Goal: Task Accomplishment & Management: Complete application form

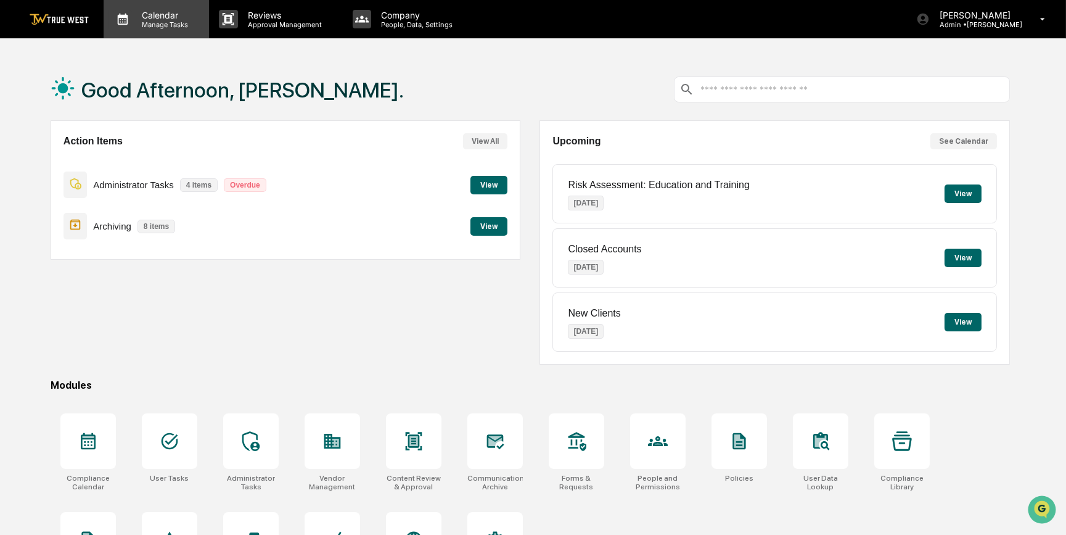
click at [153, 23] on p "Manage Tasks" at bounding box center [163, 24] width 62 height 9
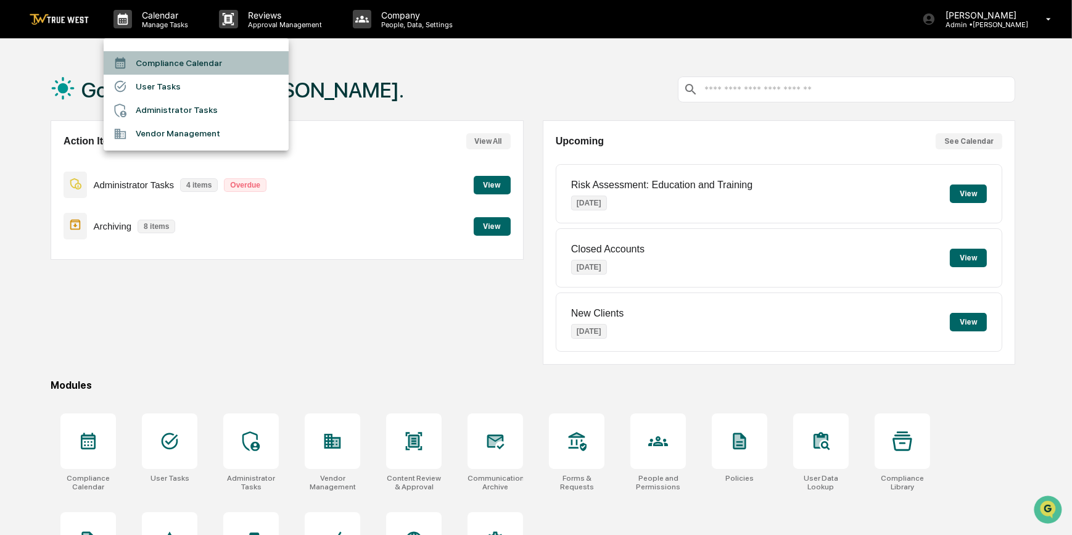
click at [191, 63] on li "Compliance Calendar" at bounding box center [196, 62] width 185 height 23
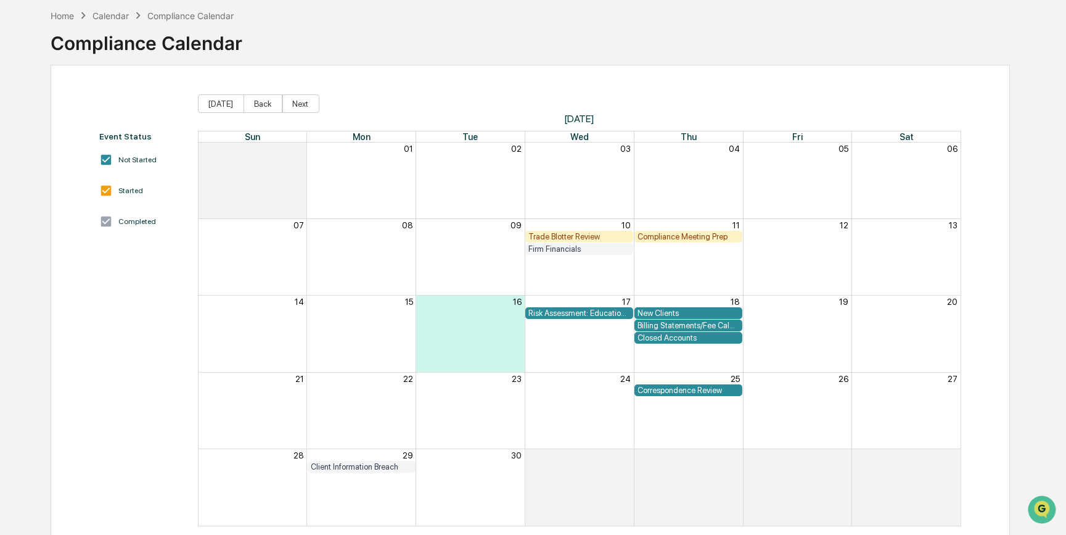
scroll to position [75, 0]
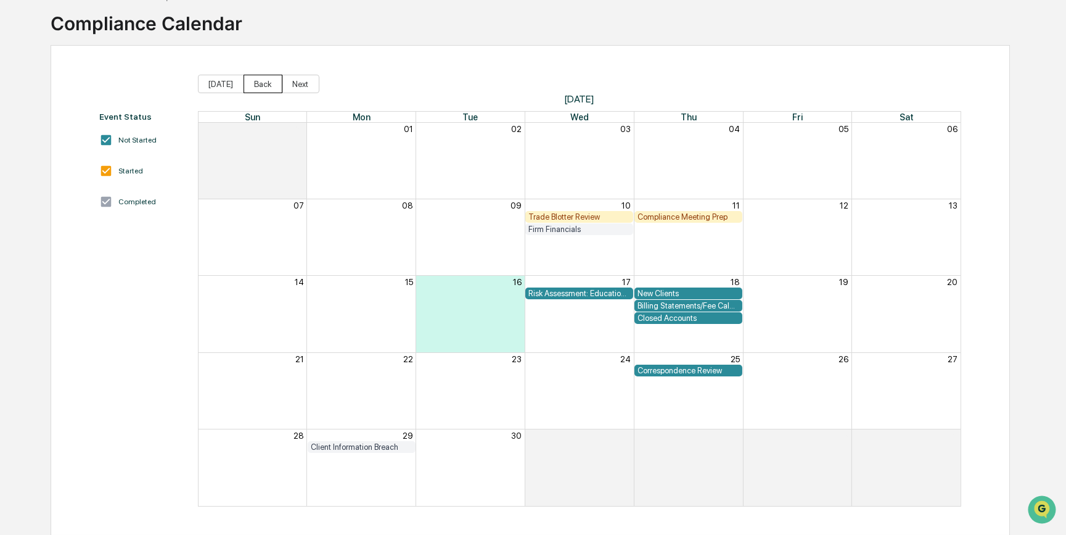
click at [263, 82] on button "Back" at bounding box center [263, 84] width 39 height 19
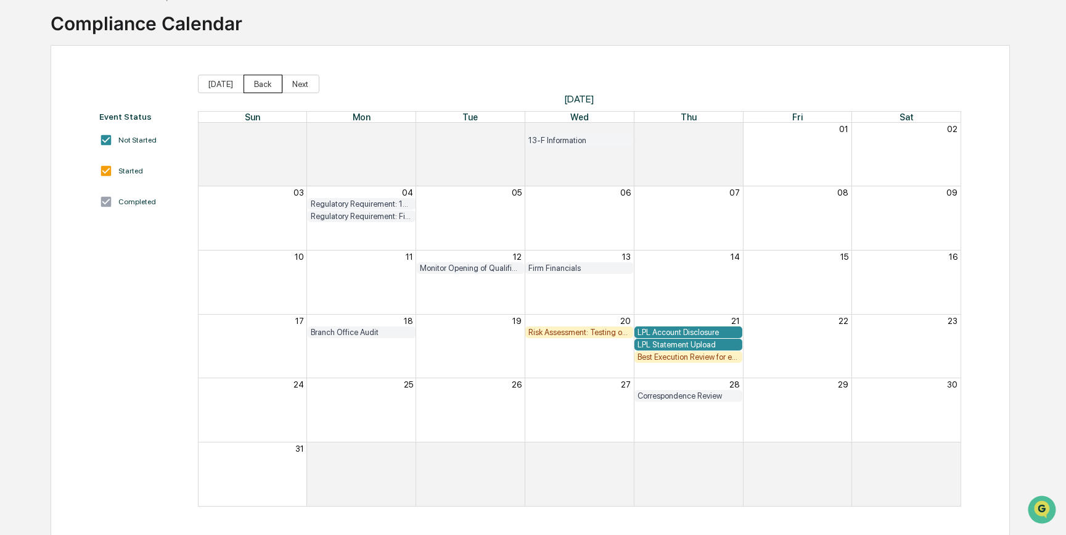
click at [257, 84] on button "Back" at bounding box center [263, 84] width 39 height 19
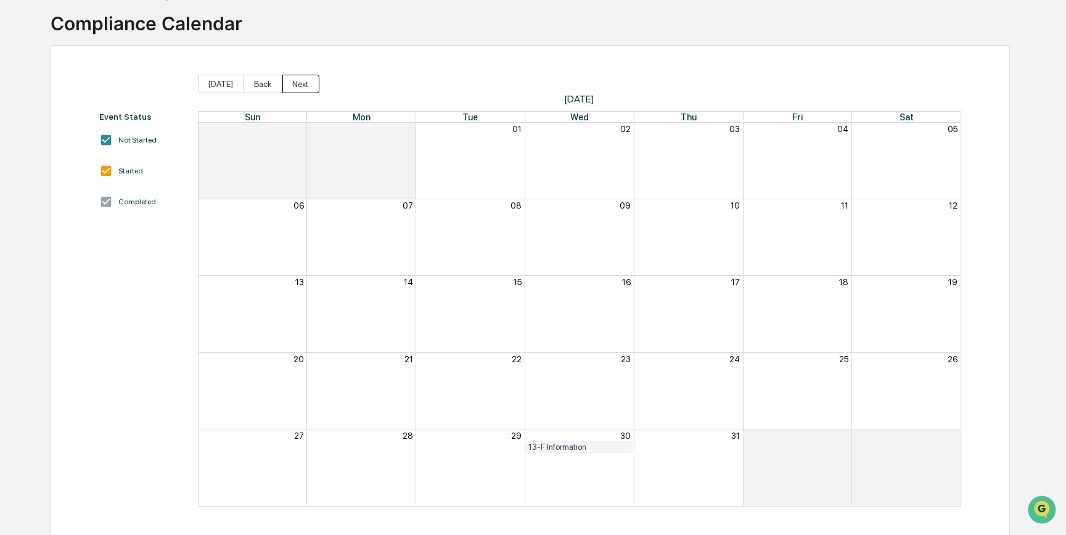
click at [283, 87] on button "Next" at bounding box center [300, 84] width 37 height 19
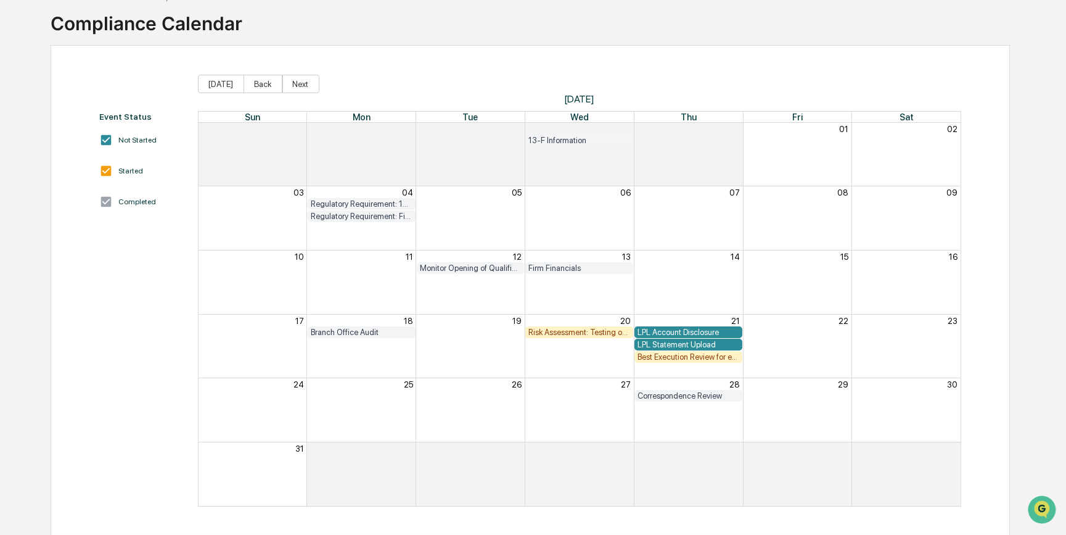
drag, startPoint x: 592, startPoint y: 333, endPoint x: 578, endPoint y: 332, distance: 14.2
click at [578, 332] on div "Risk Assessment: Testing of Compliance Program" at bounding box center [580, 331] width 102 height 9
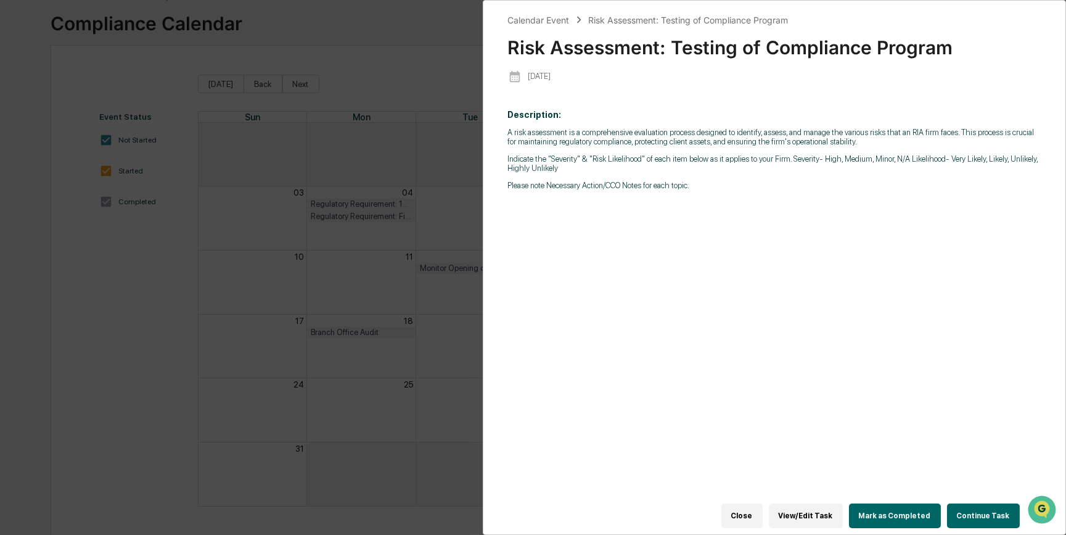
click at [825, 512] on button "View/Edit Task" at bounding box center [806, 515] width 74 height 25
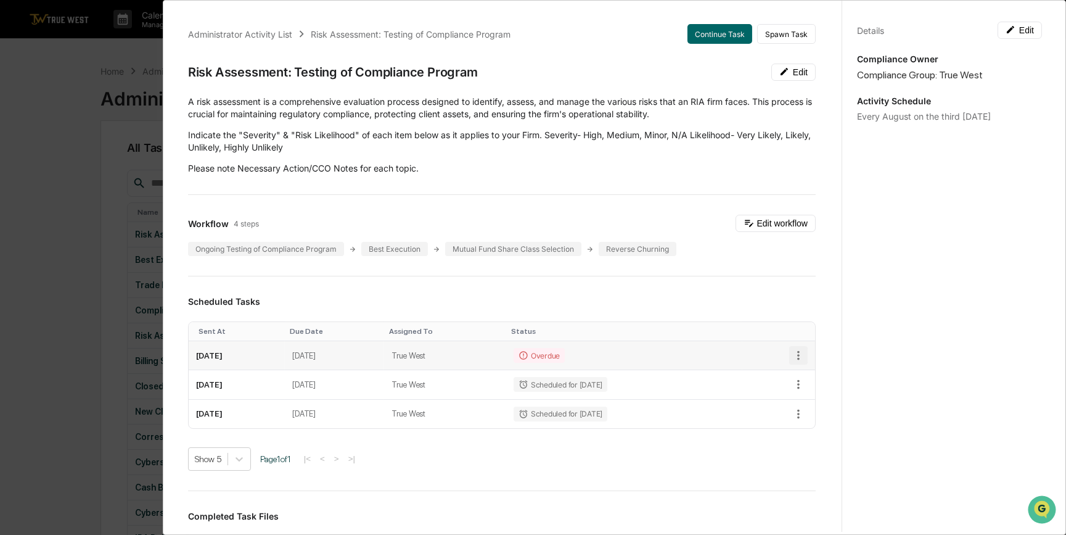
click at [792, 355] on icon "button" at bounding box center [799, 355] width 14 height 14
click at [813, 400] on li "Delete task" at bounding box center [835, 399] width 102 height 23
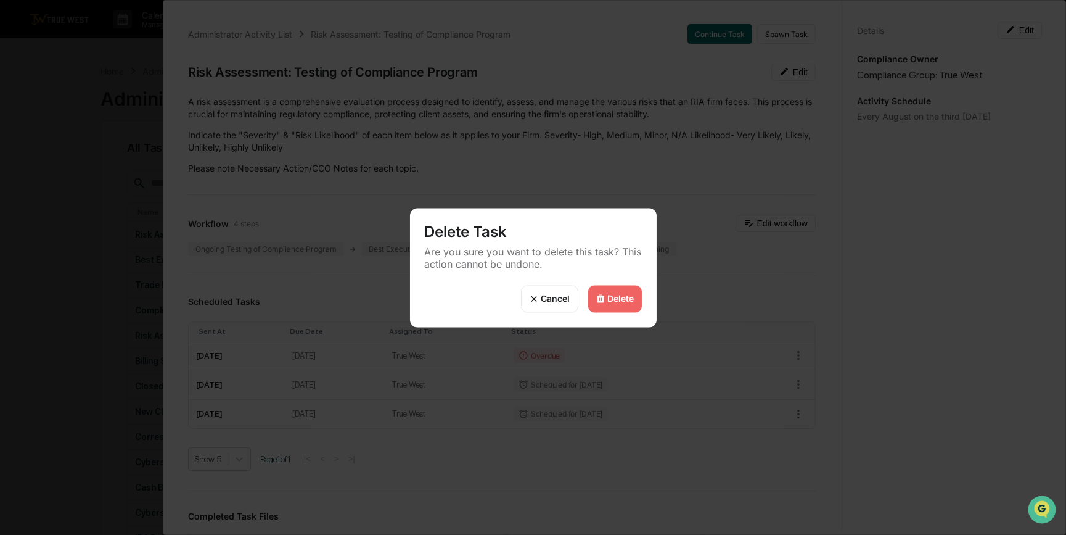
click at [624, 299] on div "Delete" at bounding box center [621, 299] width 27 height 10
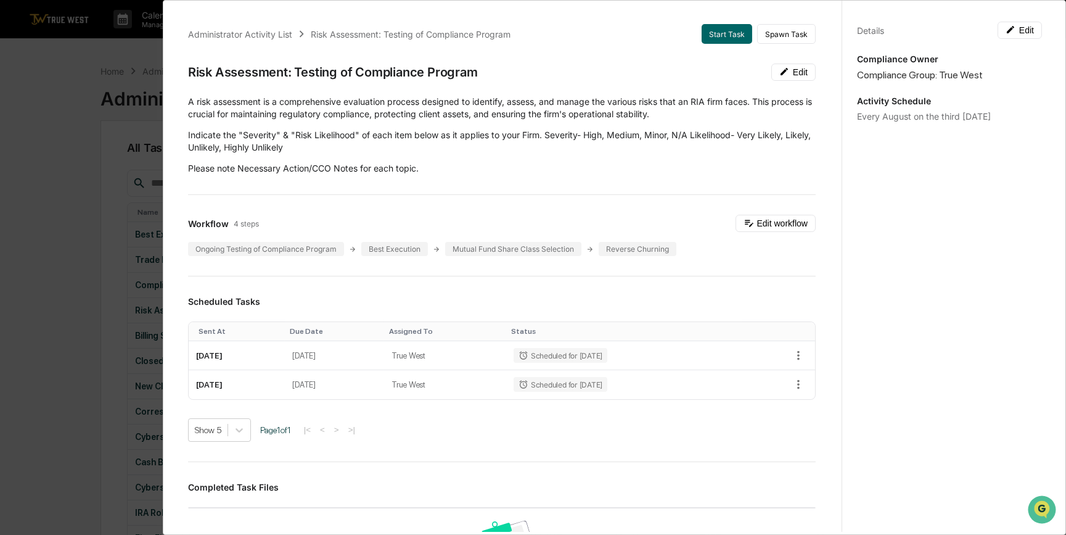
click at [71, 234] on div "Administrator Activity List Risk Assessment: Testing of Compliance Program Star…" at bounding box center [533, 267] width 1066 height 535
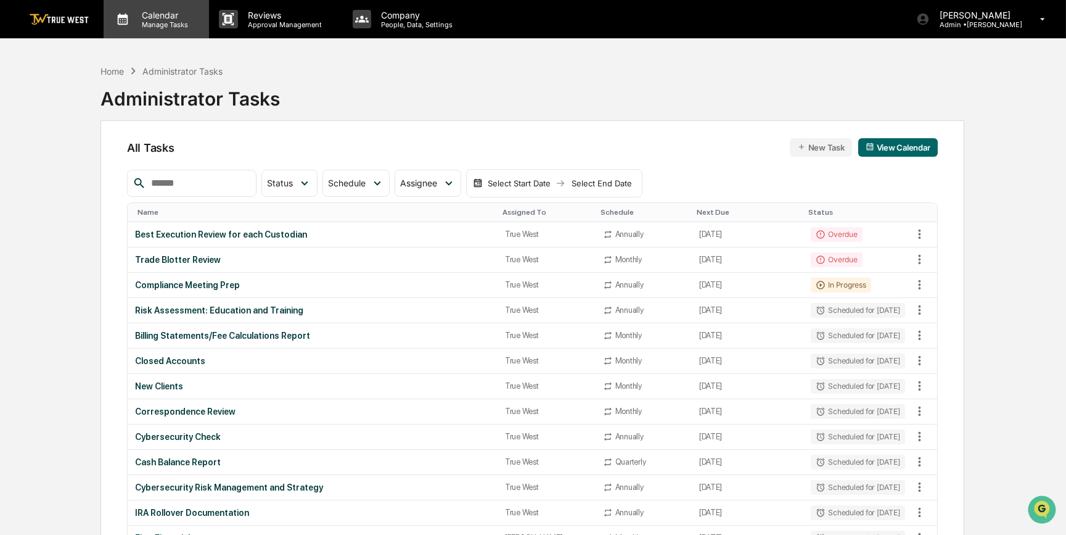
click at [158, 15] on p "Calendar" at bounding box center [163, 15] width 62 height 10
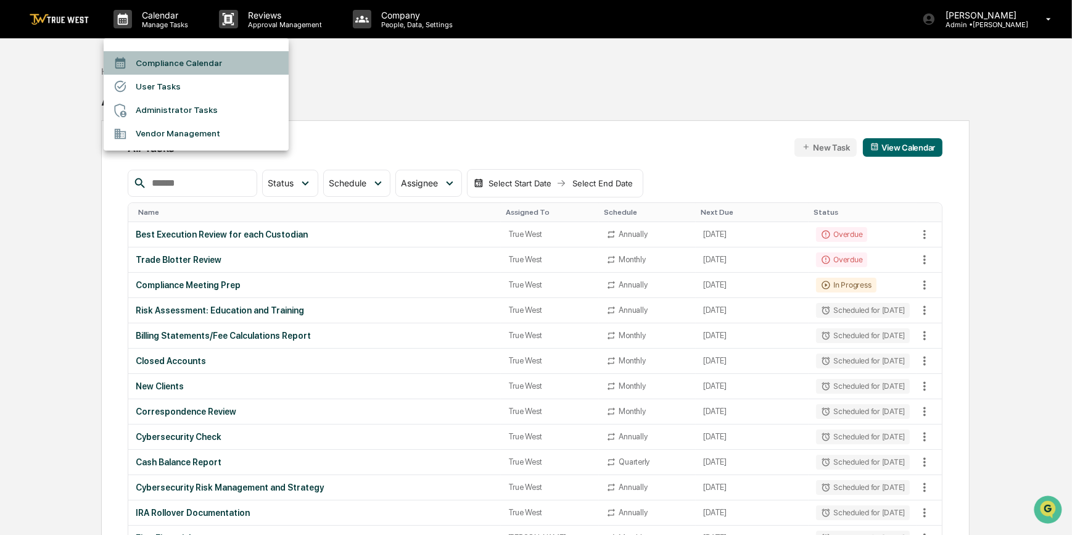
click at [147, 67] on li "Compliance Calendar" at bounding box center [196, 62] width 185 height 23
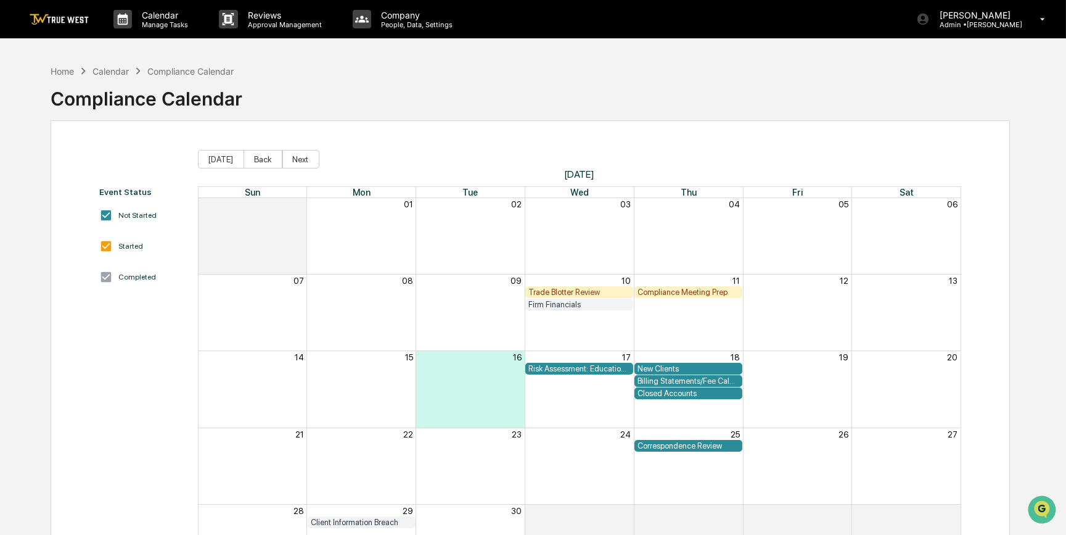
click at [697, 397] on div "Closed Accounts" at bounding box center [689, 393] width 102 height 9
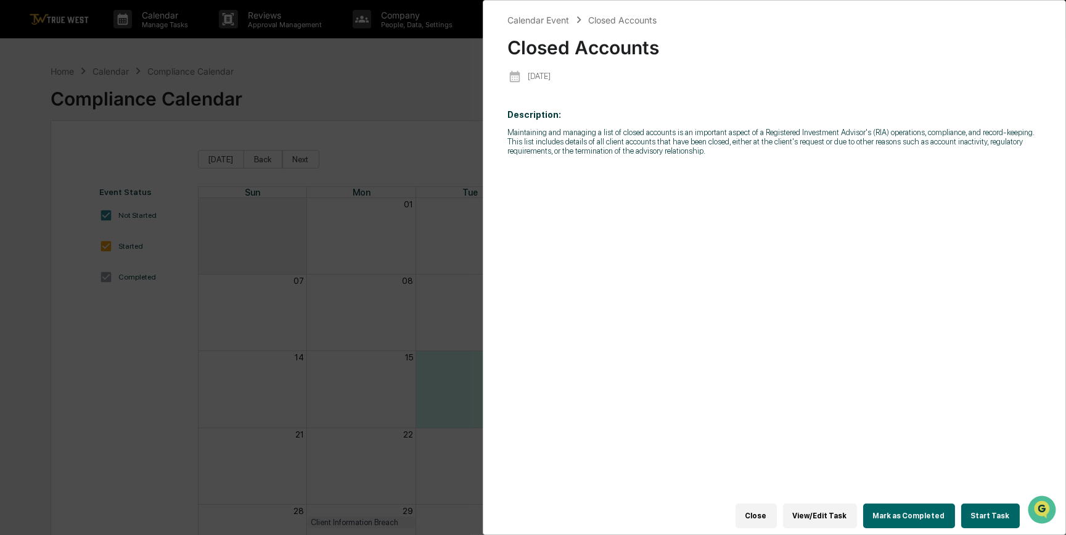
click at [975, 507] on button "Start Task" at bounding box center [991, 515] width 59 height 25
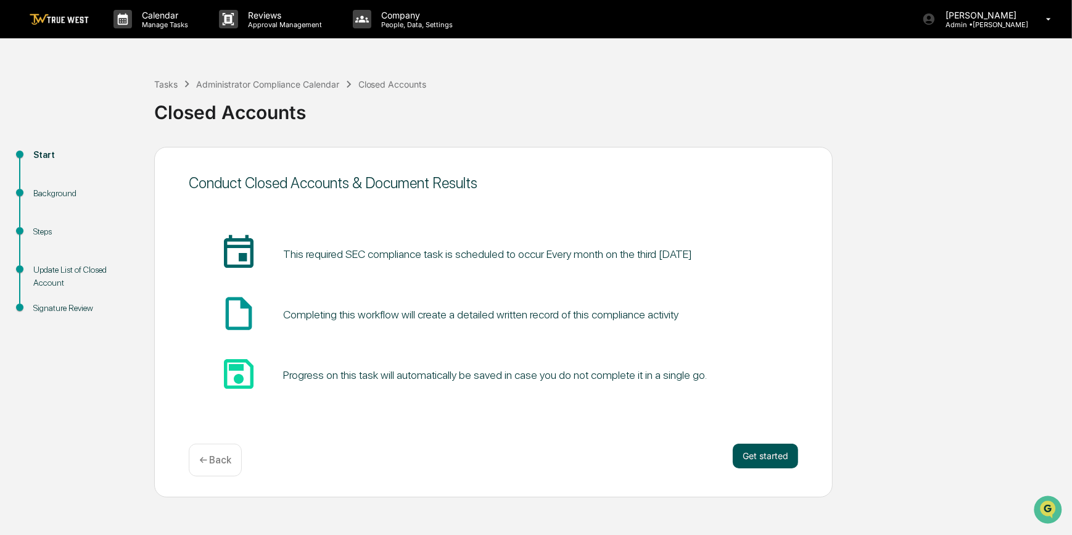
click at [780, 456] on button "Get started" at bounding box center [765, 455] width 65 height 25
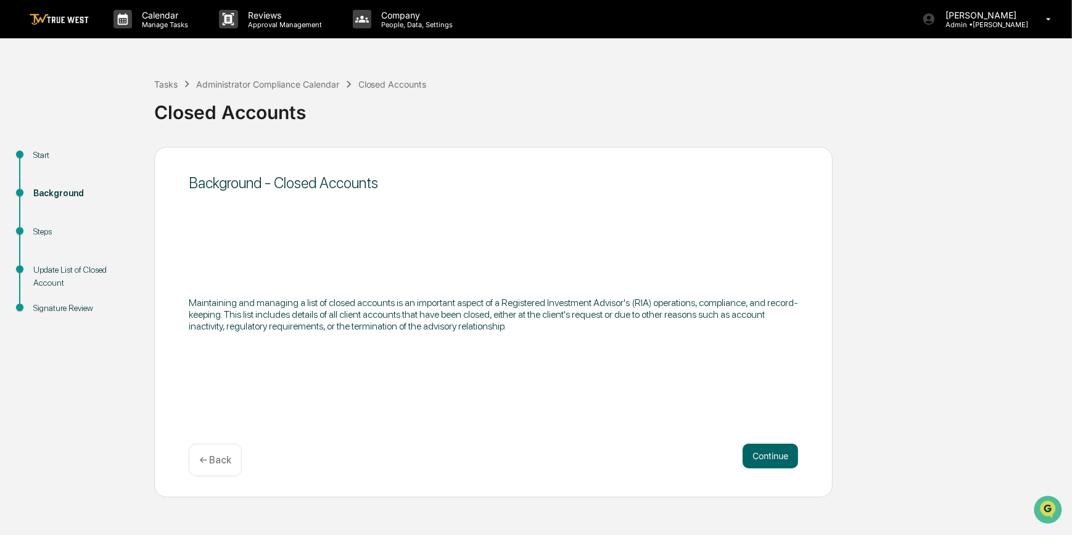
click at [780, 456] on button "Continue" at bounding box center [771, 455] width 56 height 25
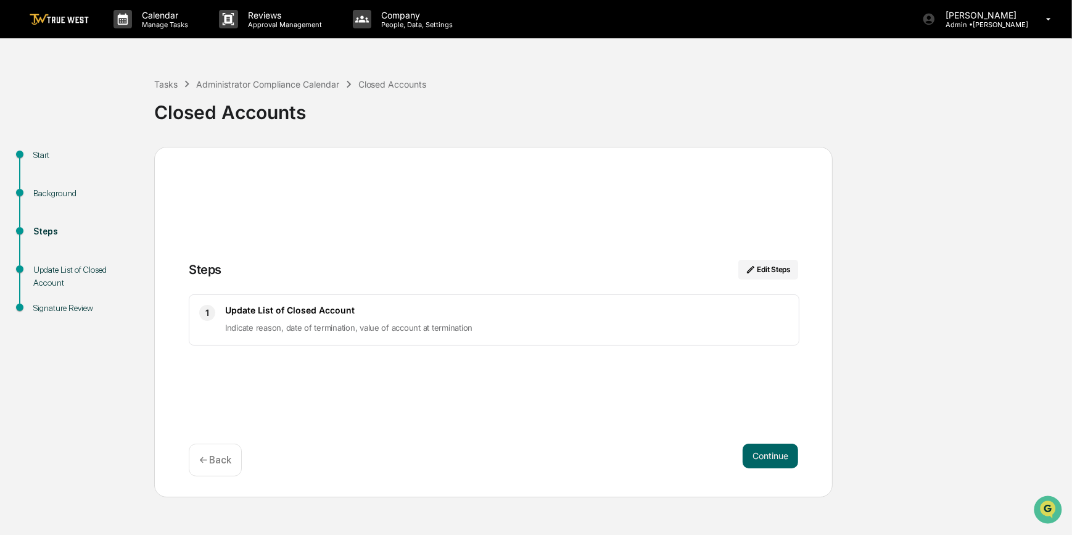
click at [780, 456] on button "Continue" at bounding box center [771, 455] width 56 height 25
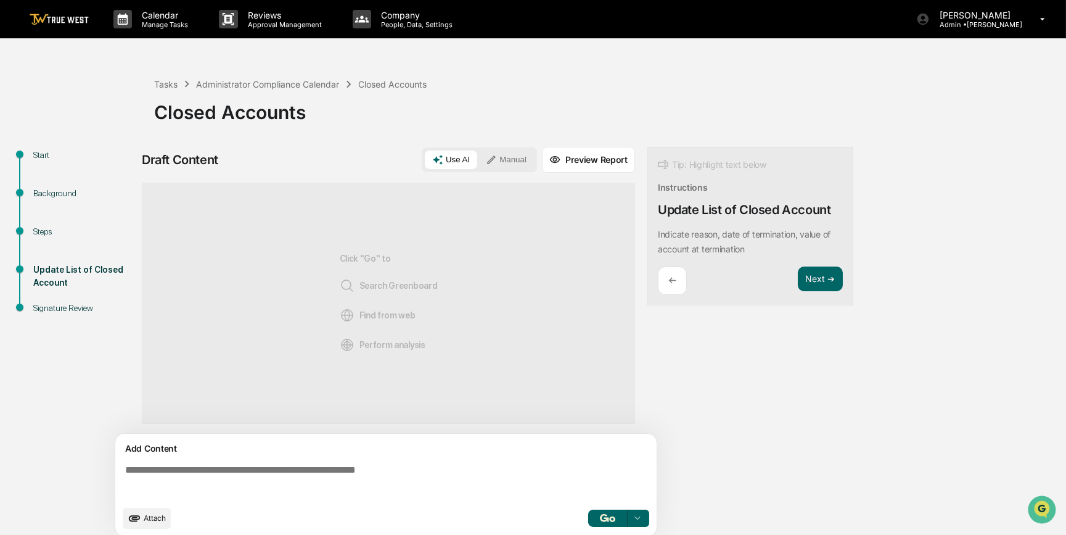
click at [432, 489] on textarea at bounding box center [388, 481] width 537 height 44
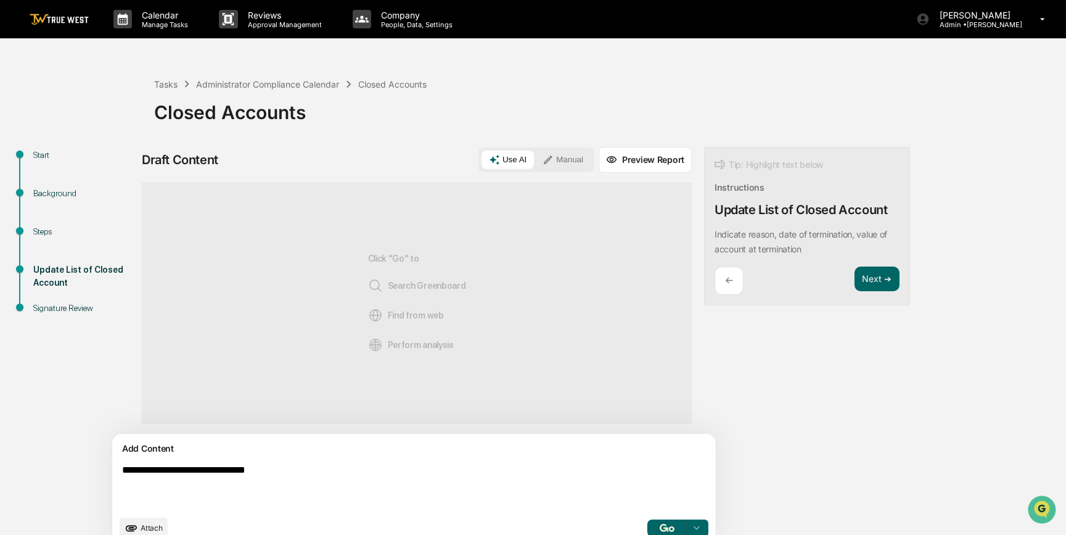
type textarea "**********"
click at [504, 170] on div "Use AI Manual" at bounding box center [536, 159] width 115 height 25
click at [535, 162] on button "Manual" at bounding box center [563, 159] width 56 height 19
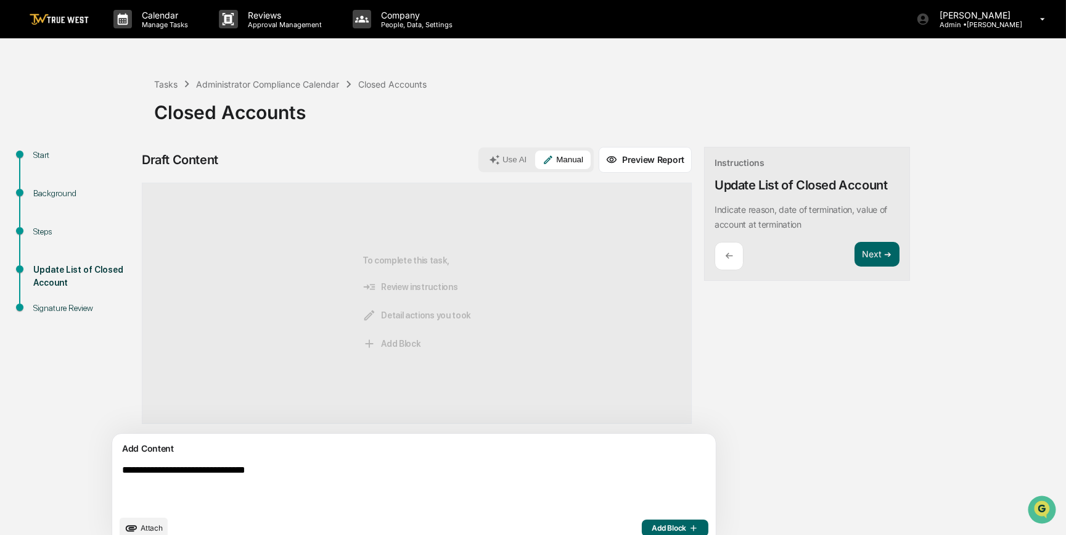
click at [652, 529] on span "Add Block" at bounding box center [675, 528] width 47 height 10
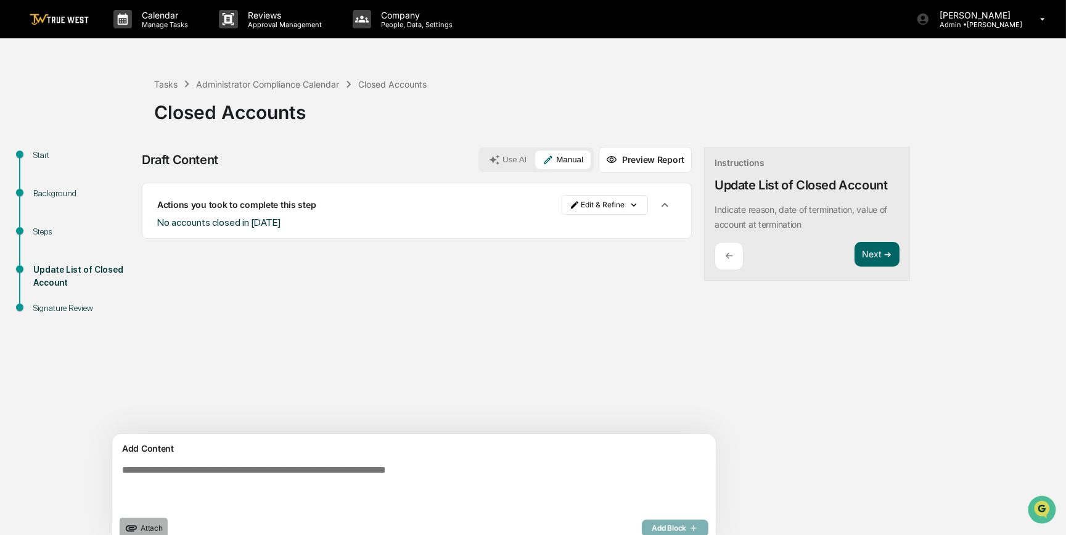
click at [151, 524] on span "Attach" at bounding box center [152, 527] width 22 height 9
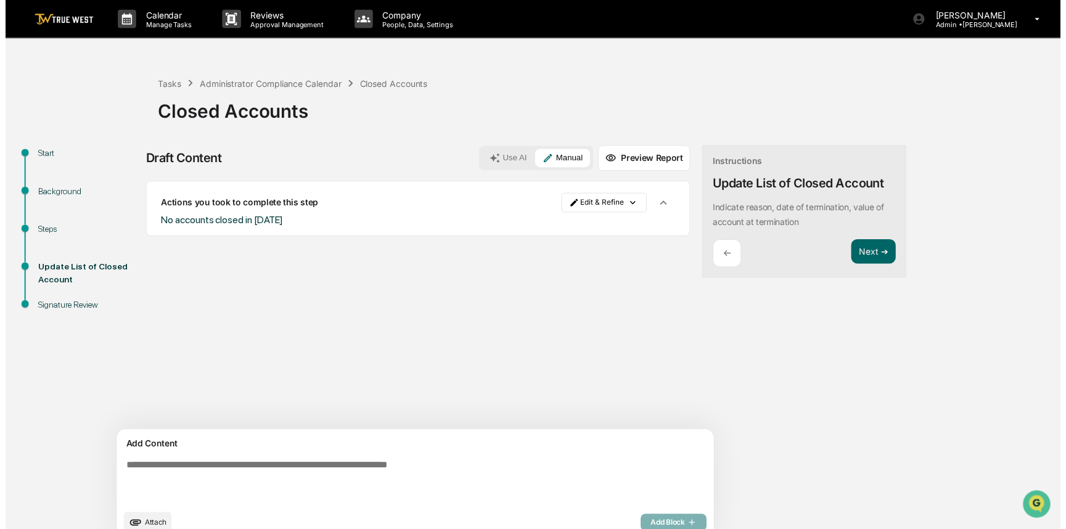
scroll to position [19, 0]
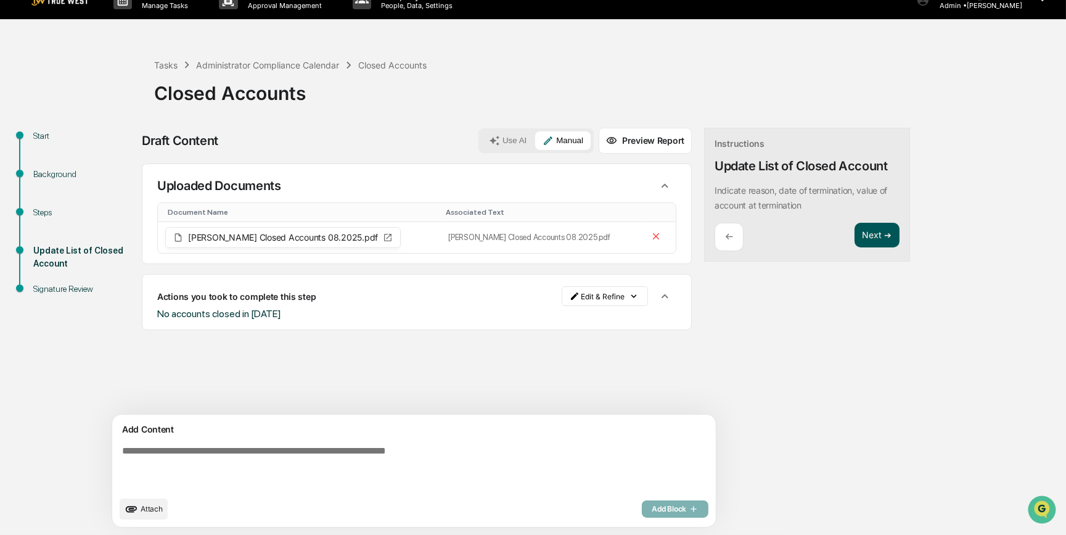
click at [855, 233] on button "Next ➔" at bounding box center [877, 235] width 45 height 25
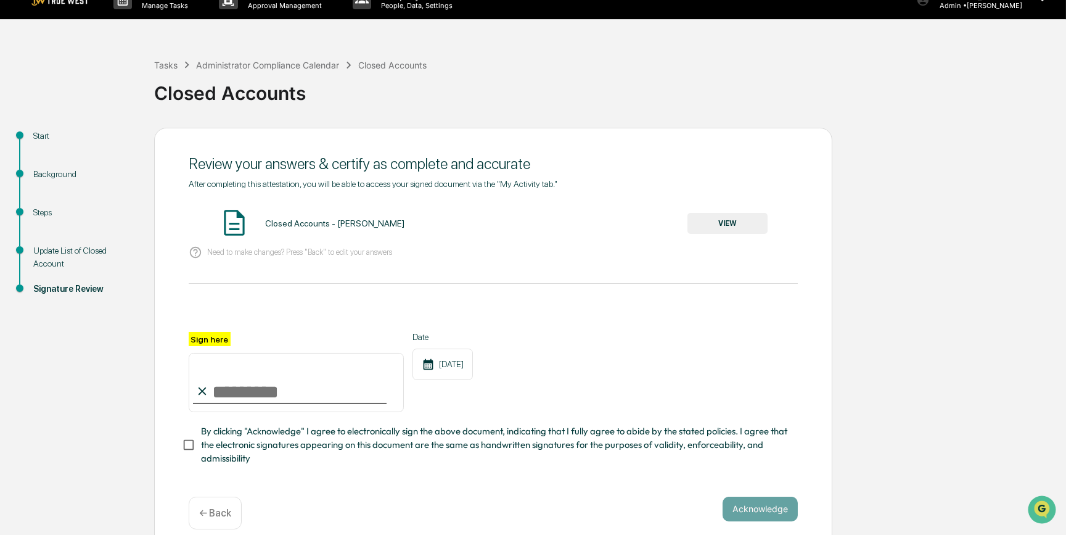
click at [326, 395] on input "Sign here" at bounding box center [296, 382] width 215 height 59
type input "*********"
click at [708, 226] on button "VIEW" at bounding box center [728, 223] width 80 height 21
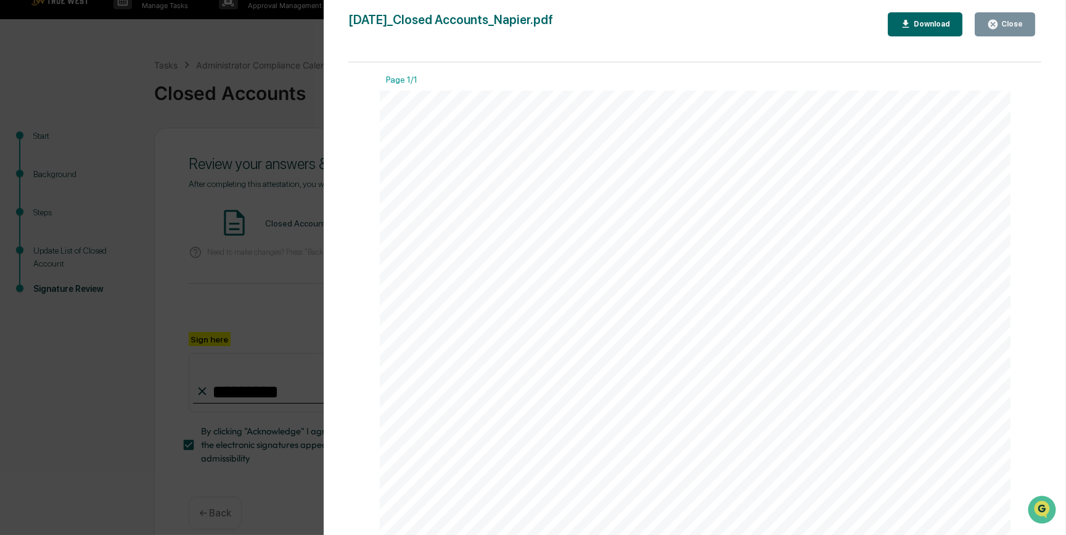
click at [280, 292] on div "Version History 09/16/2025, 09:19 PM Carliss Marshall 2025-09-16_Closed Account…" at bounding box center [533, 267] width 1066 height 535
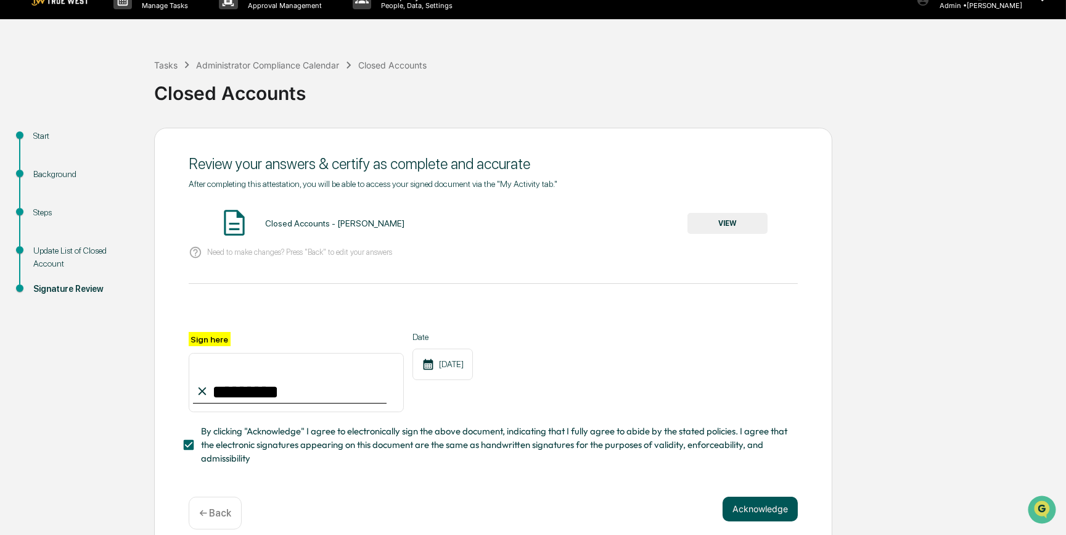
click at [754, 514] on button "Acknowledge" at bounding box center [760, 508] width 75 height 25
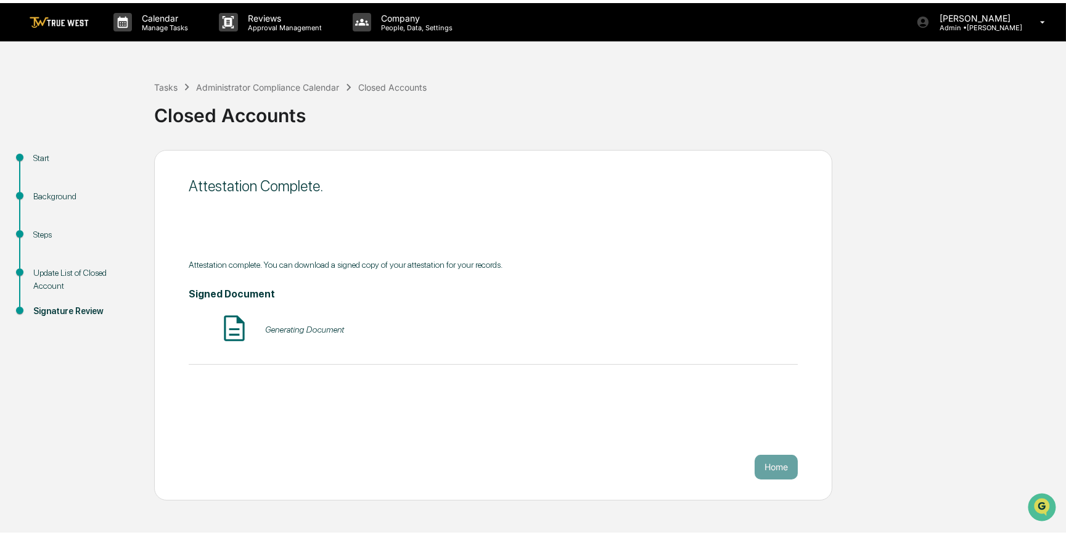
scroll to position [0, 0]
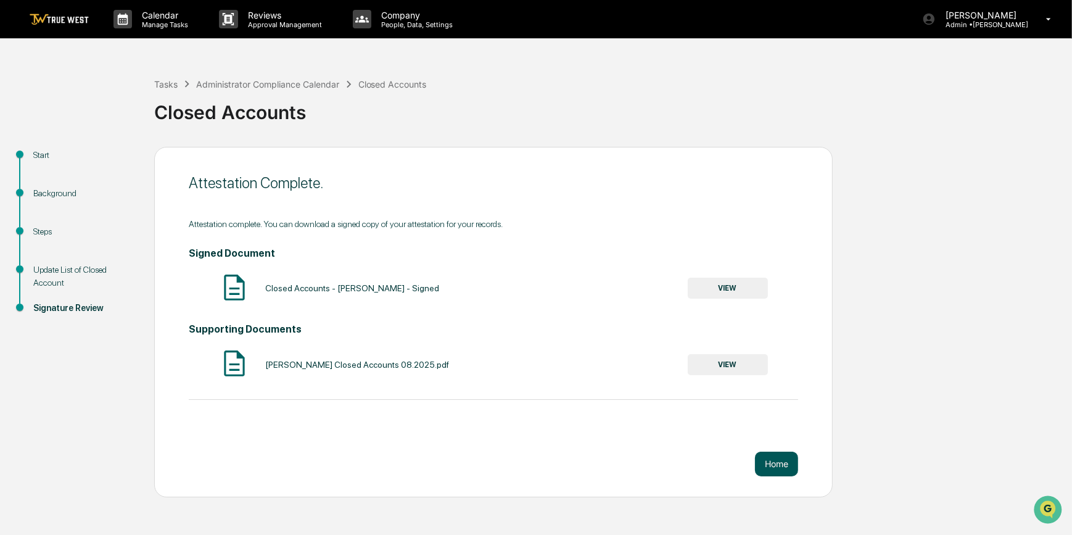
click at [772, 466] on button "Home" at bounding box center [776, 463] width 43 height 25
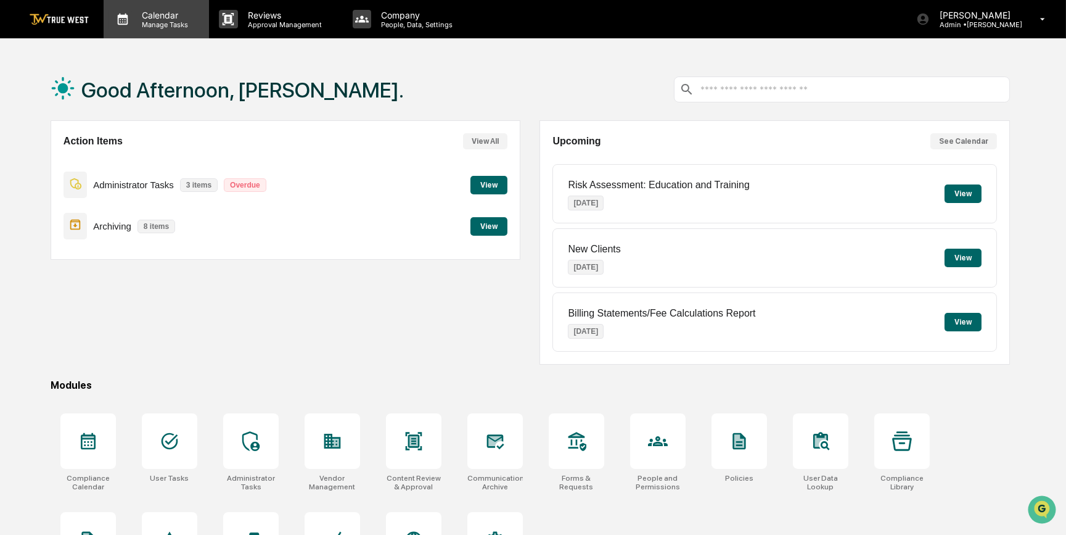
click at [171, 23] on p "Manage Tasks" at bounding box center [163, 24] width 62 height 9
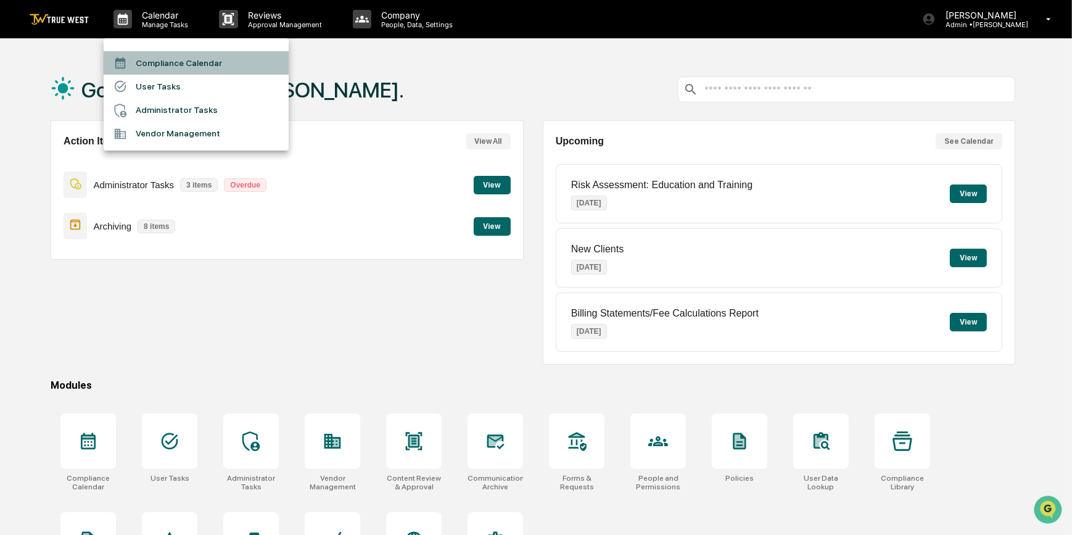
click at [153, 67] on li "Compliance Calendar" at bounding box center [196, 62] width 185 height 23
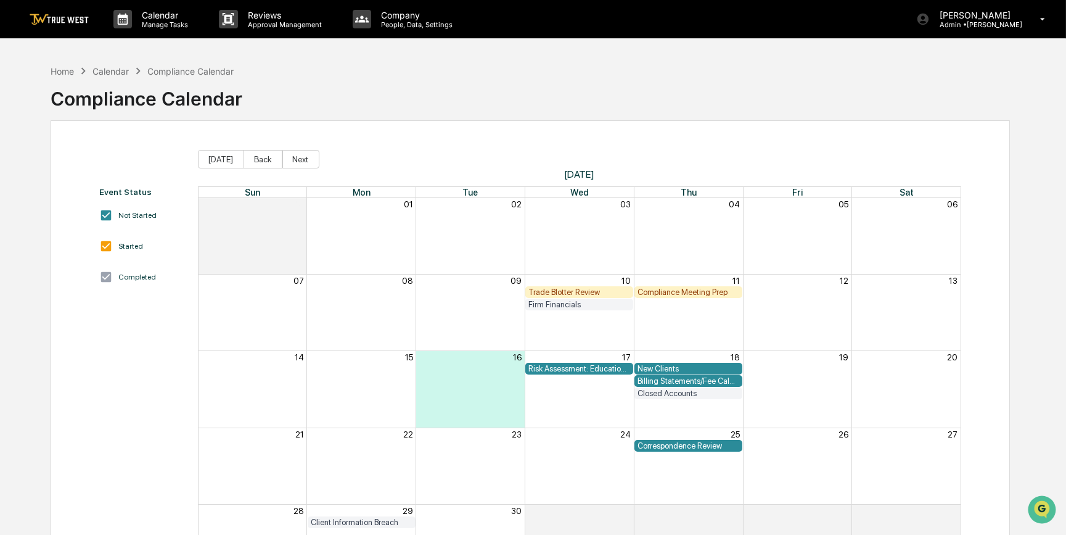
click at [828, 439] on div "26" at bounding box center [797, 434] width 109 height 12
click at [70, 70] on div "Home" at bounding box center [62, 71] width 23 height 10
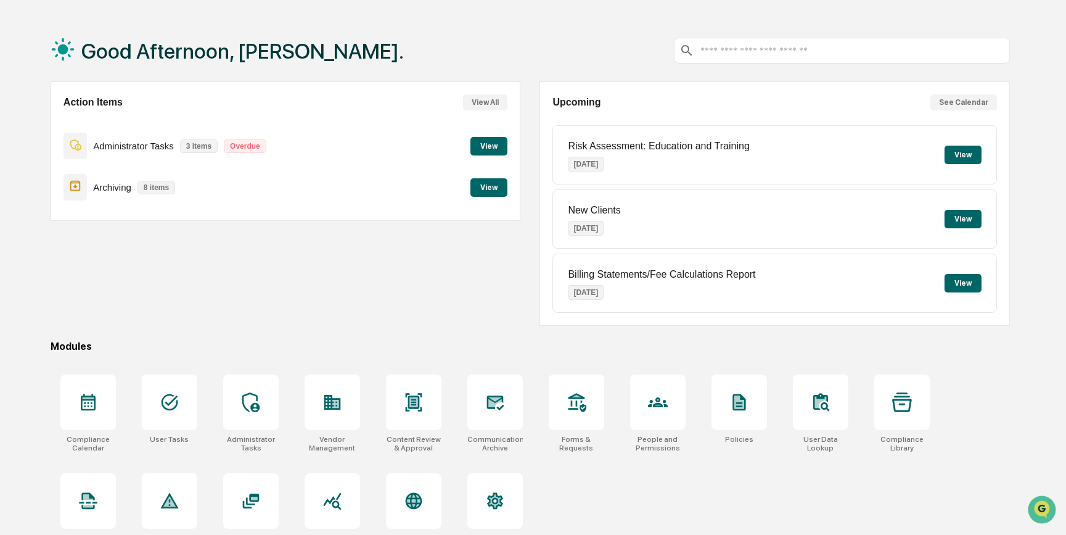
scroll to position [56, 0]
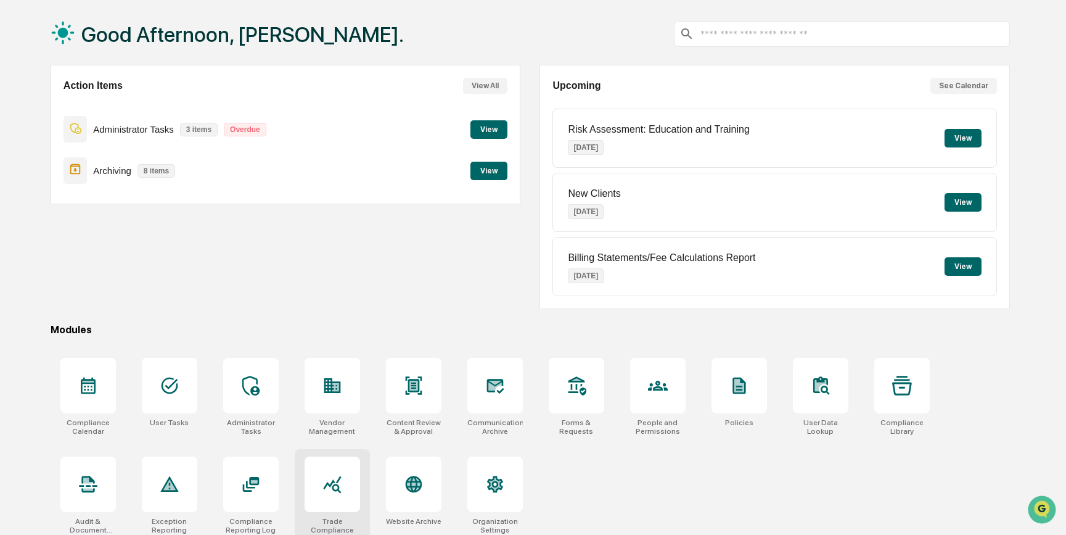
click at [334, 470] on div at bounding box center [333, 484] width 56 height 56
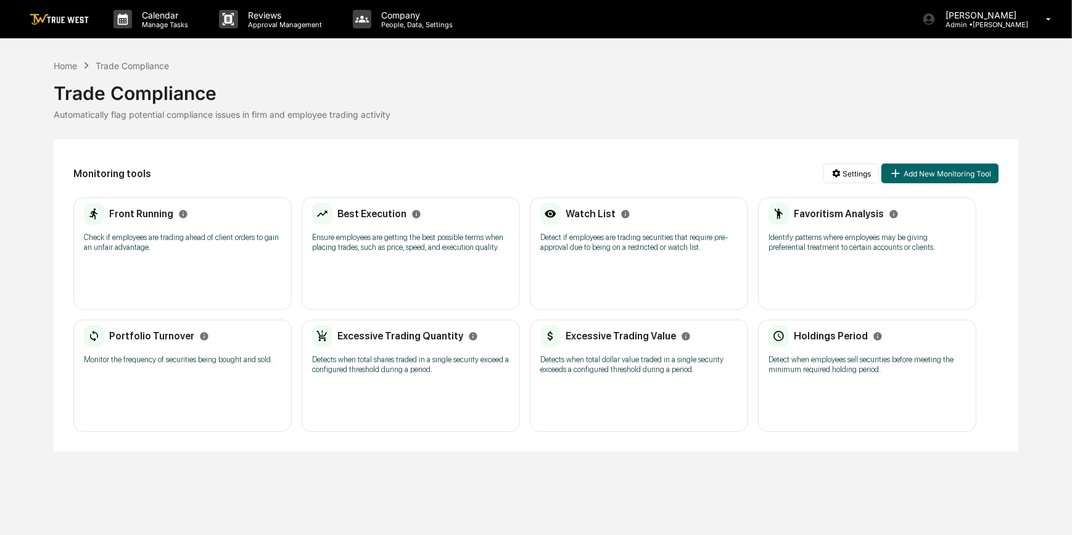
click at [165, 248] on p "Check if employees are trading ahead of client orders to gain an unfair advanta…" at bounding box center [182, 243] width 197 height 20
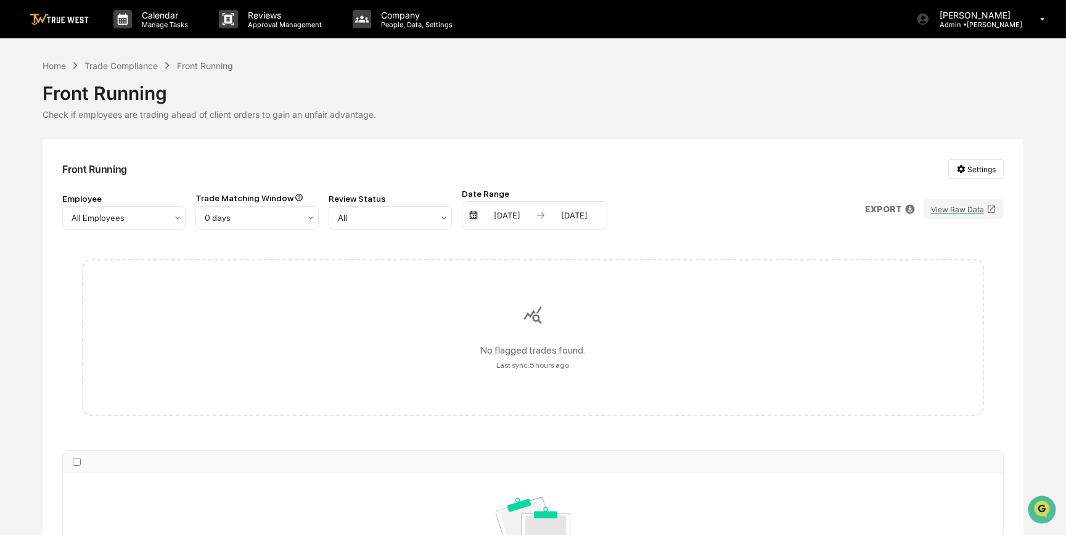
click at [519, 218] on div "[DATE]" at bounding box center [507, 215] width 52 height 10
click at [662, 241] on icon "Next month" at bounding box center [660, 240] width 14 height 14
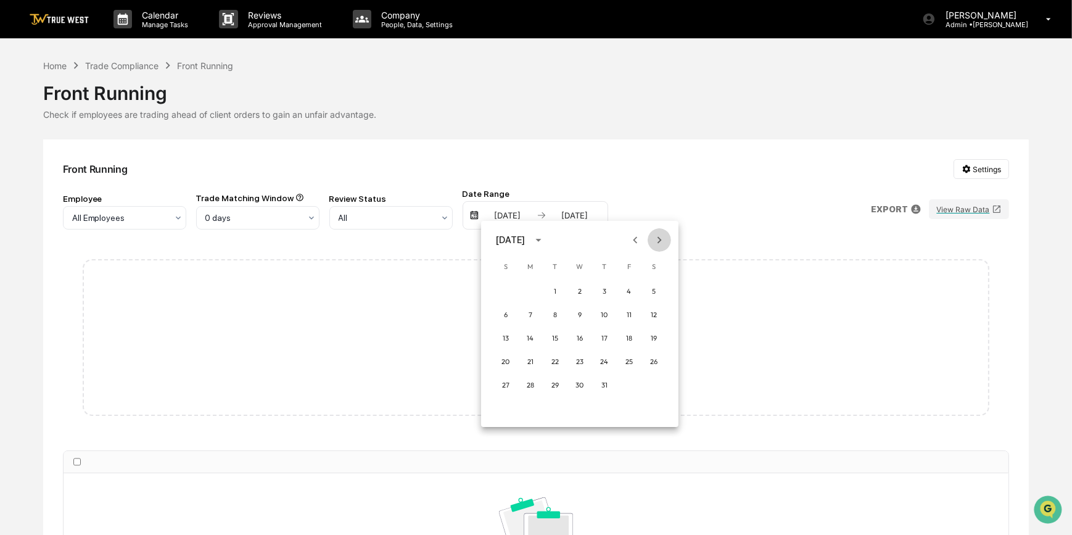
click at [662, 241] on icon "Next month" at bounding box center [660, 240] width 14 height 14
click at [630, 289] on button "1" at bounding box center [629, 291] width 22 height 22
click at [585, 215] on div "[DATE]" at bounding box center [574, 215] width 52 height 10
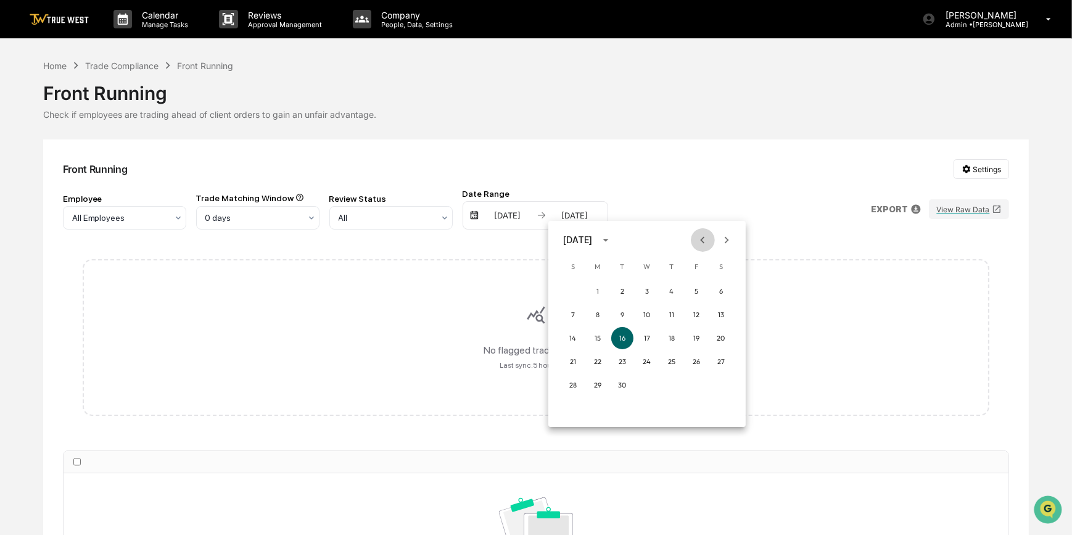
click at [702, 242] on icon "Previous month" at bounding box center [703, 240] width 14 height 14
click at [567, 407] on button "31" at bounding box center [573, 408] width 22 height 22
click at [712, 199] on div "Employee All Employees Trade Matching Window 0 days Review Status All Date Rang…" at bounding box center [533, 209] width 942 height 41
click at [133, 63] on div "Trade Compliance" at bounding box center [120, 65] width 73 height 10
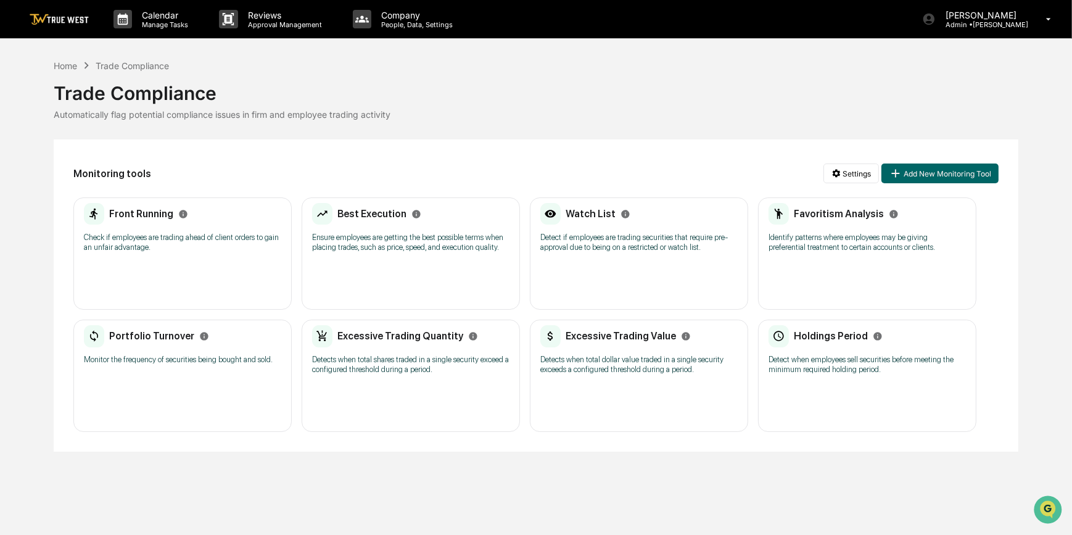
click at [381, 249] on p "Ensure employees are getting the best possible terms when placing trades, such …" at bounding box center [410, 243] width 197 height 20
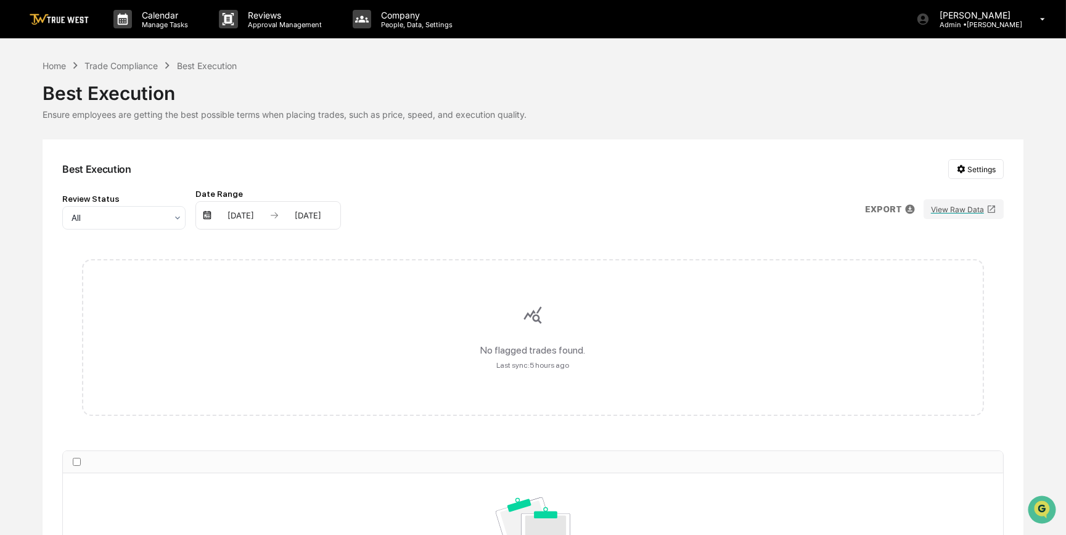
click at [255, 214] on div "[DATE]" at bounding box center [241, 215] width 52 height 10
click at [395, 236] on icon "Next month" at bounding box center [393, 240] width 14 height 14
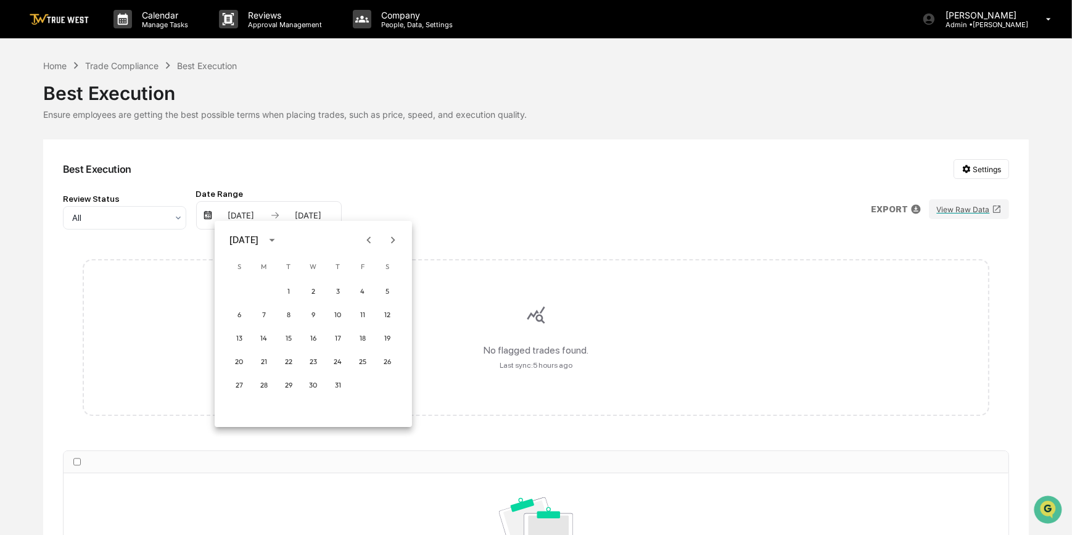
click at [395, 236] on icon "Next month" at bounding box center [393, 240] width 14 height 14
click at [366, 290] on button "1" at bounding box center [363, 291] width 22 height 22
click at [313, 214] on div "[DATE]" at bounding box center [308, 215] width 52 height 10
click at [439, 237] on icon "Previous month" at bounding box center [436, 240] width 14 height 14
click at [310, 408] on button "31" at bounding box center [306, 408] width 22 height 22
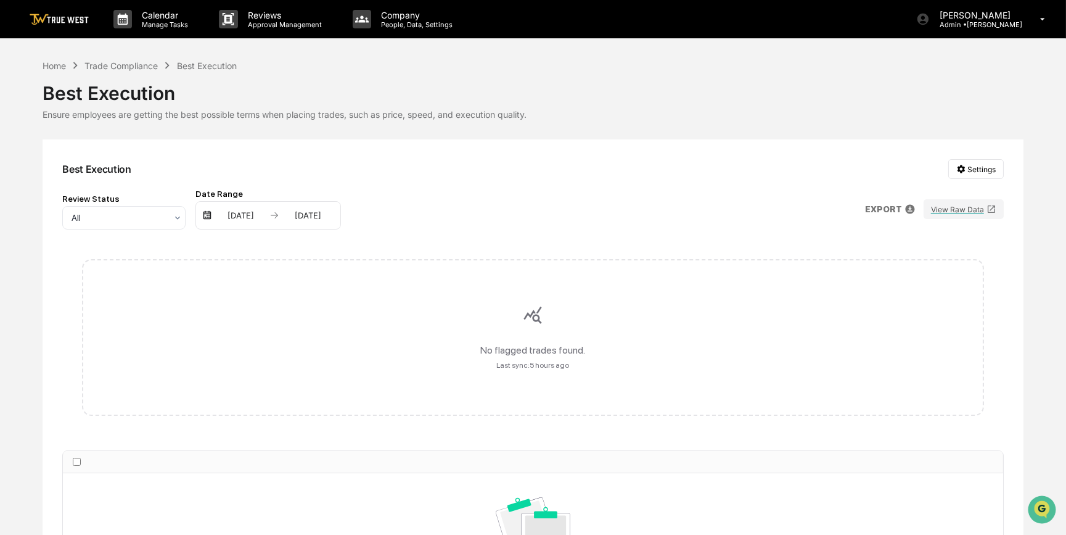
click at [578, 186] on div "Best Execution Settings Review Status All Date Range [DATE] [DATE] EXPORT View …" at bounding box center [533, 409] width 981 height 540
click at [130, 66] on div "Trade Compliance" at bounding box center [120, 65] width 73 height 10
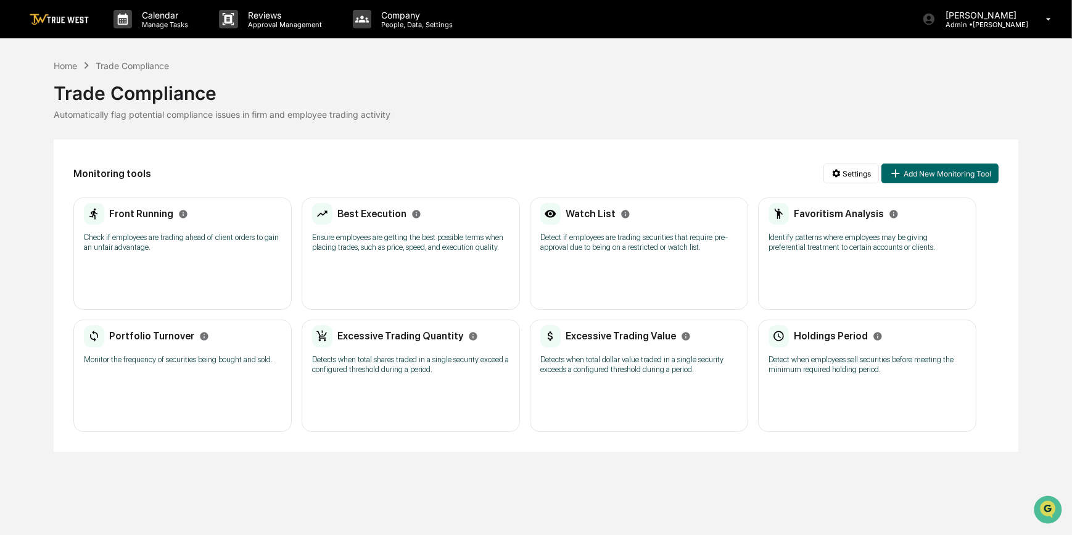
click at [414, 256] on div "Best Execution Ensure employees are getting the best possible terms when placin…" at bounding box center [410, 231] width 197 height 57
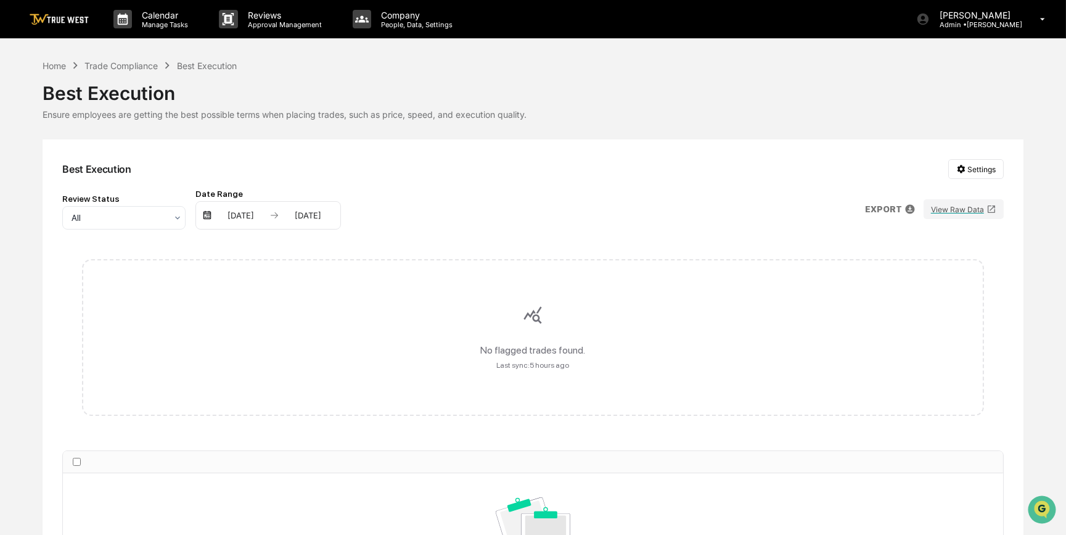
click at [268, 219] on div "[DATE] [DATE]" at bounding box center [269, 215] width 146 height 28
click at [236, 214] on div "[DATE]" at bounding box center [241, 215] width 52 height 10
click at [390, 239] on icon "Next month" at bounding box center [393, 240] width 14 height 14
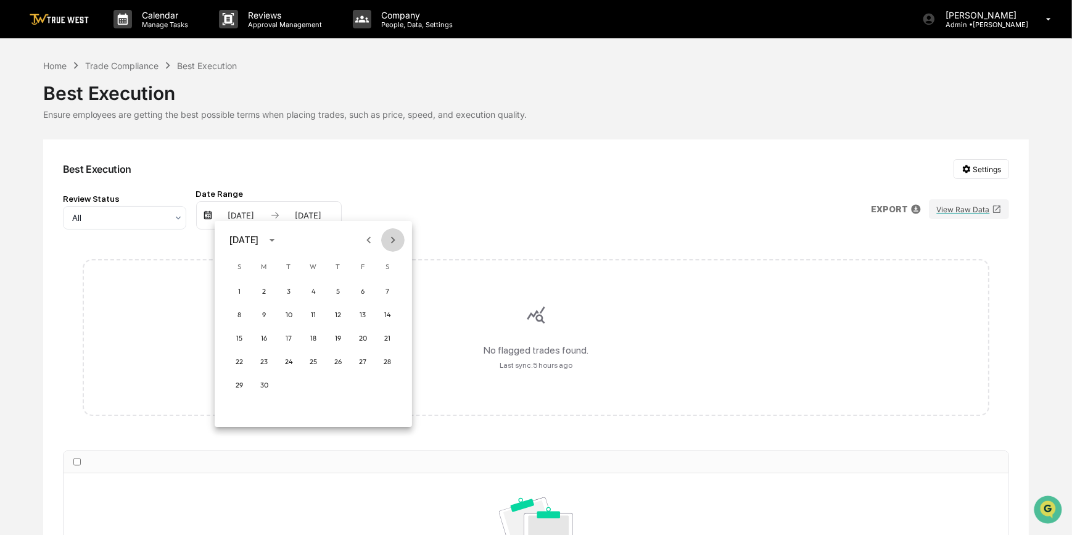
click at [390, 239] on icon "Next month" at bounding box center [393, 240] width 14 height 14
click at [372, 236] on icon "Previous month" at bounding box center [369, 240] width 14 height 14
click at [359, 291] on button "1" at bounding box center [363, 291] width 22 height 22
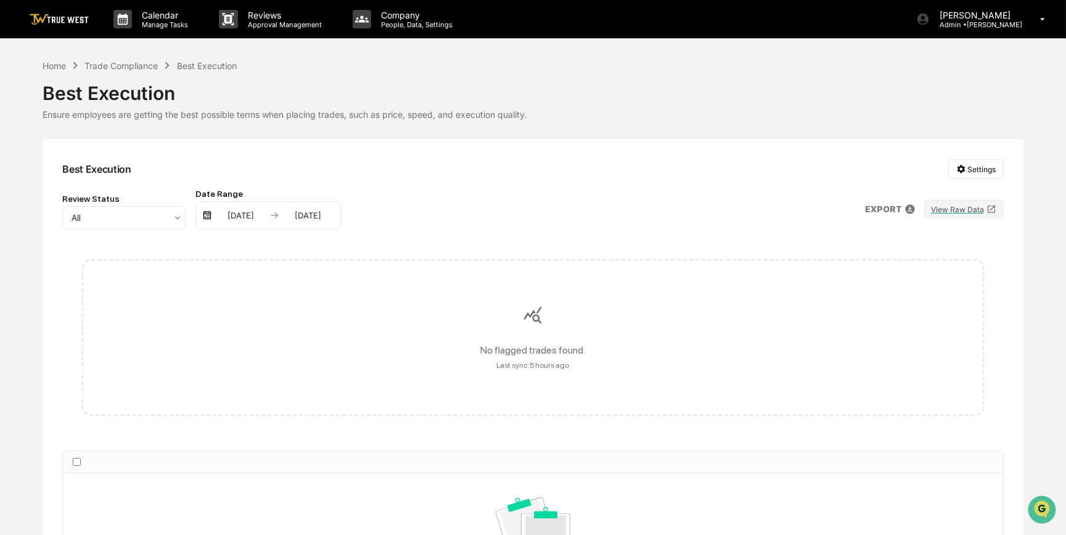
click at [312, 217] on div "[DATE]" at bounding box center [308, 215] width 52 height 10
click at [432, 244] on icon "Previous month" at bounding box center [436, 240] width 14 height 14
click at [310, 403] on button "31" at bounding box center [306, 408] width 22 height 22
click at [440, 186] on div "Best Execution Settings Review Status All Date Range [DATE] [DATE] EXPORT View …" at bounding box center [533, 409] width 981 height 540
drag, startPoint x: 509, startPoint y: 57, endPoint x: 476, endPoint y: 57, distance: 33.3
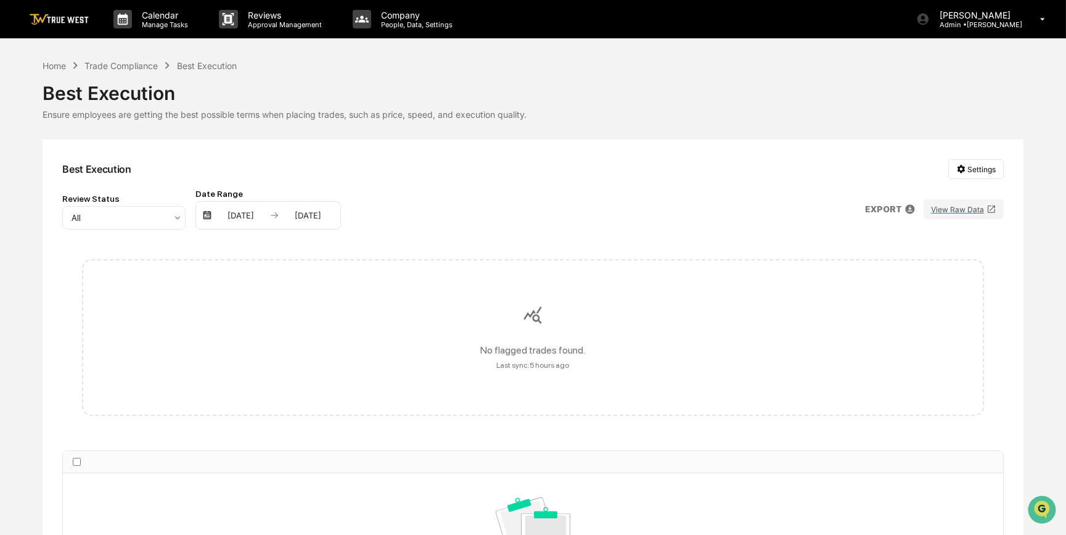
click at [509, 57] on div "Calendar Manage Tasks Reviews Approval Management Company People, Data, Setting…" at bounding box center [533, 340] width 1066 height 680
click at [154, 18] on p "Calendar" at bounding box center [163, 15] width 62 height 10
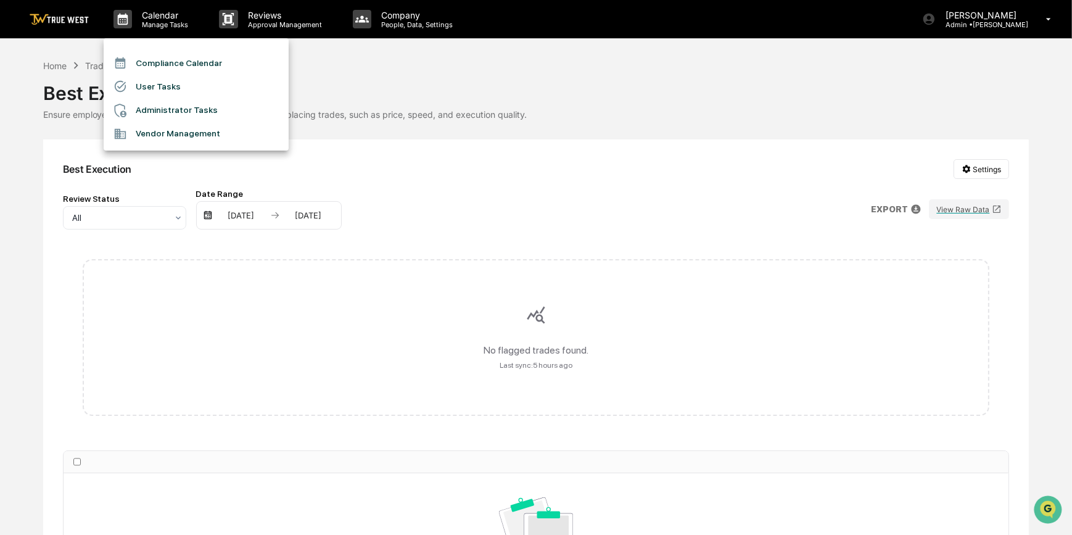
click at [484, 191] on div at bounding box center [536, 267] width 1072 height 535
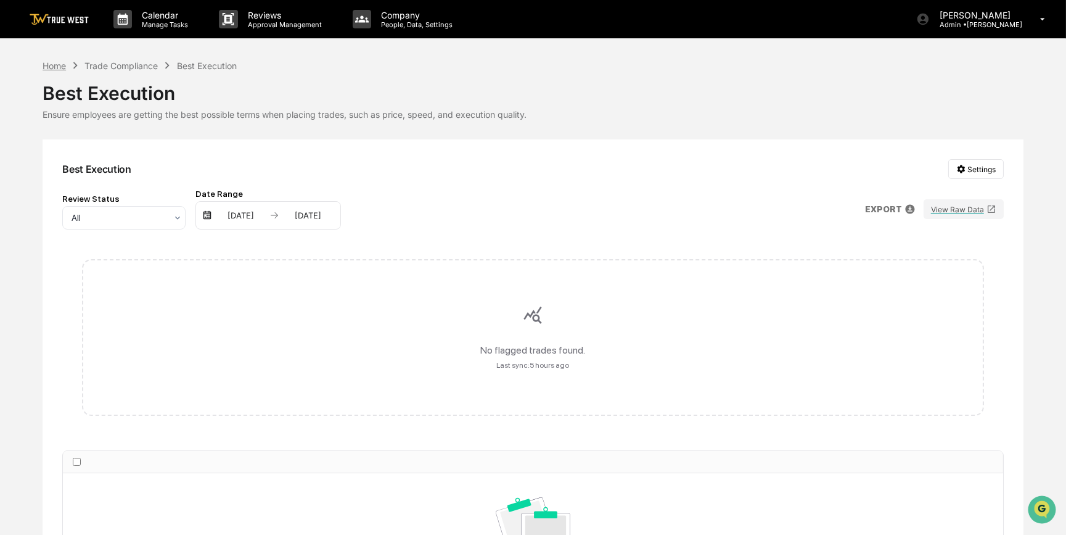
click at [55, 67] on div "Home" at bounding box center [54, 65] width 23 height 10
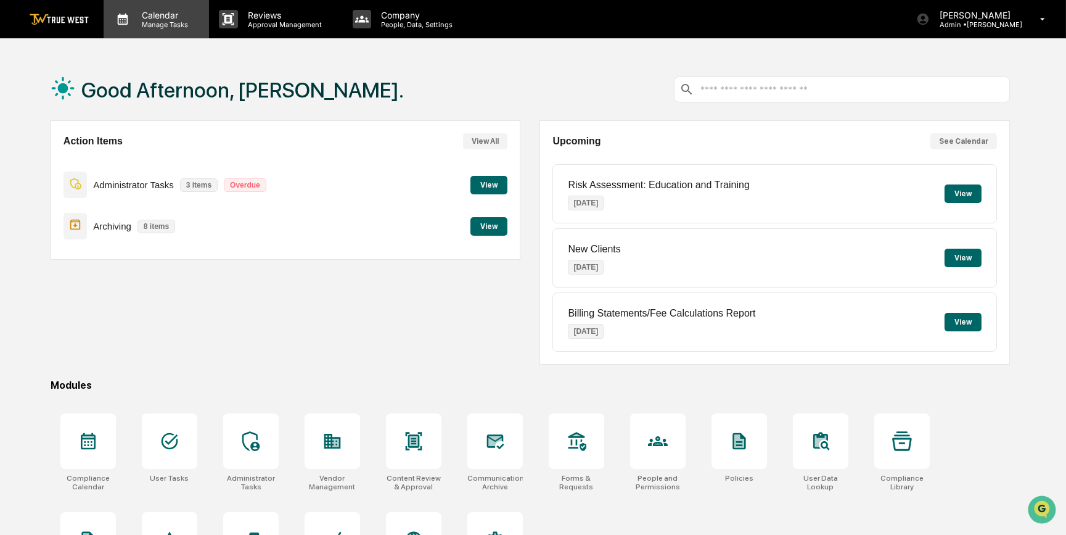
click at [151, 25] on p "Manage Tasks" at bounding box center [163, 24] width 62 height 9
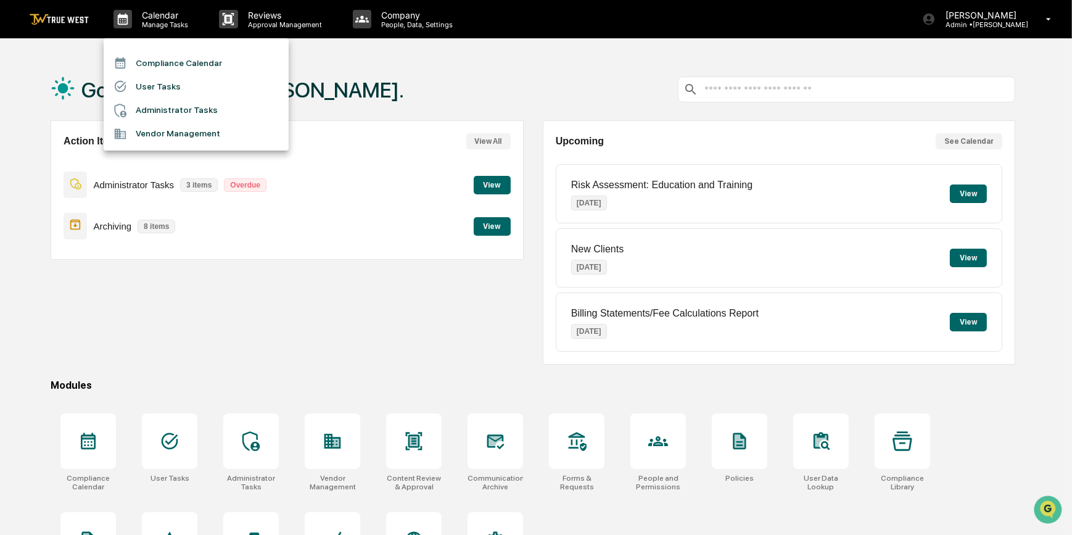
click at [151, 64] on li "Compliance Calendar" at bounding box center [196, 62] width 185 height 23
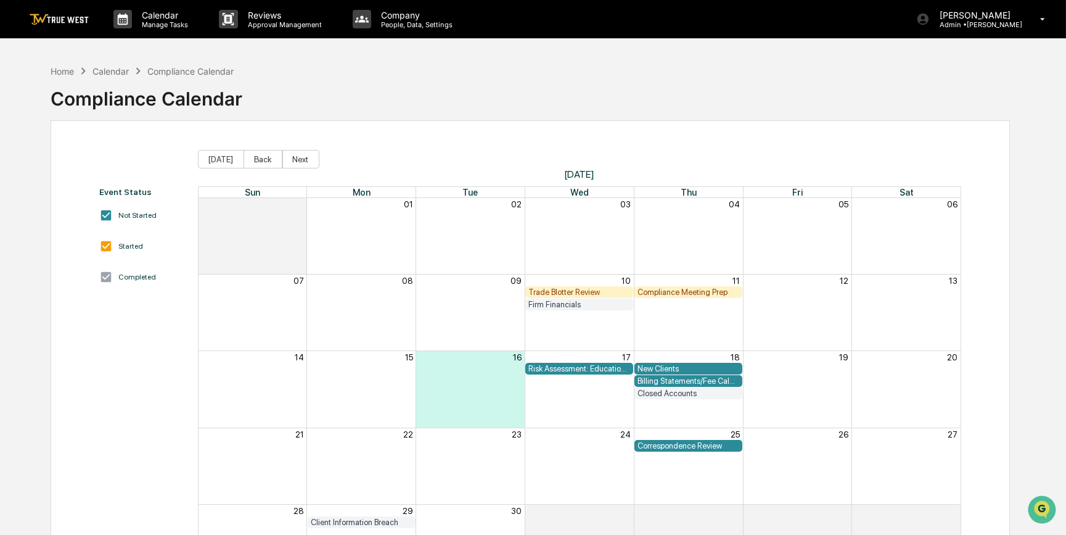
click at [602, 290] on div "Trade Blotter Review" at bounding box center [580, 291] width 102 height 9
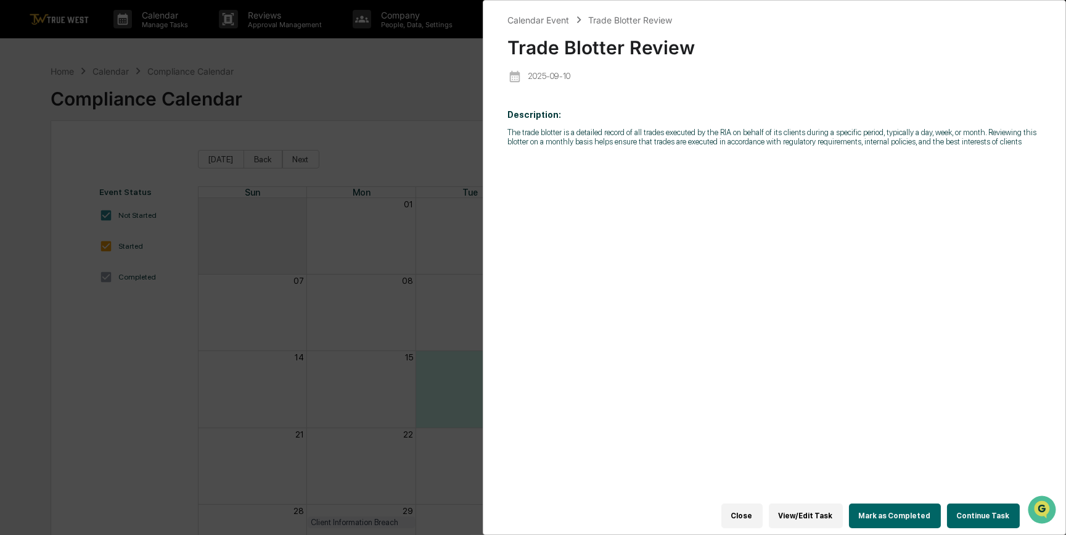
click at [970, 513] on button "Continue Task" at bounding box center [983, 515] width 73 height 25
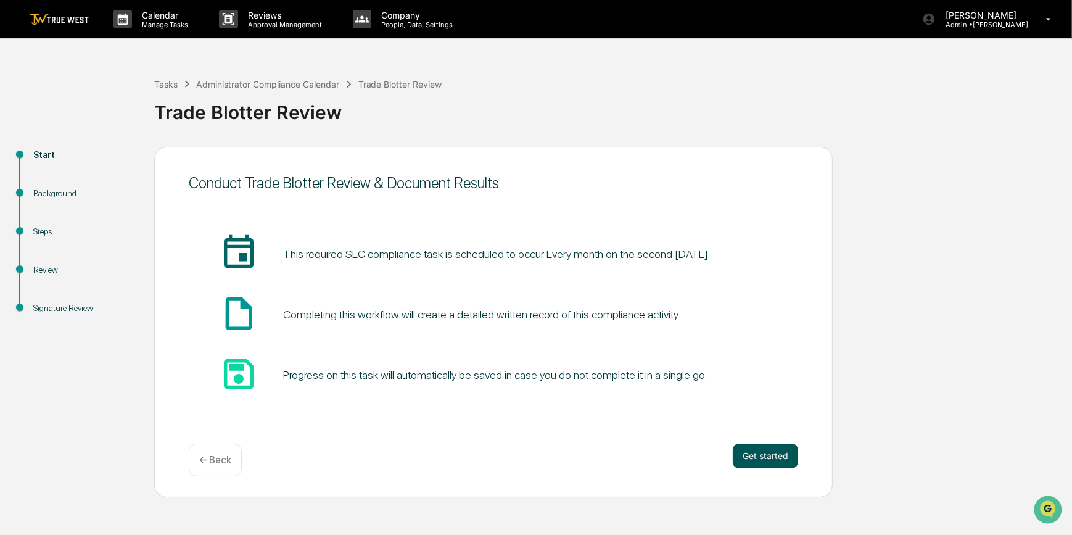
click at [763, 458] on button "Get started" at bounding box center [765, 455] width 65 height 25
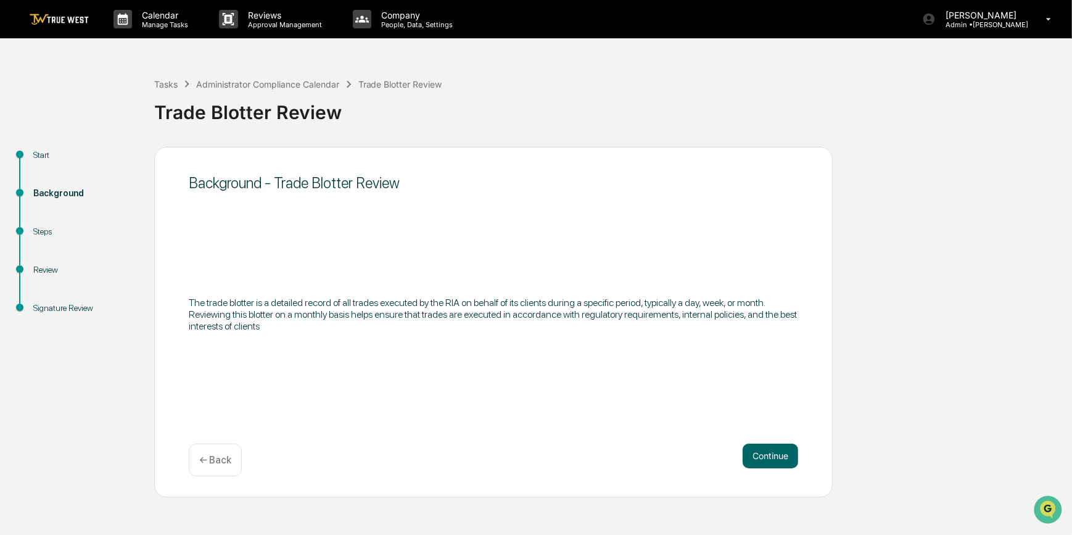
click at [763, 458] on button "Continue" at bounding box center [771, 455] width 56 height 25
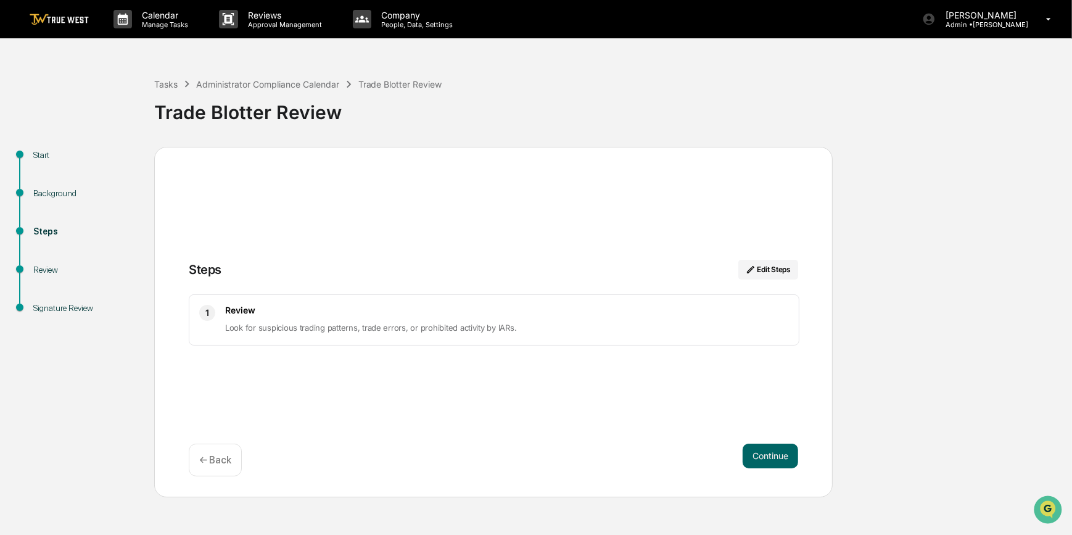
click at [763, 458] on button "Continue" at bounding box center [771, 455] width 56 height 25
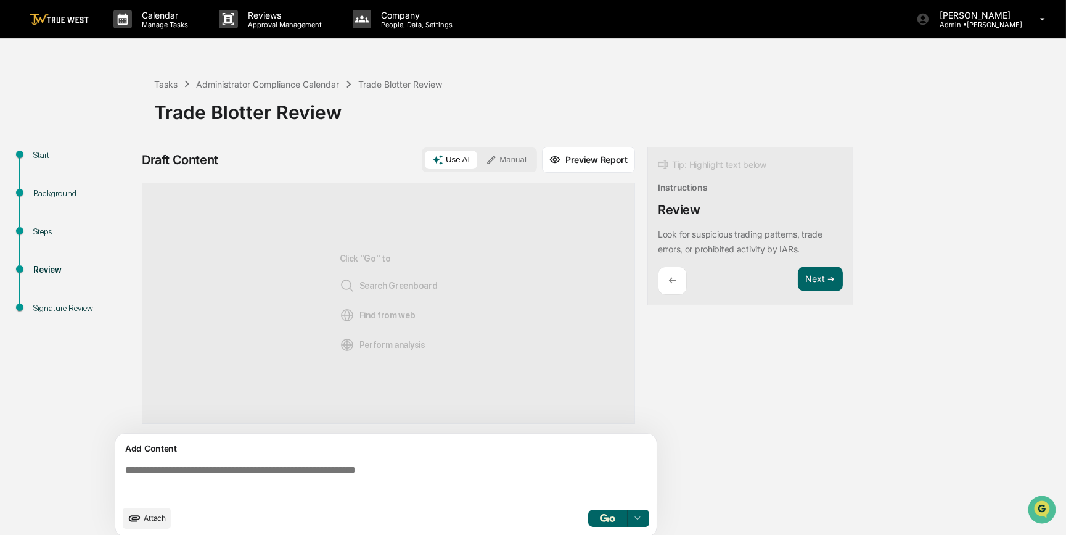
click at [437, 479] on textarea at bounding box center [388, 481] width 537 height 44
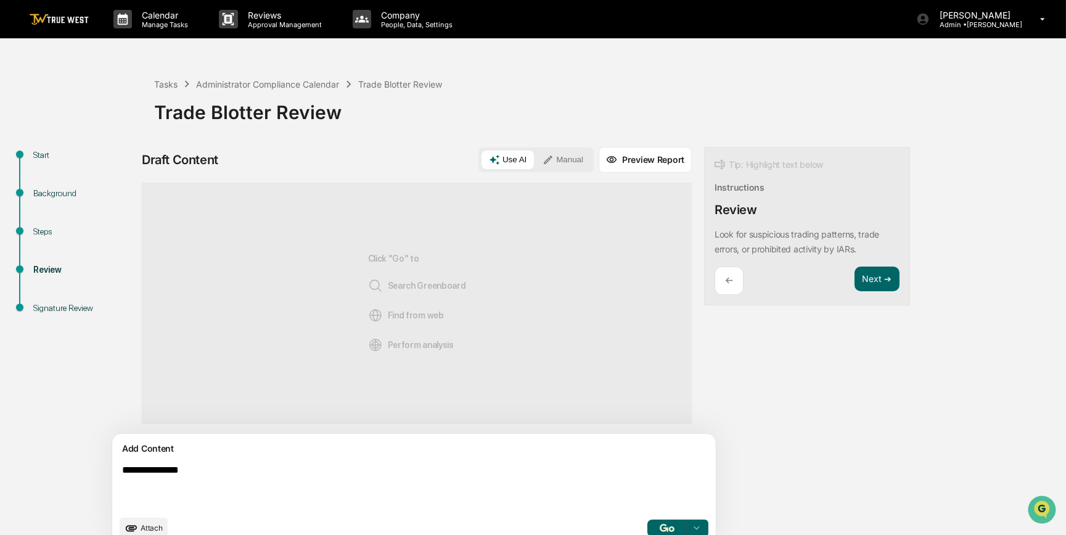
type textarea "**********"
click at [535, 162] on button "Manual" at bounding box center [563, 159] width 56 height 19
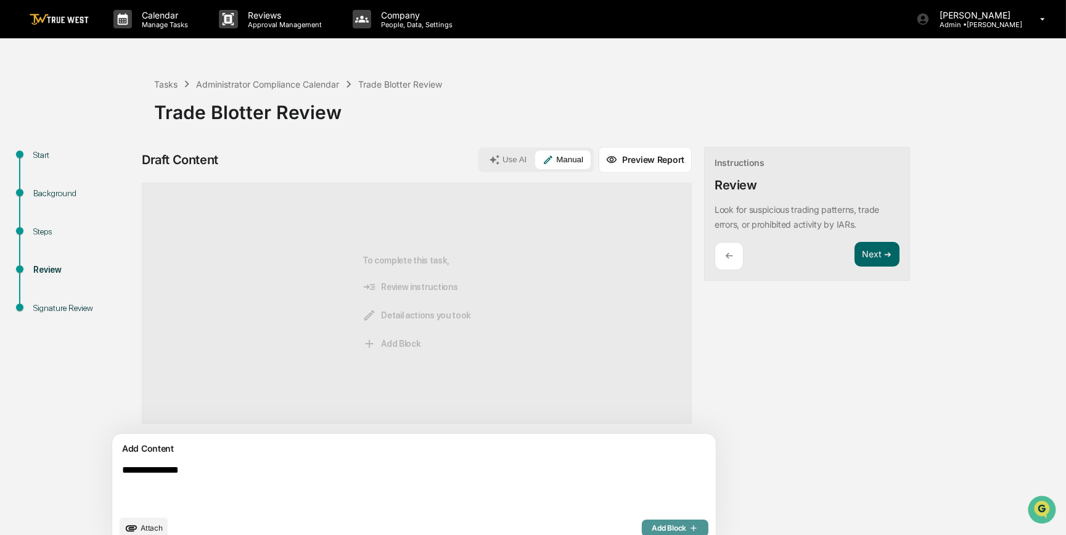
click at [652, 527] on span "Add Block" at bounding box center [675, 528] width 47 height 10
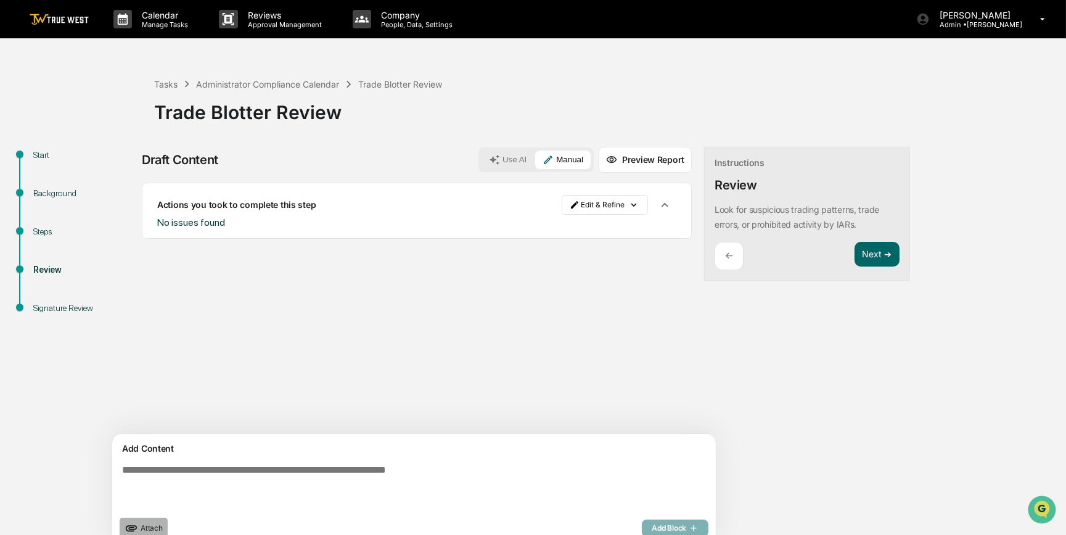
click at [153, 525] on span "Attach" at bounding box center [152, 527] width 22 height 9
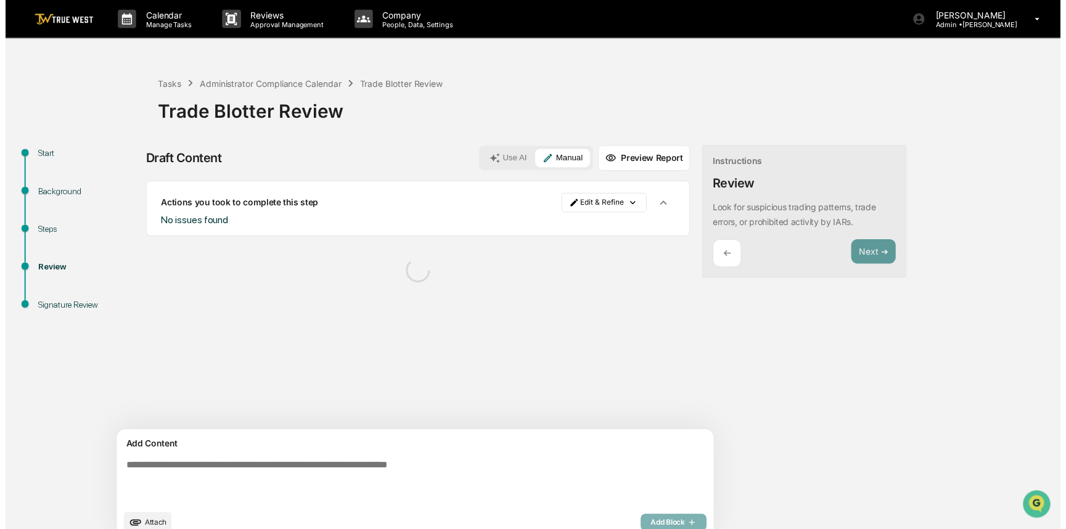
scroll to position [19, 0]
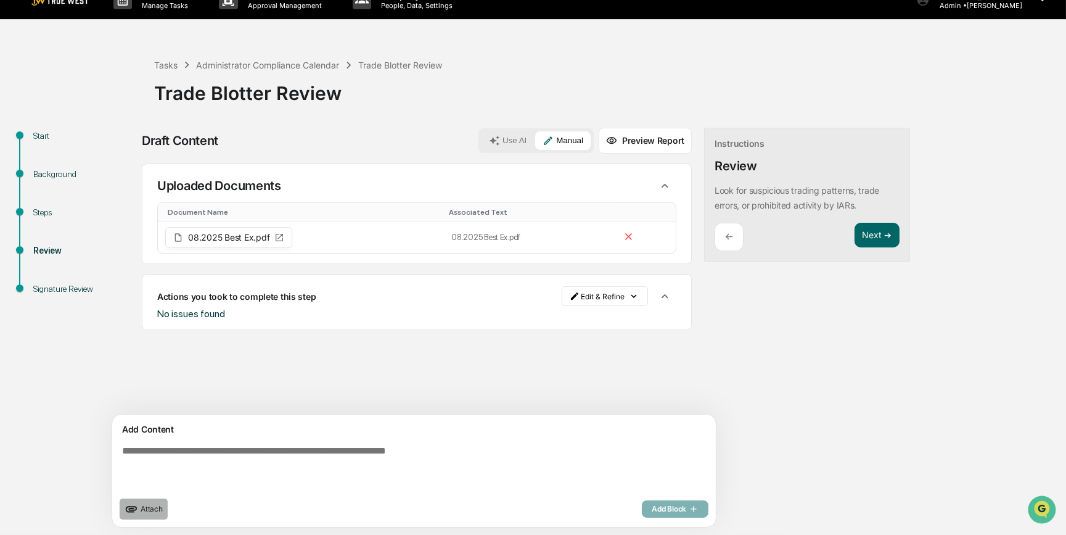
click at [147, 512] on span "Attach" at bounding box center [152, 508] width 22 height 9
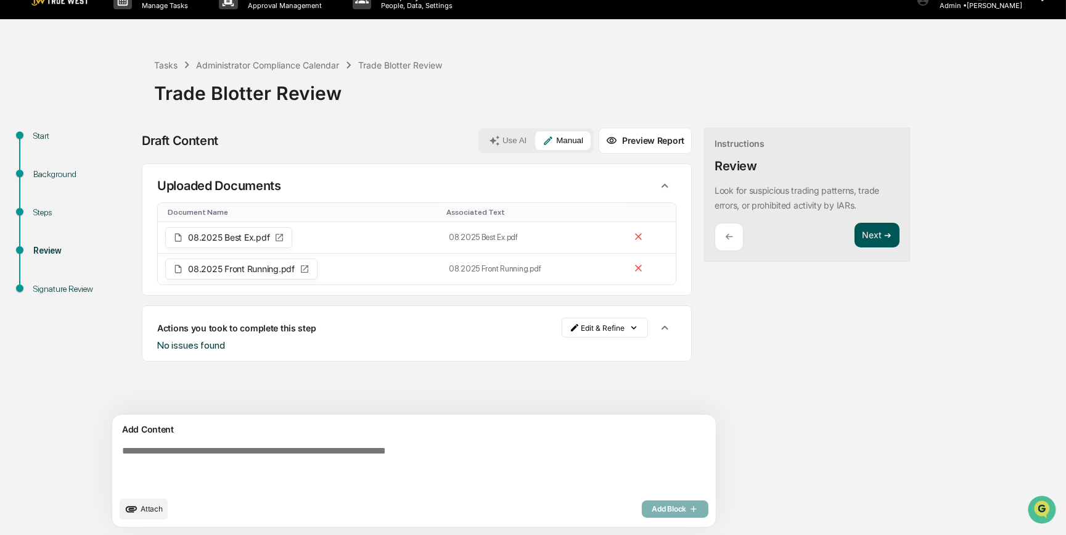
click at [855, 228] on button "Next ➔" at bounding box center [877, 235] width 45 height 25
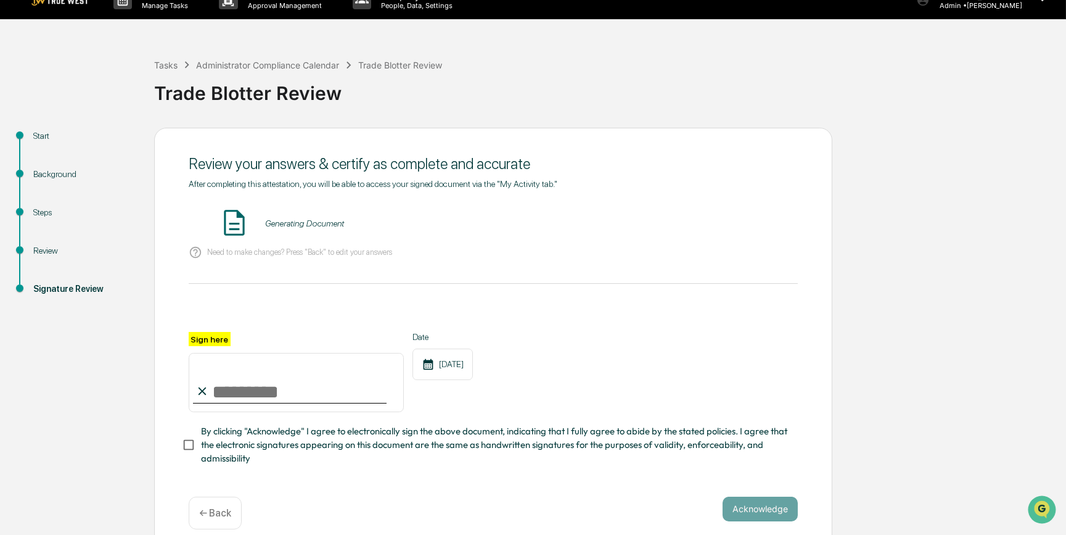
click at [329, 400] on input "Sign here" at bounding box center [296, 382] width 215 height 59
type input "*********"
click at [722, 220] on button "VIEW" at bounding box center [728, 223] width 80 height 21
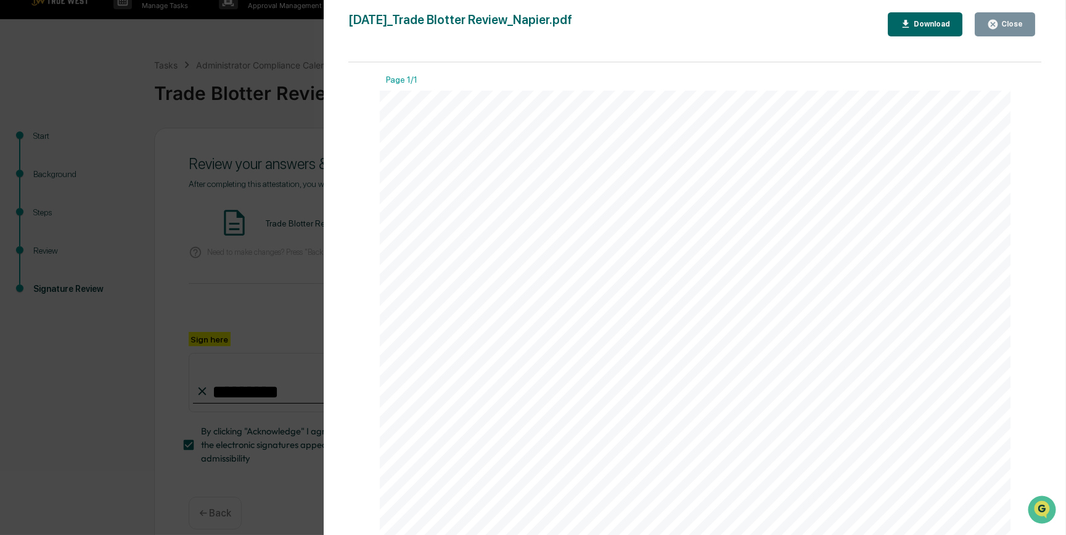
click at [273, 273] on div "Version History [DATE] 09:36 PM [PERSON_NAME] [DATE]_Trade Blotter Review_Napie…" at bounding box center [533, 267] width 1066 height 535
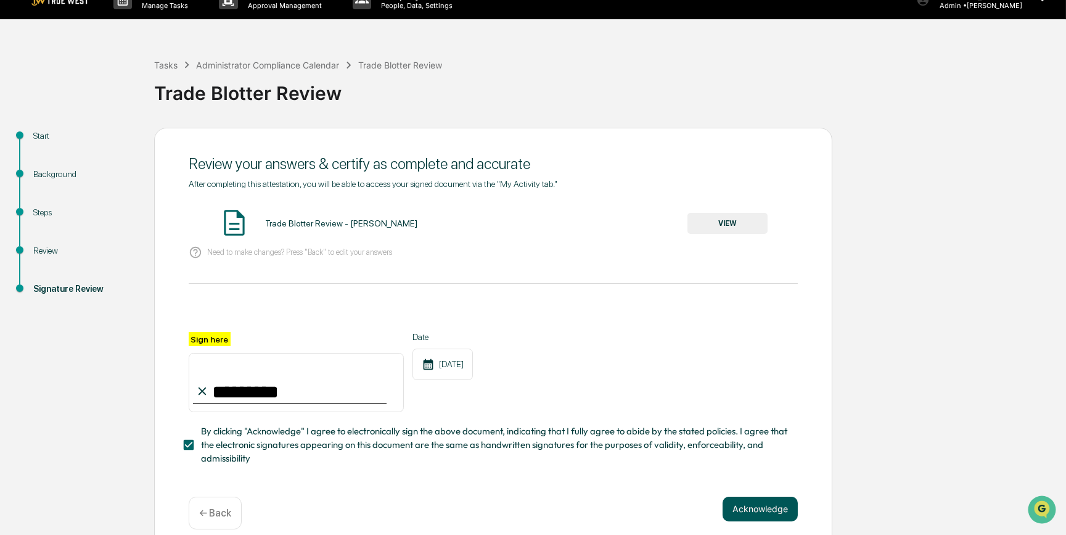
click at [759, 506] on button "Acknowledge" at bounding box center [760, 508] width 75 height 25
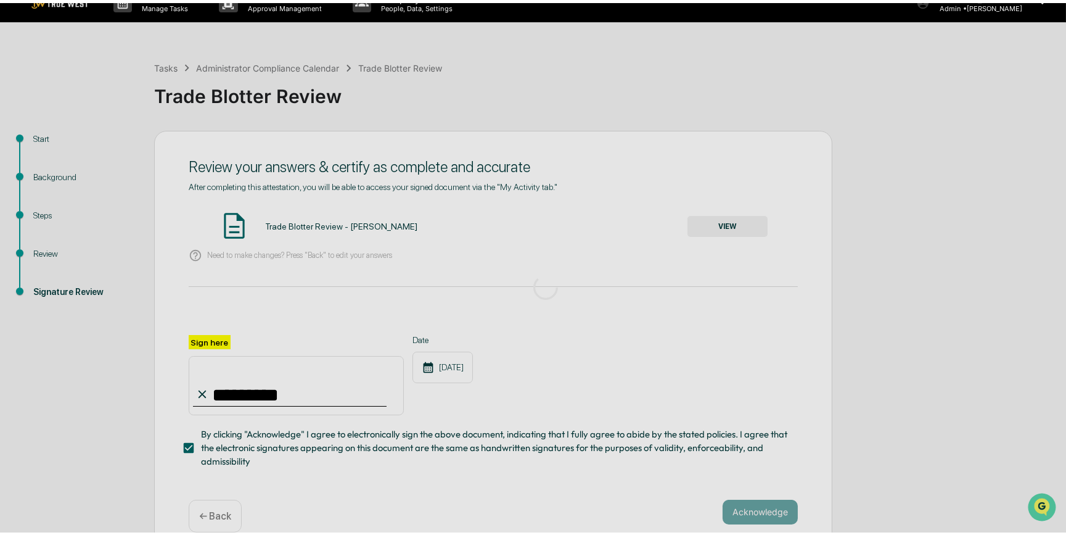
scroll to position [0, 0]
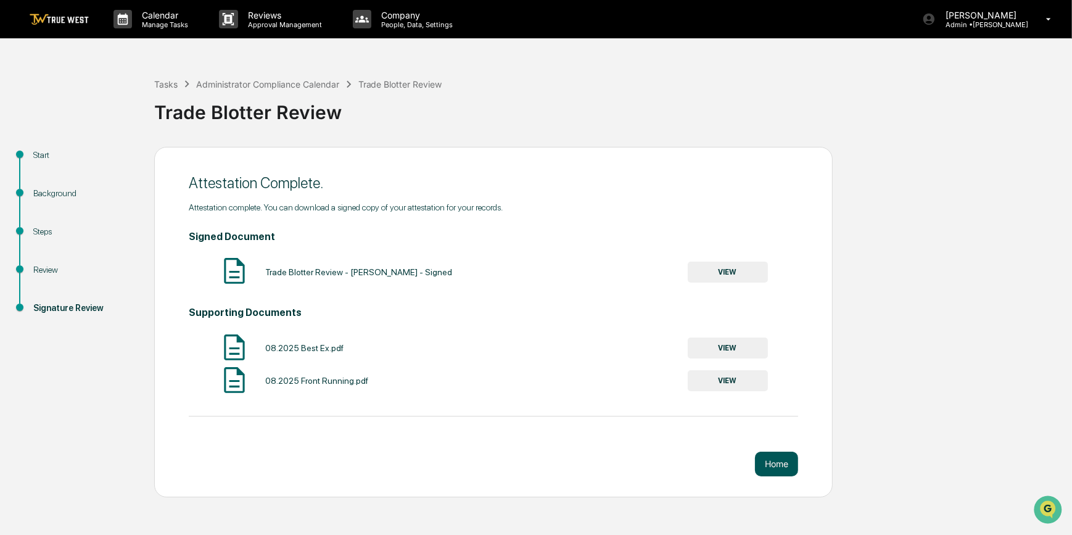
click at [762, 457] on button "Home" at bounding box center [776, 463] width 43 height 25
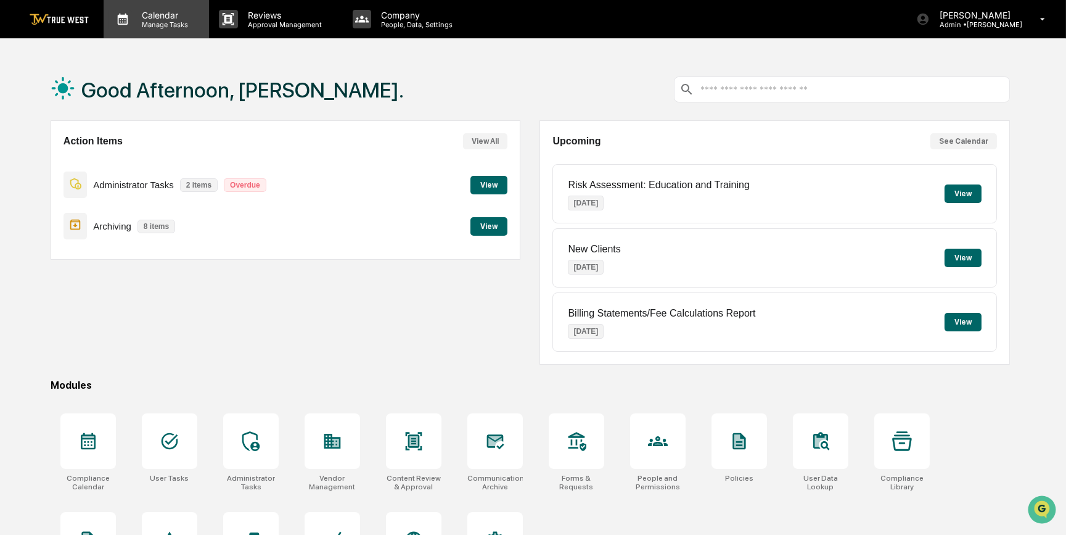
click at [150, 13] on p "Calendar" at bounding box center [163, 15] width 62 height 10
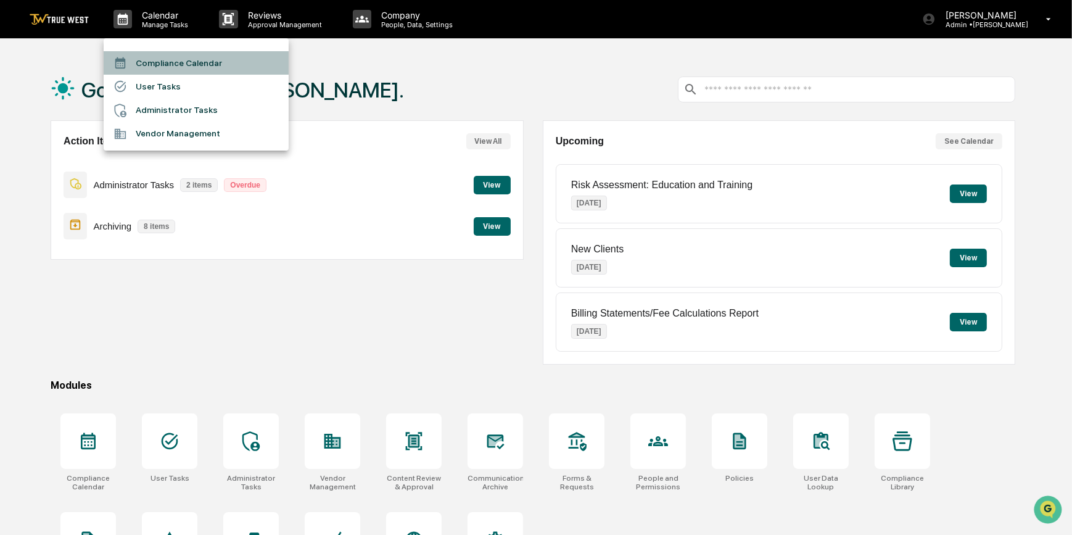
click at [172, 65] on li "Compliance Calendar" at bounding box center [196, 62] width 185 height 23
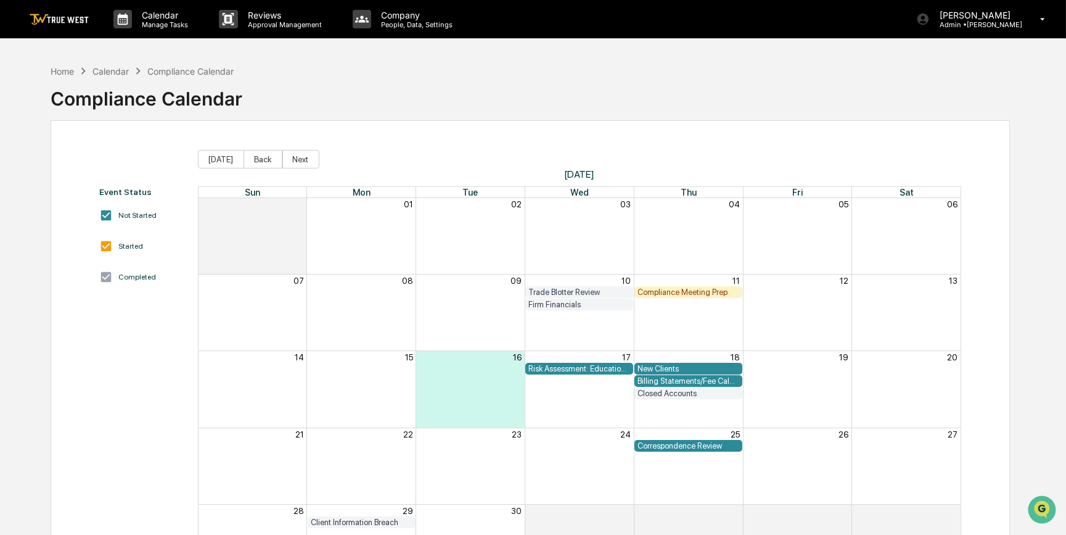
click at [696, 112] on div "Home Calendar Compliance Calendar Compliance Calendar" at bounding box center [531, 90] width 960 height 62
click at [64, 67] on div "Home" at bounding box center [62, 71] width 23 height 10
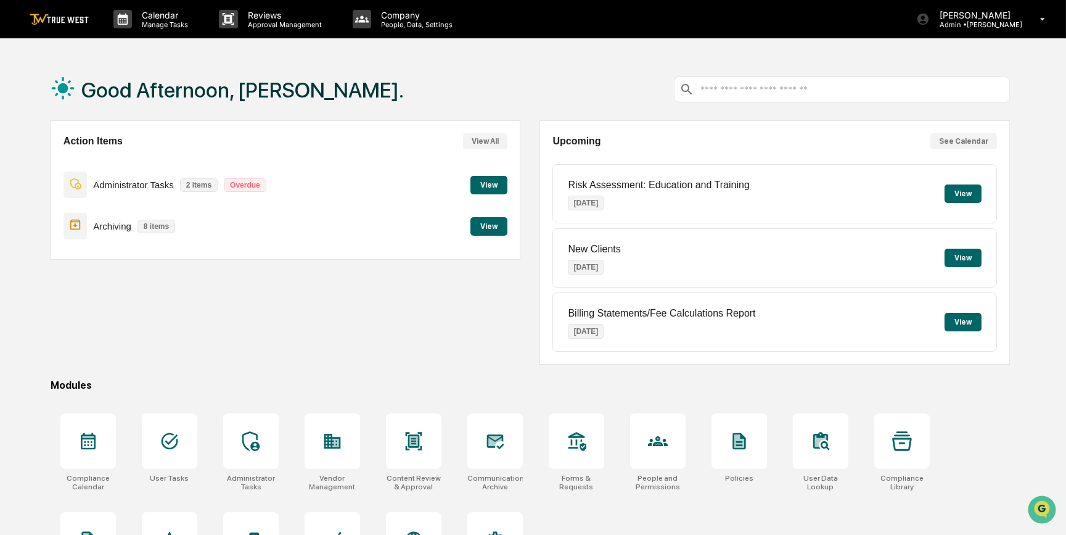
click at [486, 183] on button "View" at bounding box center [489, 185] width 37 height 19
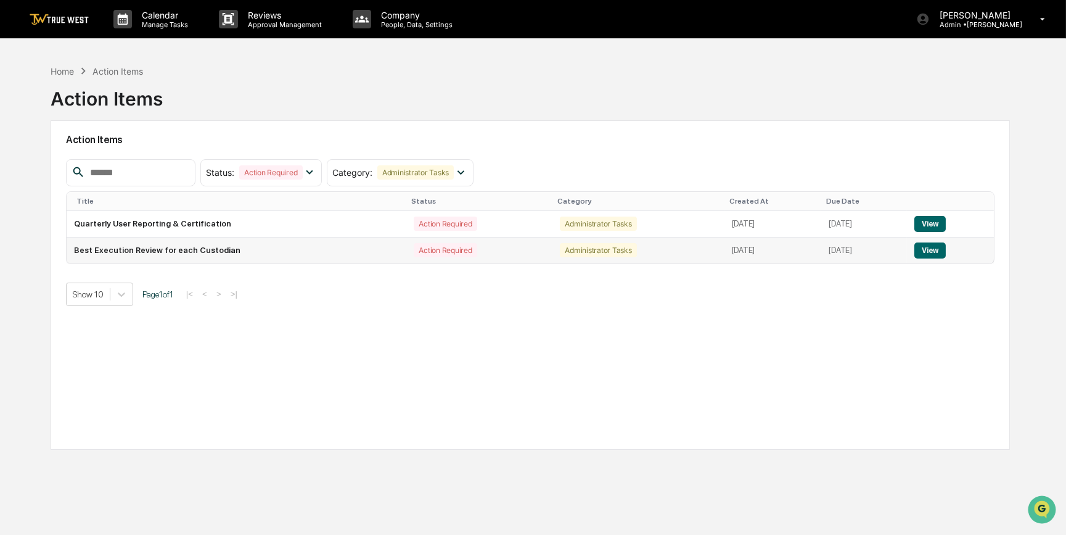
click at [933, 251] on button "View" at bounding box center [930, 250] width 31 height 16
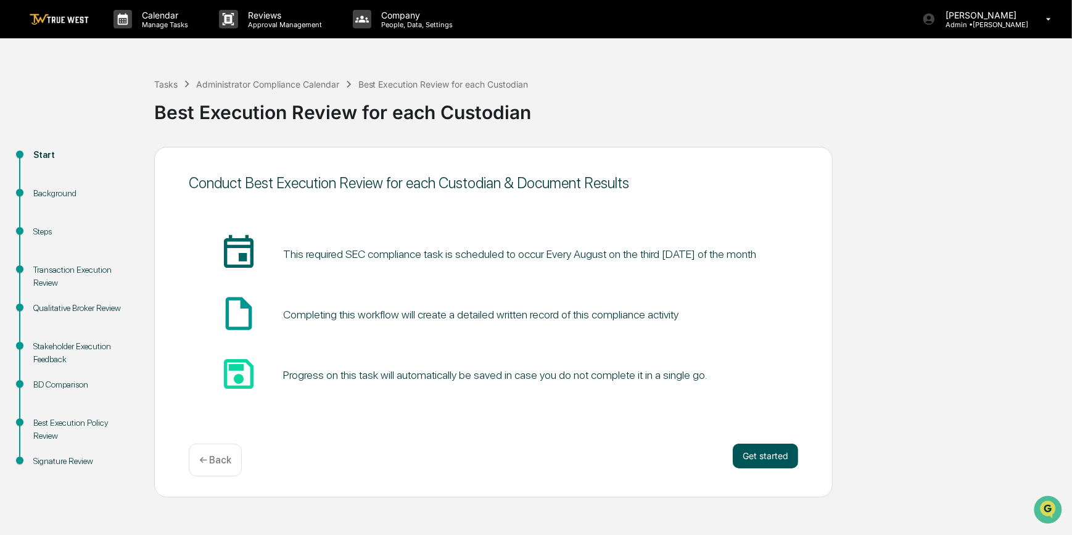
click at [765, 458] on button "Get started" at bounding box center [765, 455] width 65 height 25
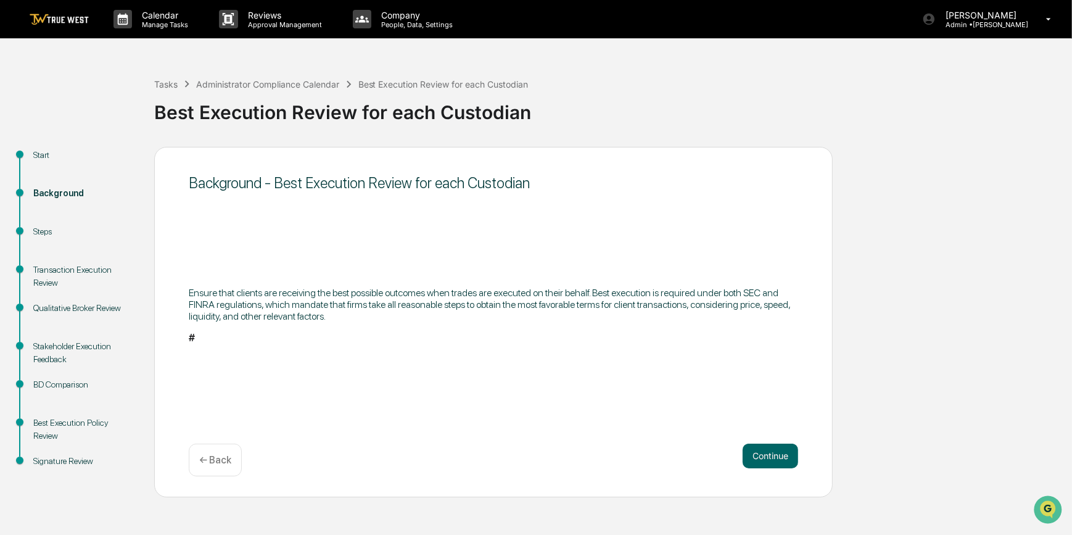
click at [765, 458] on button "Continue" at bounding box center [771, 455] width 56 height 25
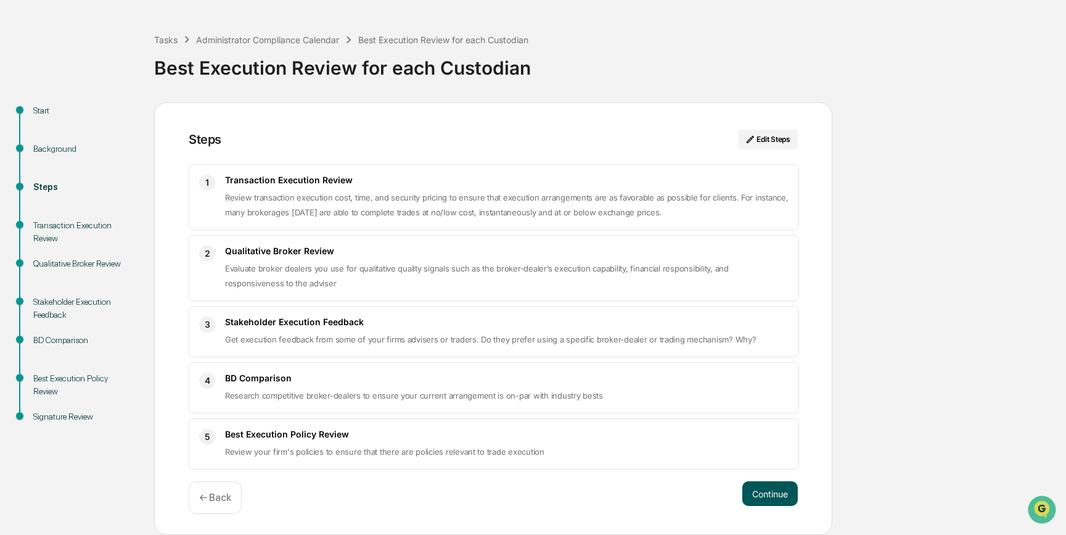
click at [757, 493] on button "Continue" at bounding box center [771, 493] width 56 height 25
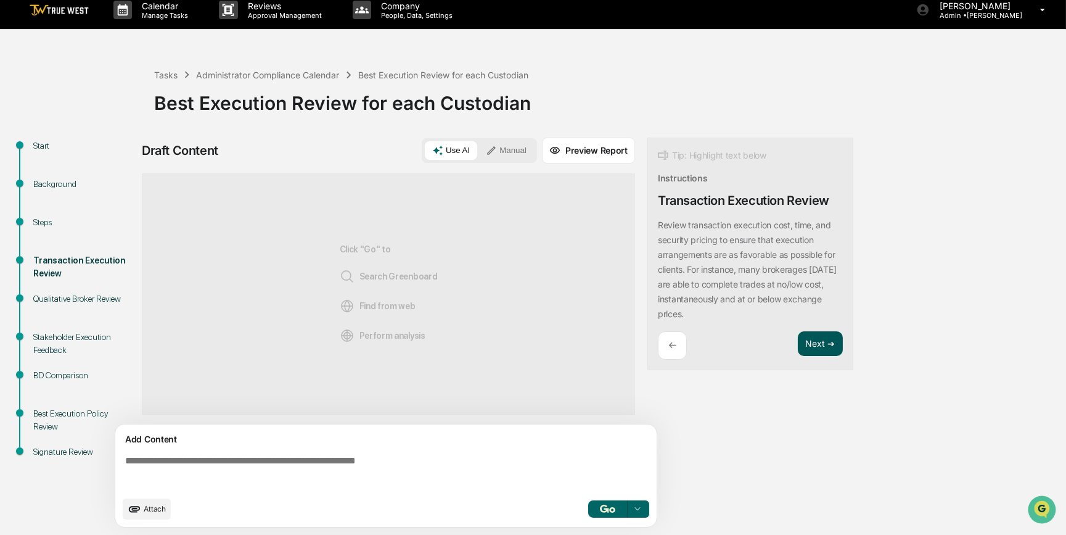
click at [820, 341] on button "Next ➔" at bounding box center [820, 343] width 45 height 25
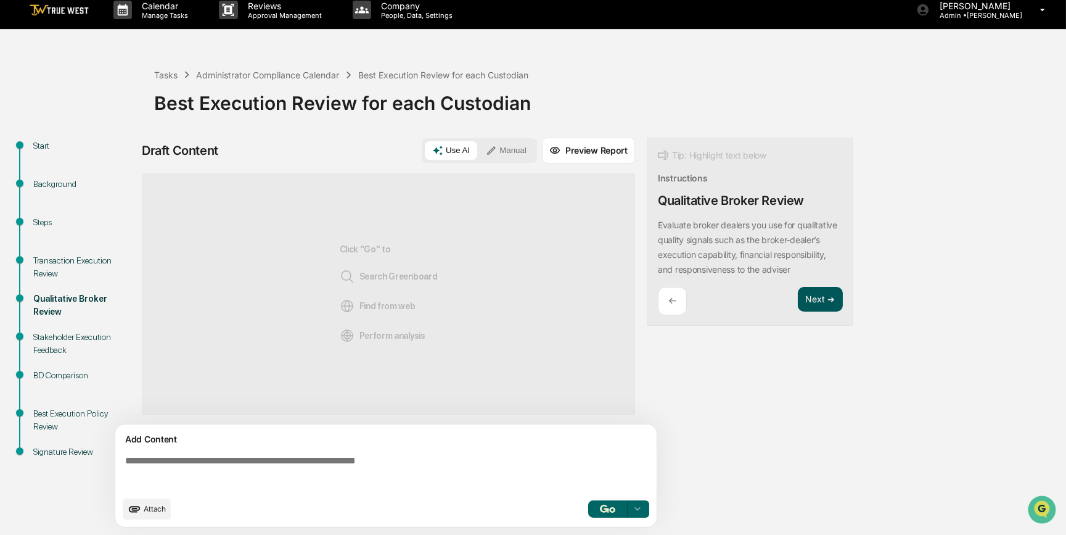
click at [820, 341] on div "Draft Content Use AI Manual Preview Report Sources Click "Go" to Search Greenbo…" at bounding box center [487, 336] width 691 height 397
click at [824, 312] on button "Next ➔" at bounding box center [820, 299] width 45 height 25
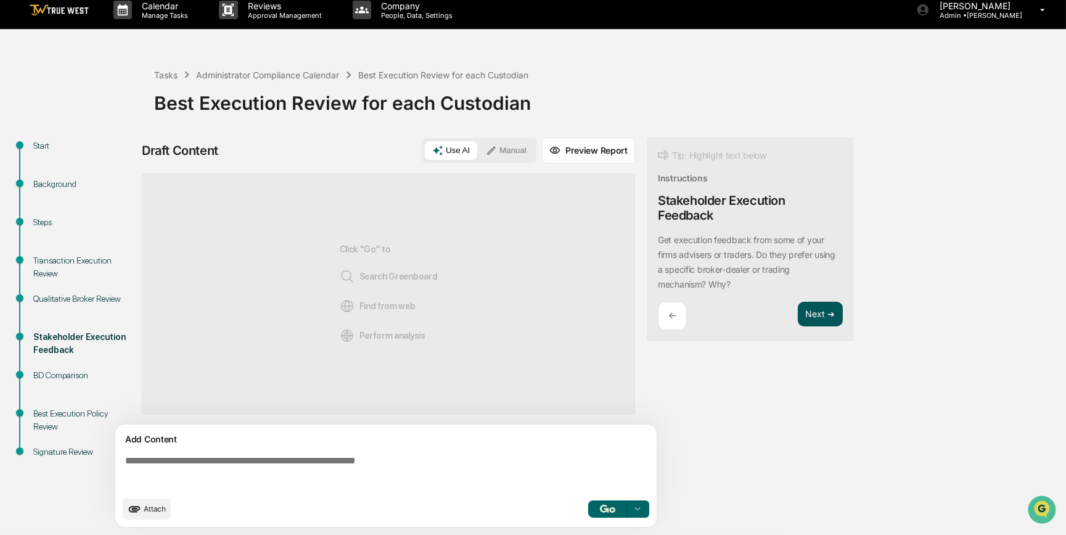
click at [824, 316] on button "Next ➔" at bounding box center [820, 314] width 45 height 25
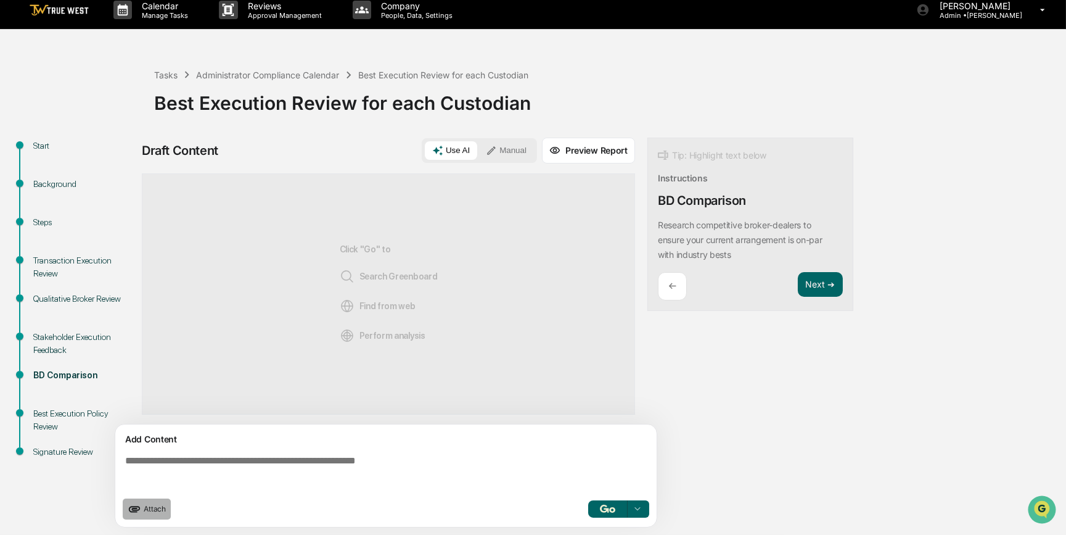
click at [138, 511] on icon "upload document" at bounding box center [135, 509] width 14 height 14
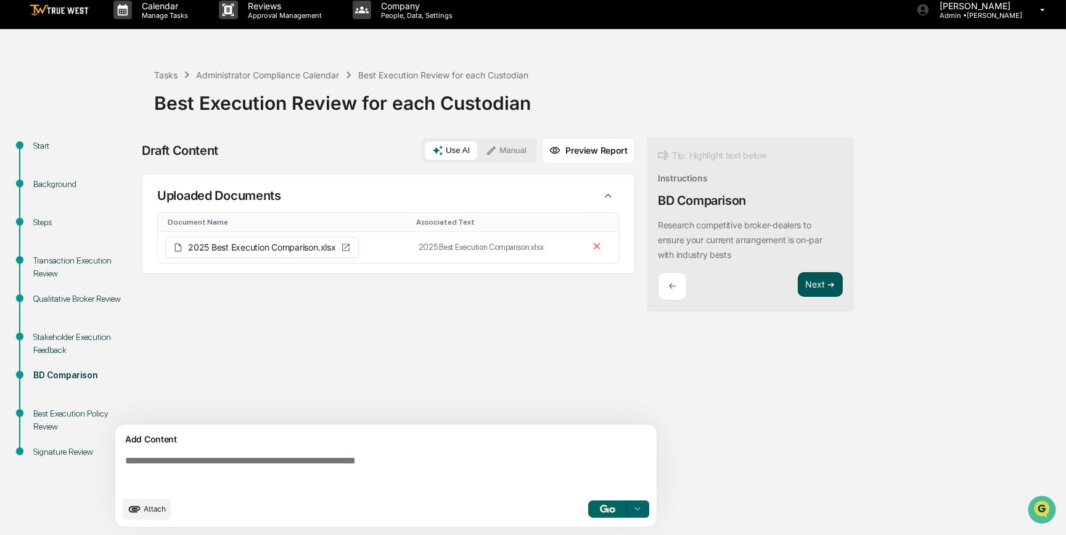
click at [805, 284] on button "Next ➔" at bounding box center [820, 284] width 45 height 25
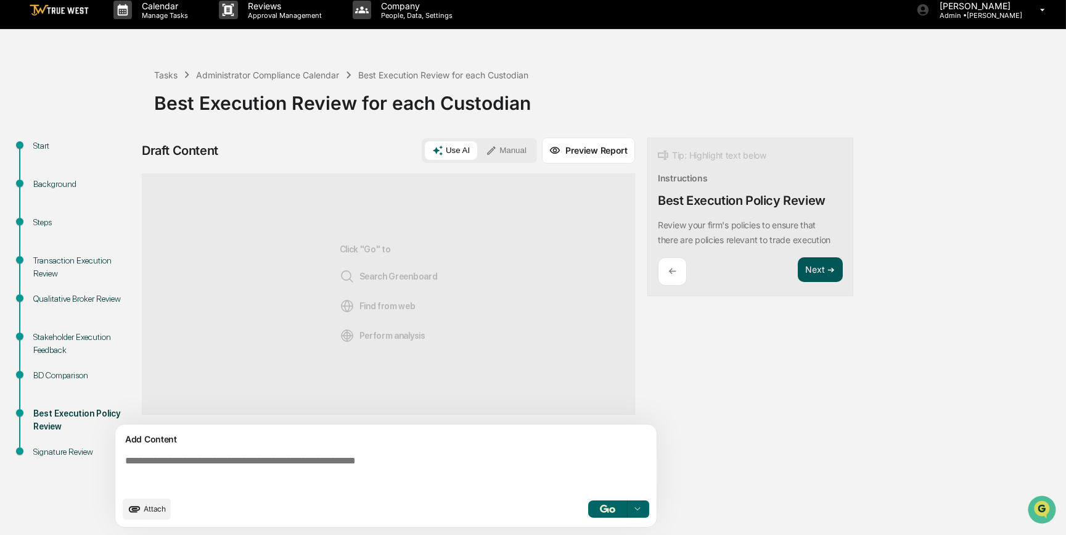
click at [810, 278] on button "Next ➔" at bounding box center [820, 269] width 45 height 25
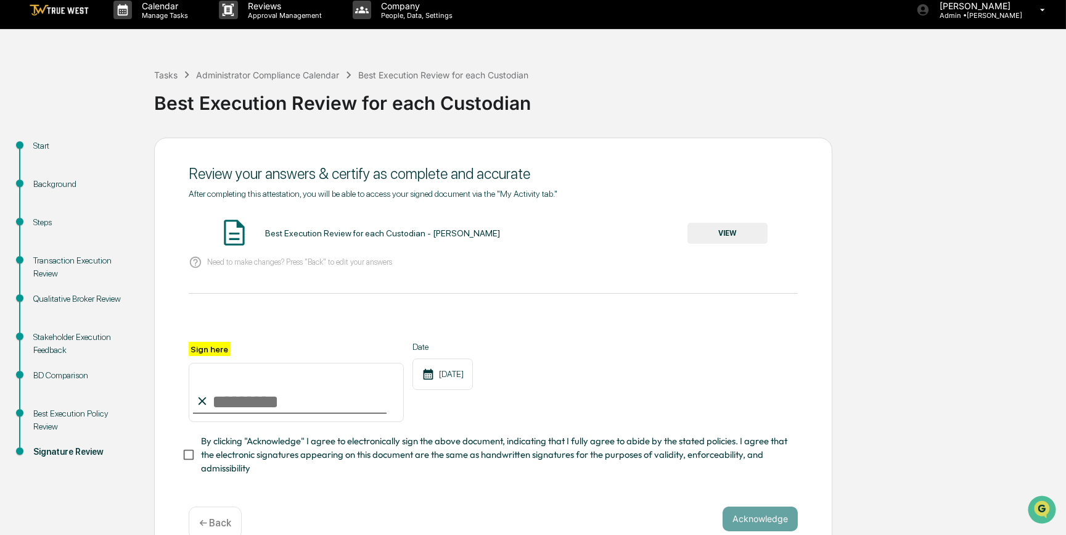
click at [283, 401] on input "Sign here" at bounding box center [296, 392] width 215 height 59
type input "*********"
click at [751, 231] on button "VIEW" at bounding box center [728, 233] width 80 height 21
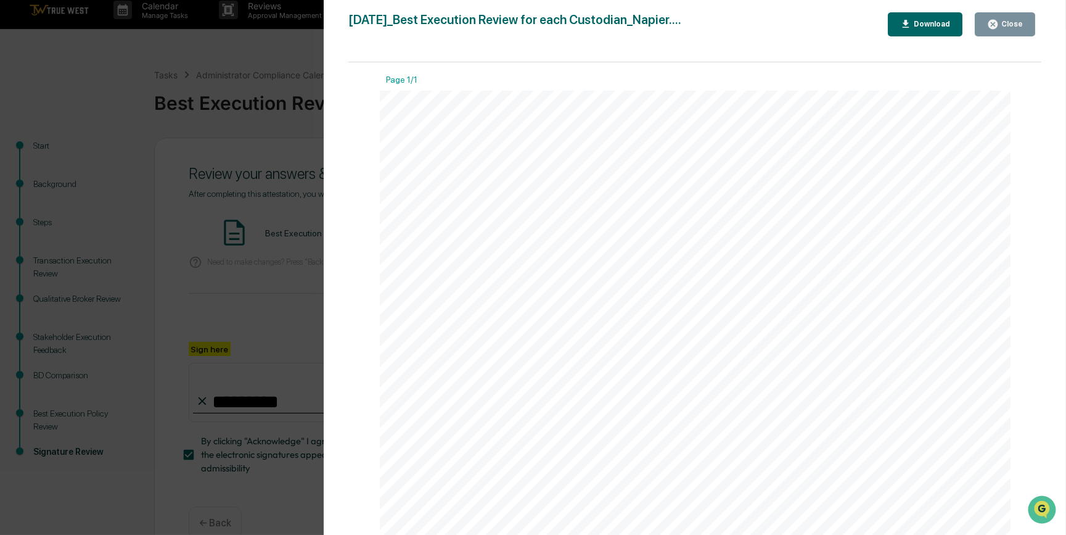
click at [273, 276] on div "Version History [DATE] 09:37 PM [PERSON_NAME] [DATE]_Best Execution Review for …" at bounding box center [533, 267] width 1066 height 535
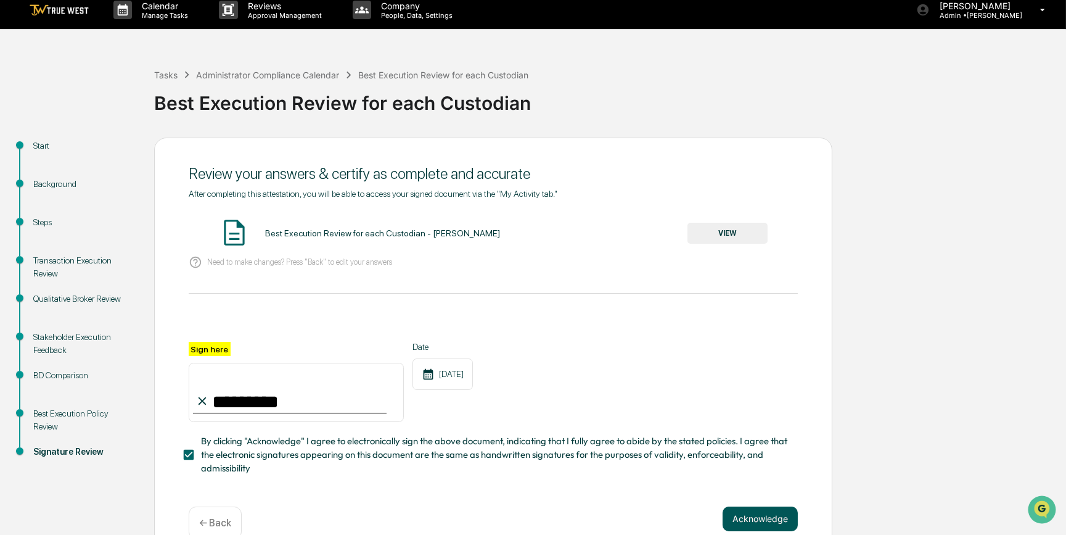
click at [736, 517] on button "Acknowledge" at bounding box center [760, 518] width 75 height 25
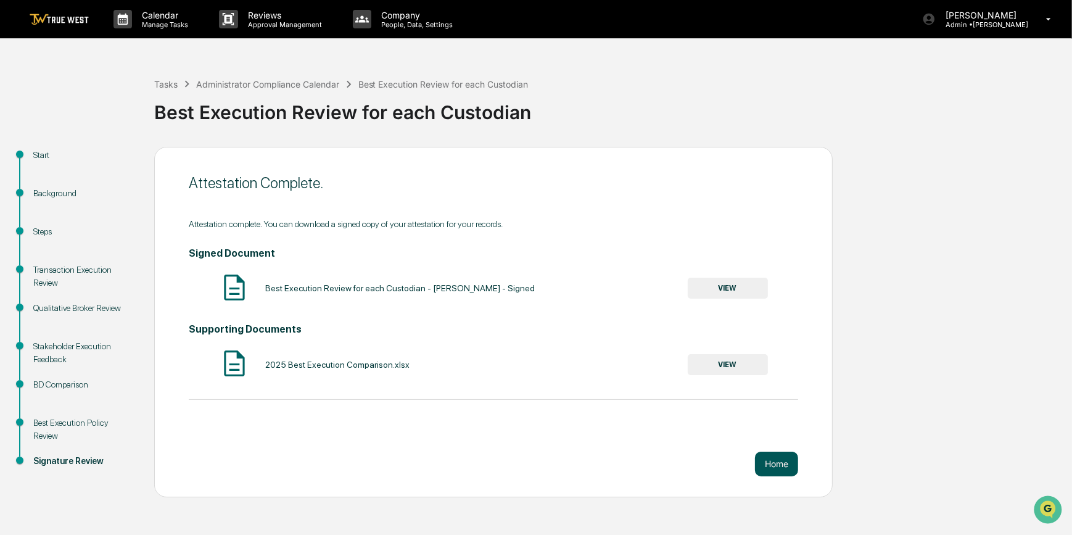
click at [776, 466] on button "Home" at bounding box center [776, 463] width 43 height 25
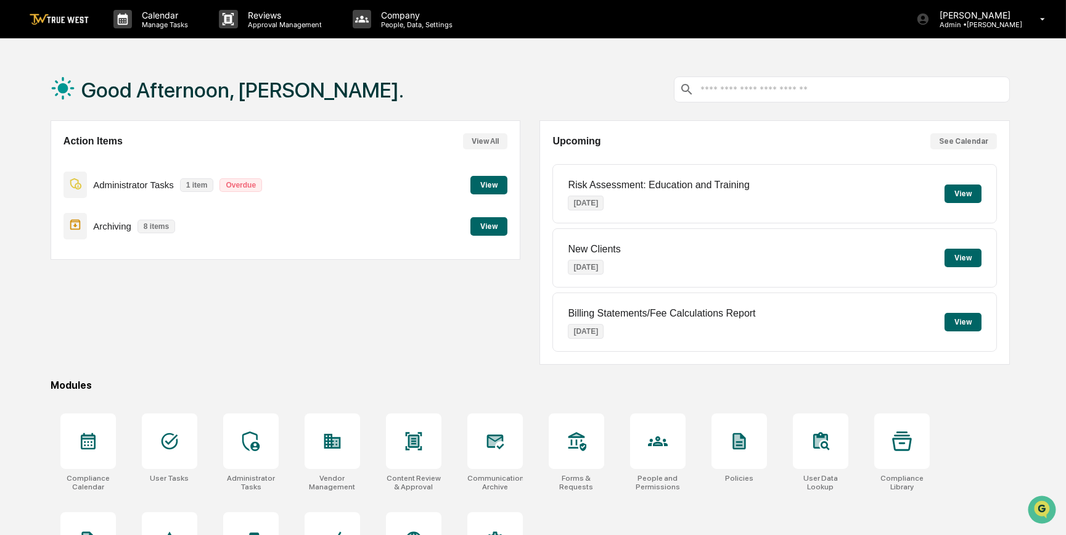
click at [490, 184] on button "View" at bounding box center [489, 185] width 37 height 19
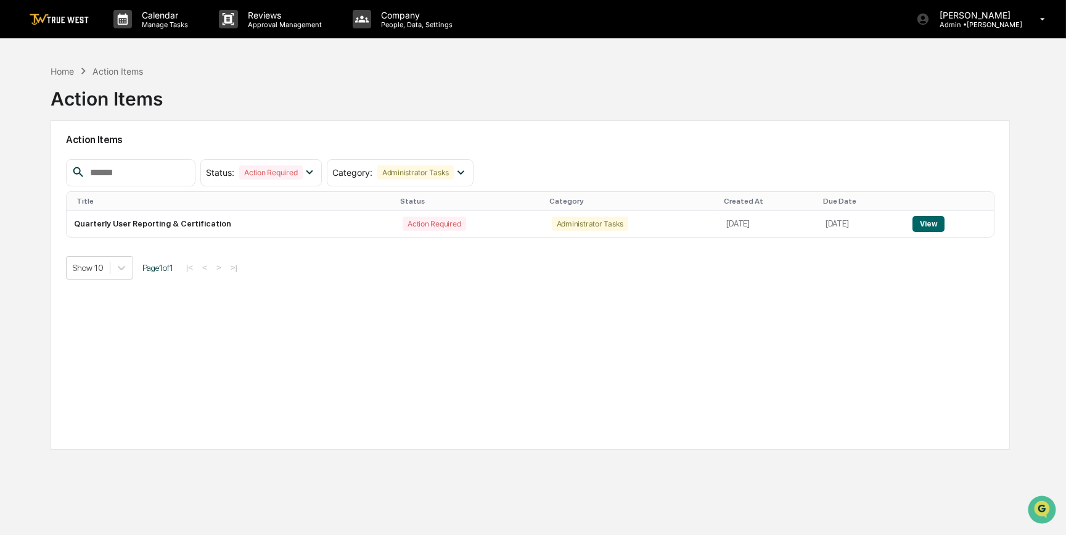
click at [65, 23] on img at bounding box center [59, 20] width 59 height 12
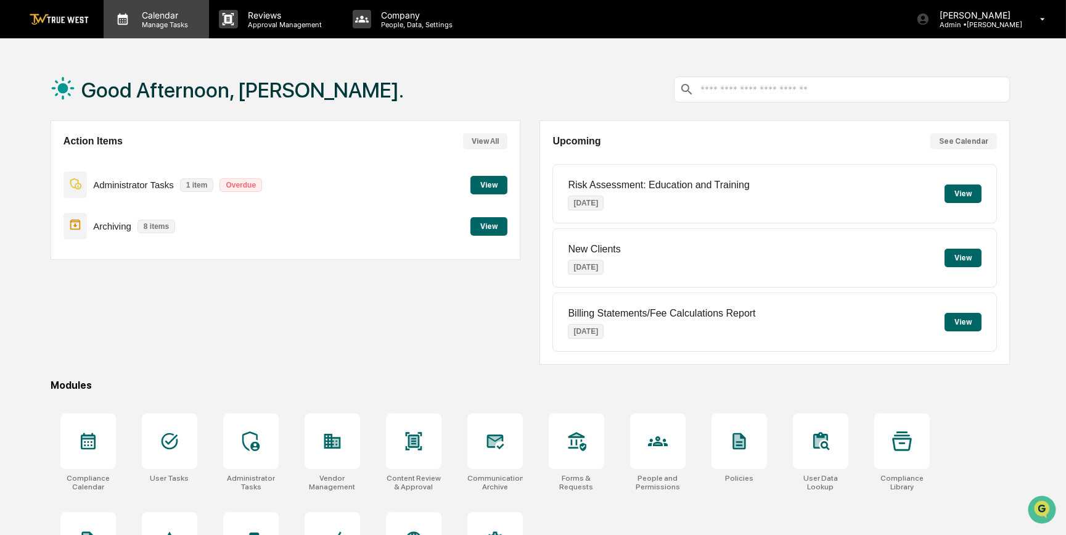
click at [160, 22] on p "Manage Tasks" at bounding box center [163, 24] width 62 height 9
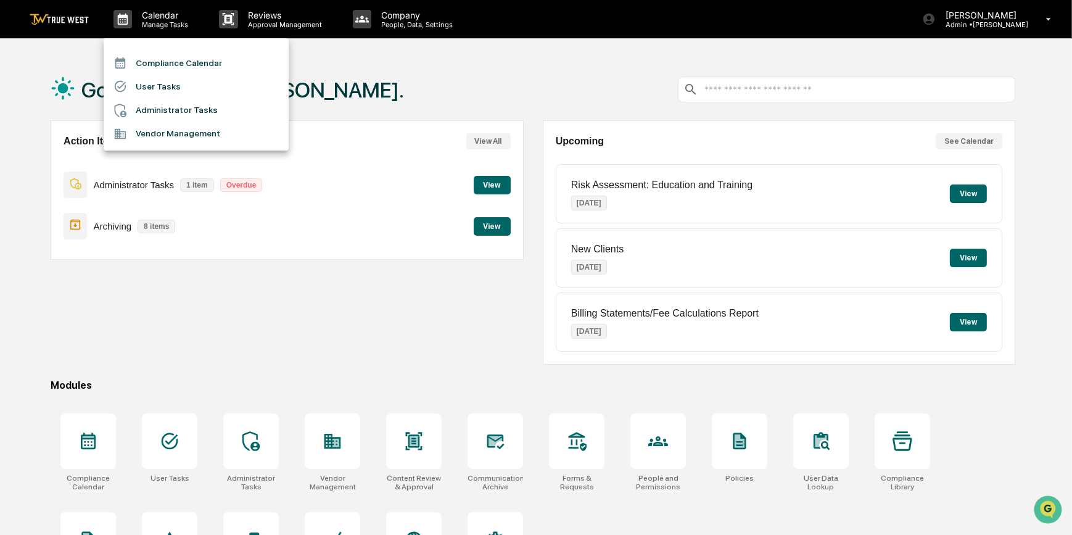
click at [182, 65] on li "Compliance Calendar" at bounding box center [196, 62] width 185 height 23
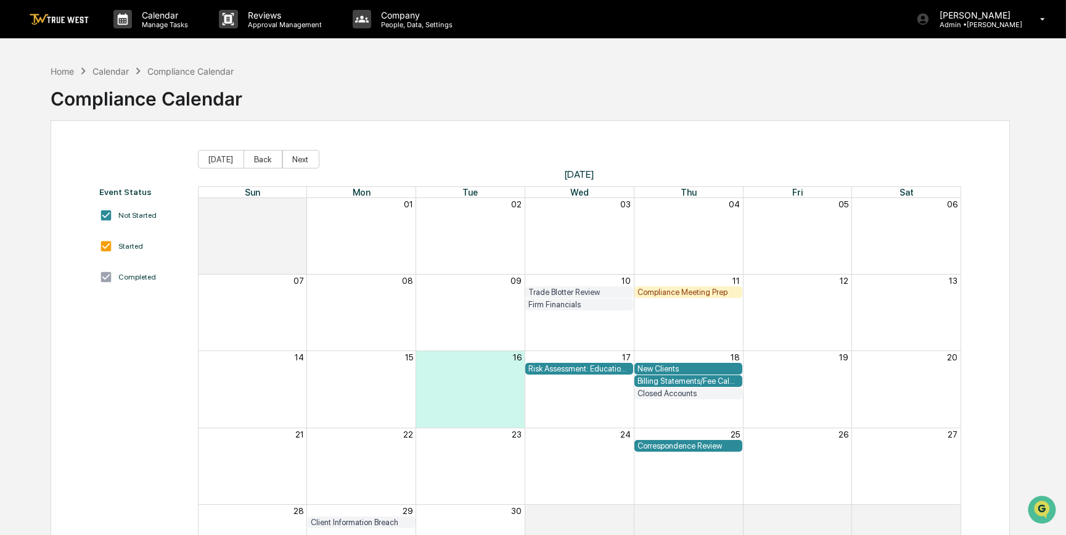
click at [669, 292] on div "Compliance Meeting Prep" at bounding box center [689, 291] width 102 height 9
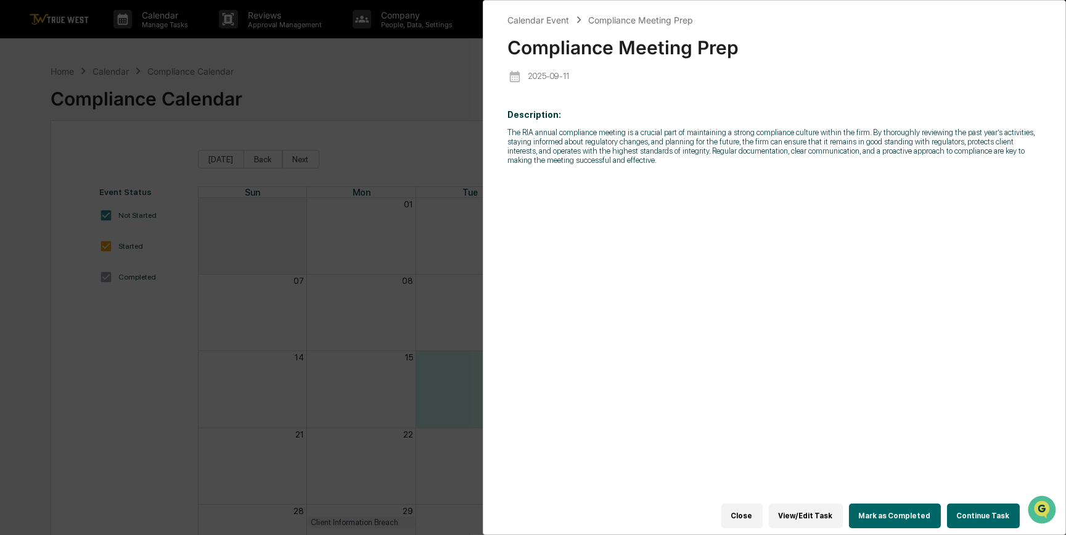
click at [981, 510] on button "Continue Task" at bounding box center [983, 515] width 73 height 25
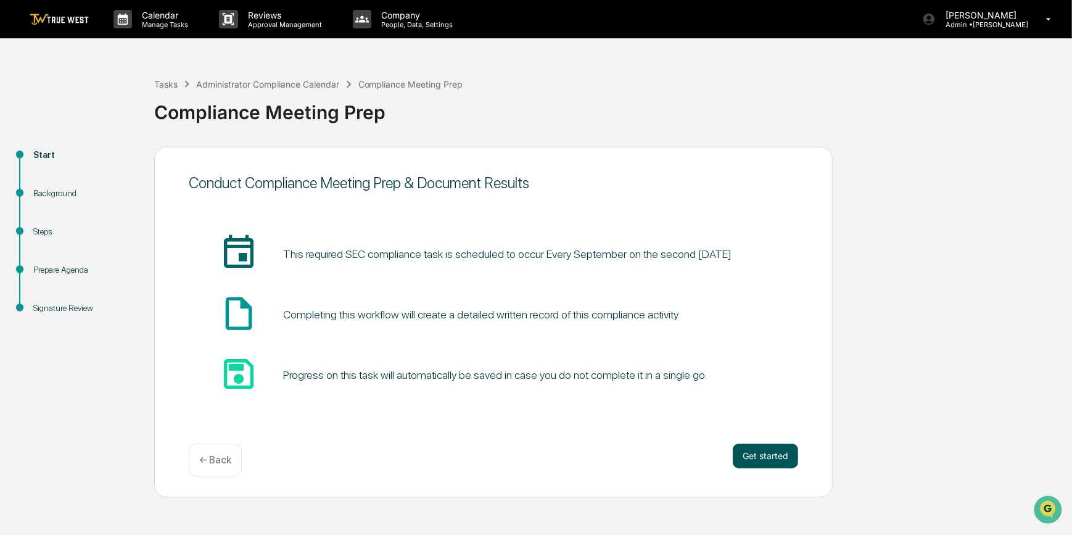
click at [781, 453] on button "Get started" at bounding box center [765, 455] width 65 height 25
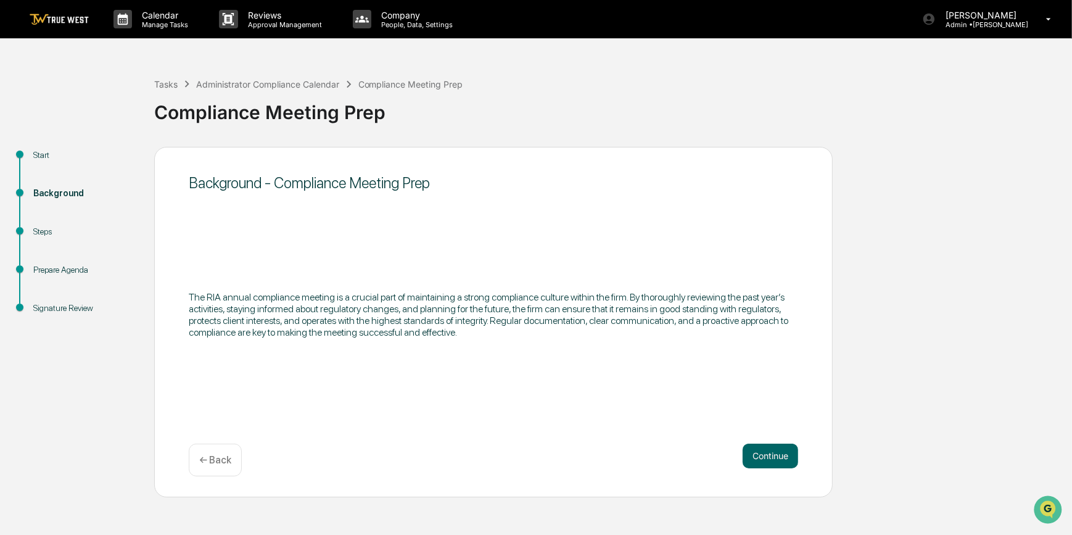
click at [781, 453] on button "Continue" at bounding box center [771, 455] width 56 height 25
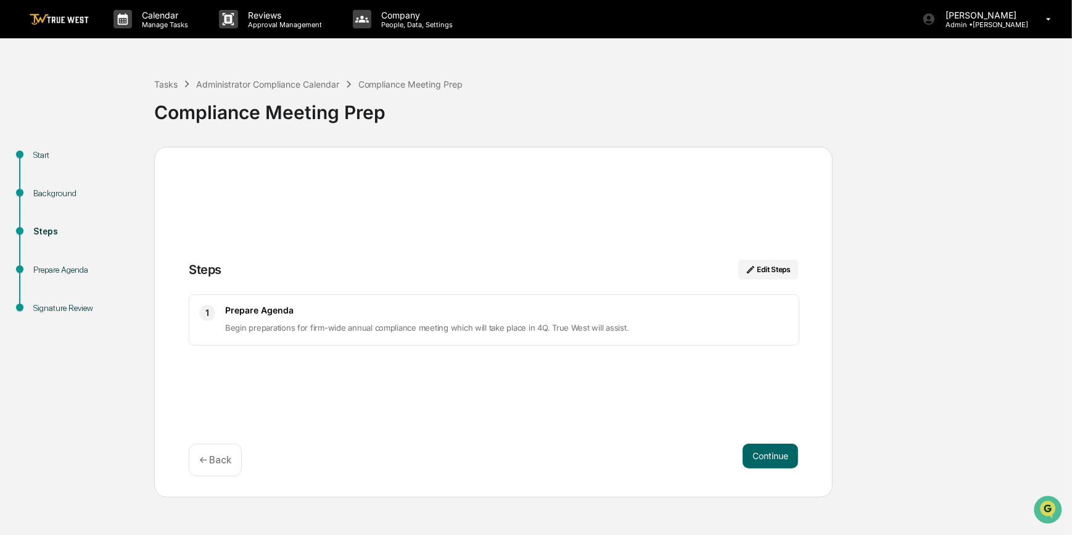
click at [781, 453] on button "Continue" at bounding box center [771, 455] width 56 height 25
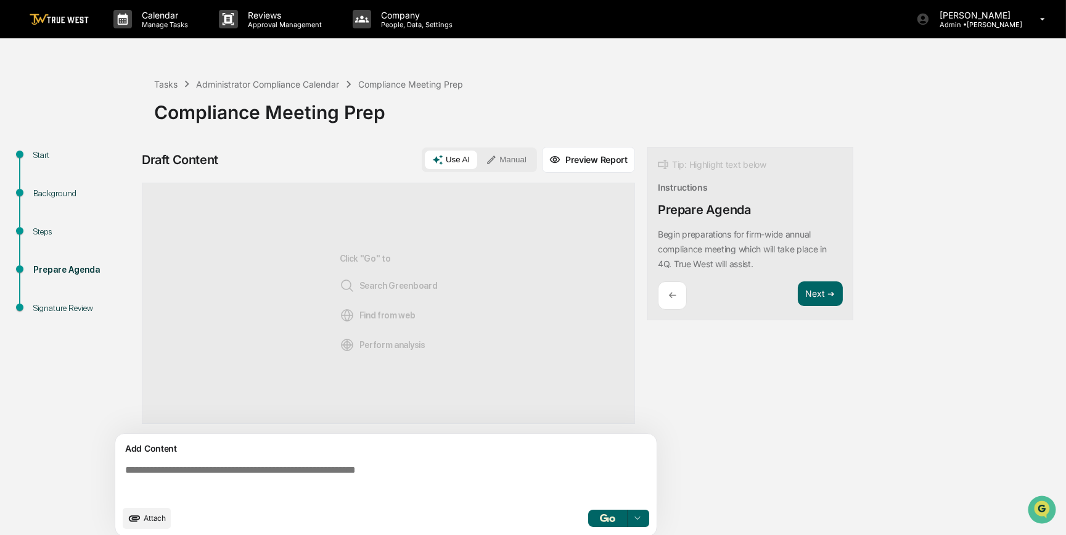
click at [370, 477] on textarea at bounding box center [388, 481] width 537 height 44
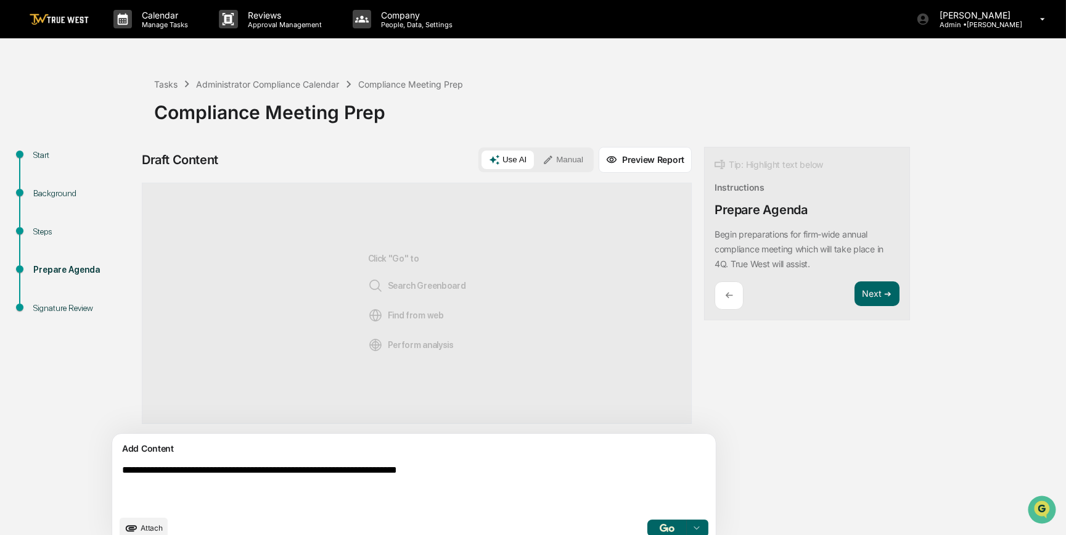
type textarea "**********"
click at [535, 162] on button "Manual" at bounding box center [563, 159] width 56 height 19
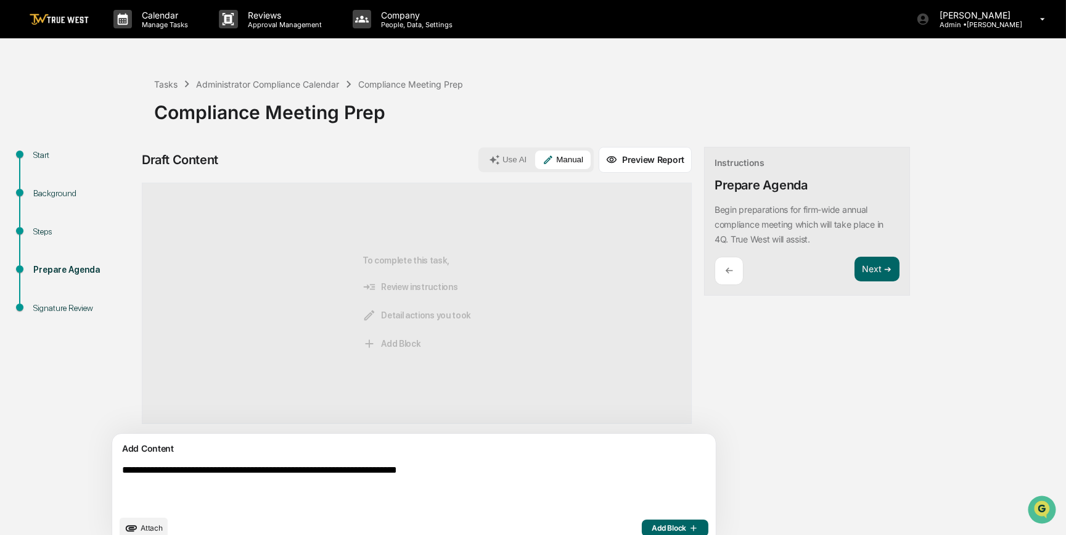
drag, startPoint x: 385, startPoint y: 471, endPoint x: 435, endPoint y: 487, distance: 53.1
click at [435, 487] on textarea "**********" at bounding box center [385, 486] width 537 height 54
click at [652, 525] on span "Add Block" at bounding box center [675, 528] width 47 height 10
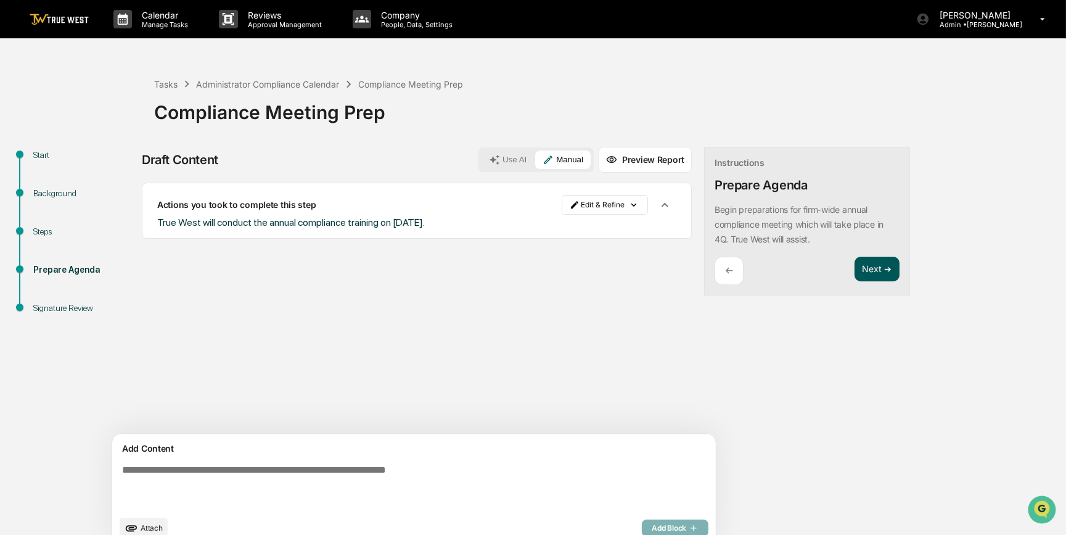
click at [855, 264] on button "Next ➔" at bounding box center [877, 269] width 45 height 25
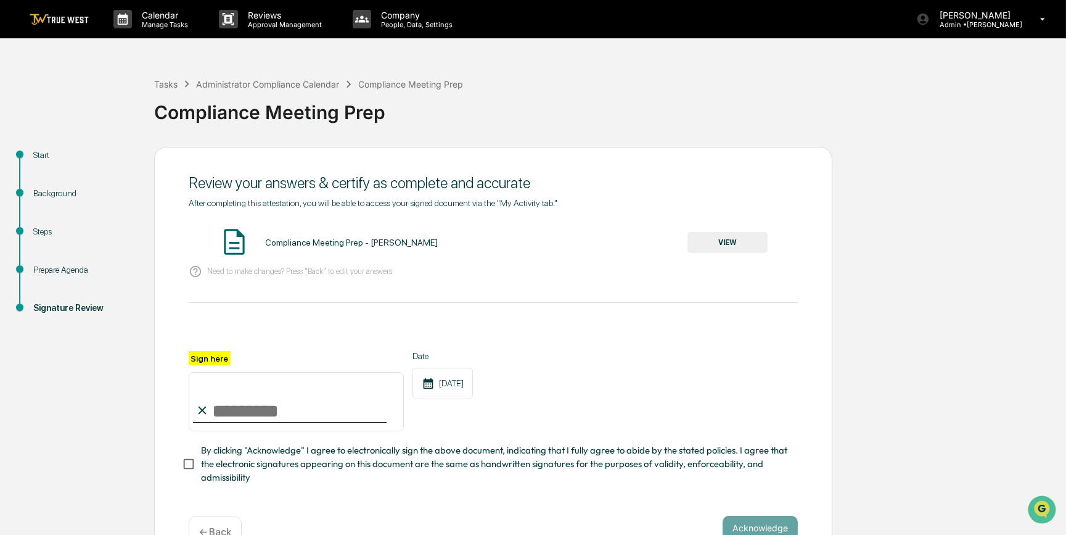
click at [244, 421] on input "Sign here" at bounding box center [296, 401] width 215 height 59
type input "*********"
click at [731, 242] on button "VIEW" at bounding box center [728, 242] width 80 height 21
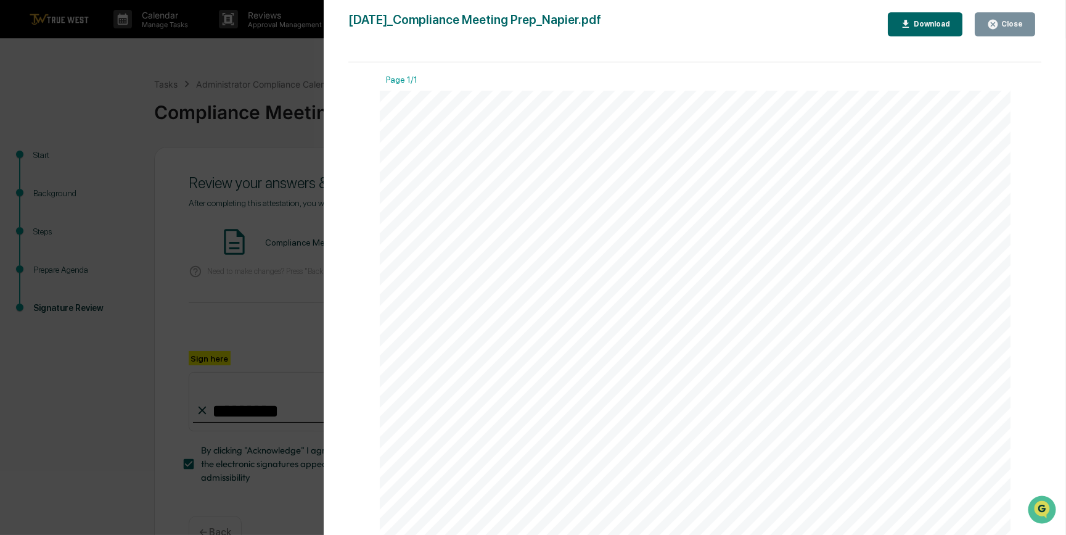
click at [242, 279] on div "Version History [DATE] 09:49 PM [PERSON_NAME] [DATE]_Compliance Meeting Prep_Na…" at bounding box center [533, 267] width 1066 height 535
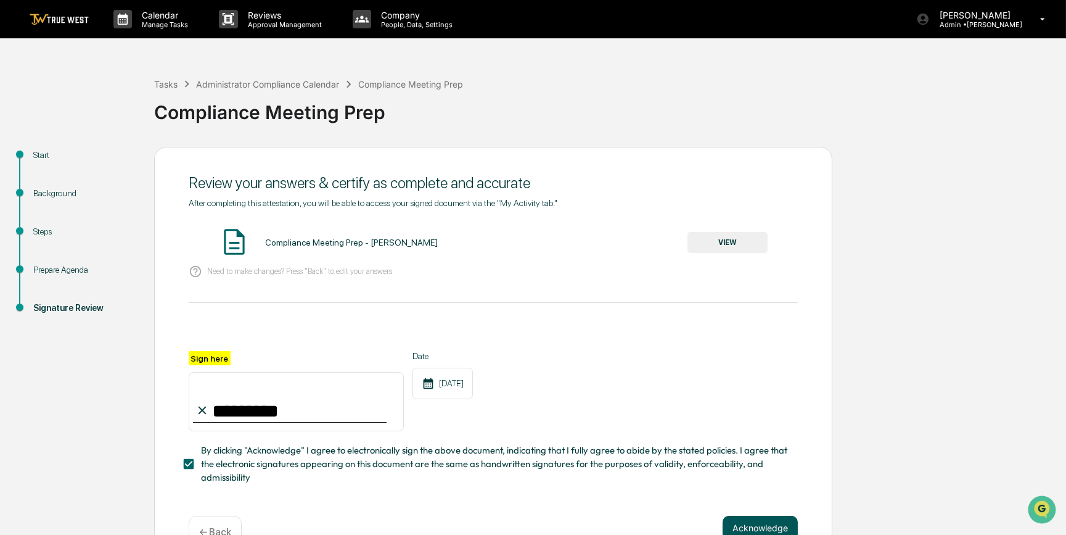
click at [762, 525] on button "Acknowledge" at bounding box center [760, 528] width 75 height 25
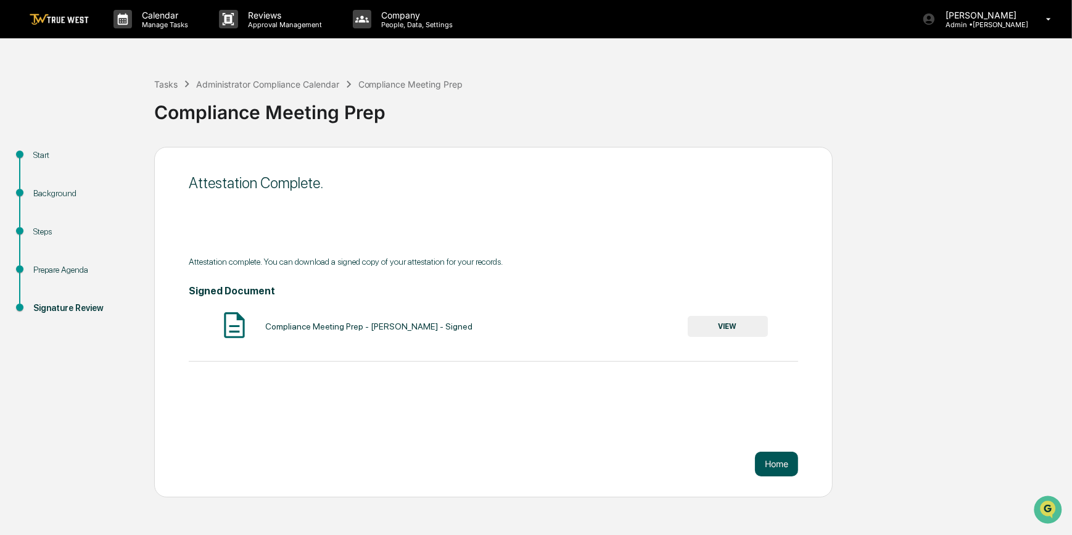
click at [775, 459] on button "Home" at bounding box center [776, 463] width 43 height 25
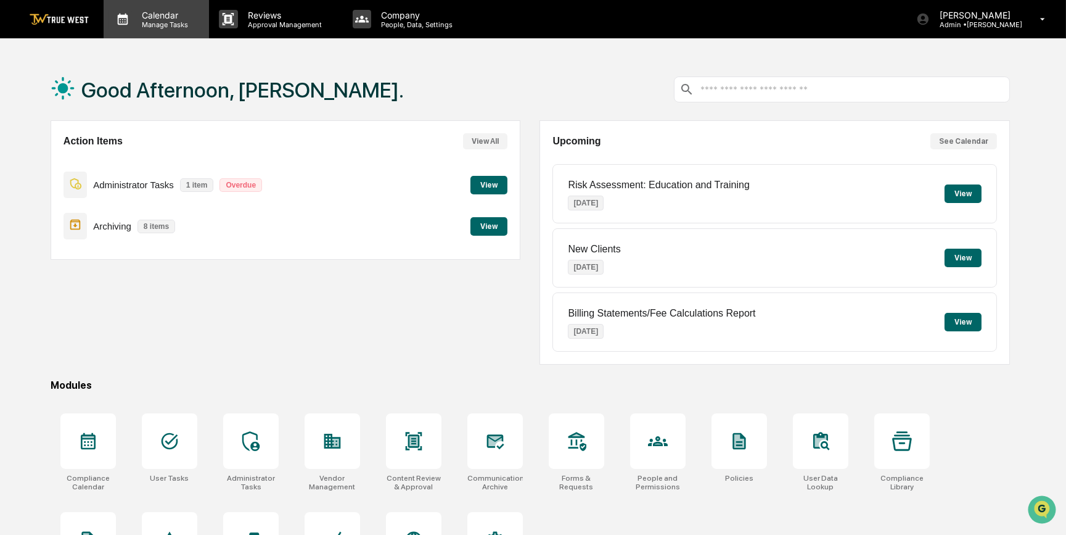
click at [177, 22] on p "Manage Tasks" at bounding box center [163, 24] width 62 height 9
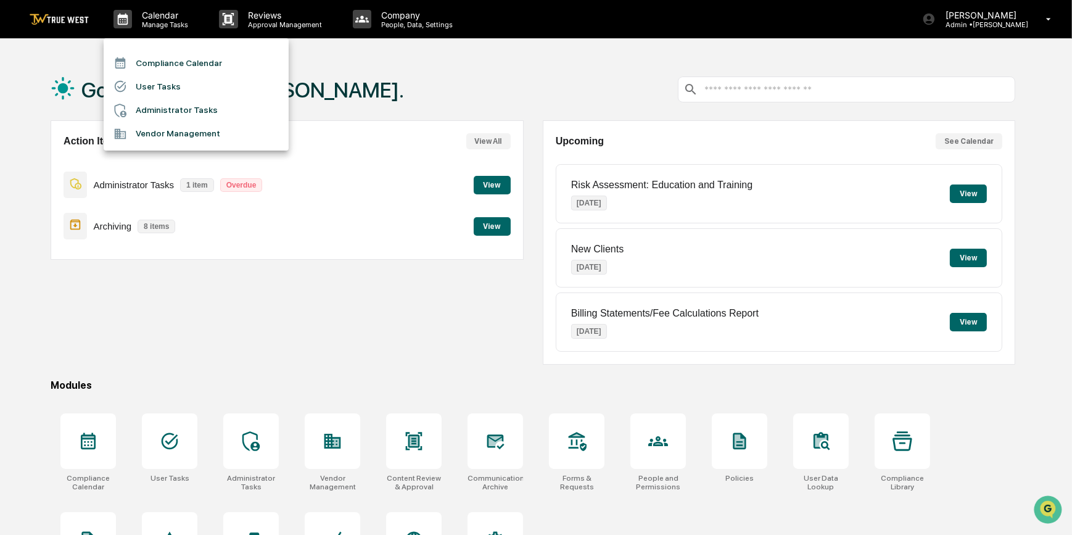
click at [186, 62] on li "Compliance Calendar" at bounding box center [196, 62] width 185 height 23
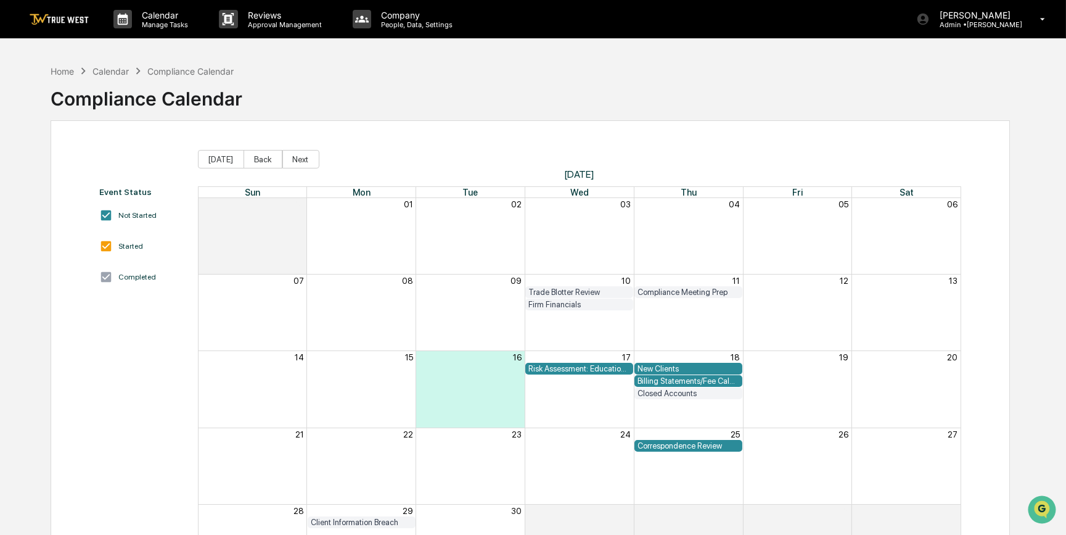
click at [74, 22] on img at bounding box center [59, 20] width 59 height 12
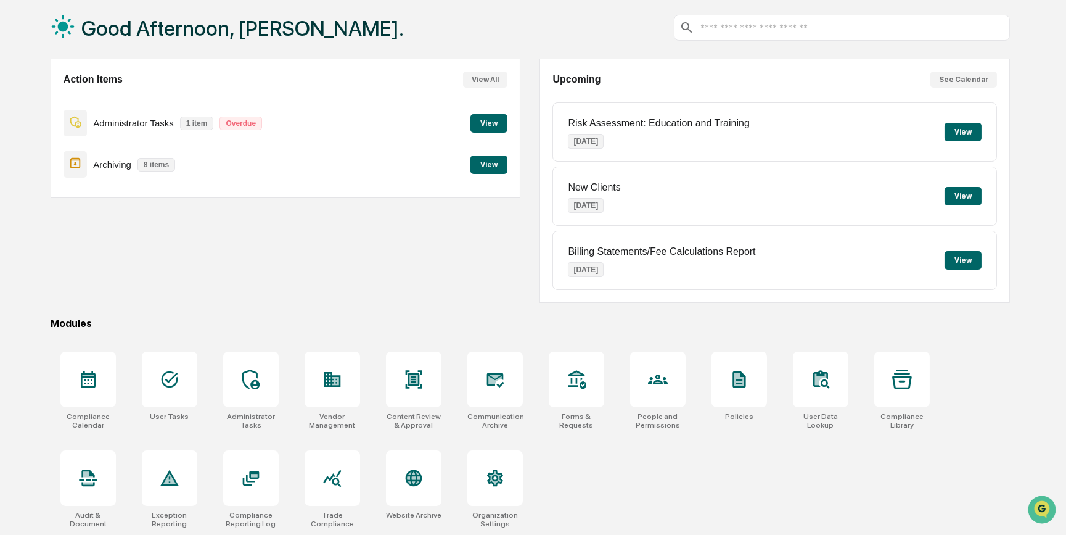
scroll to position [64, 0]
click at [508, 388] on div at bounding box center [495, 379] width 56 height 56
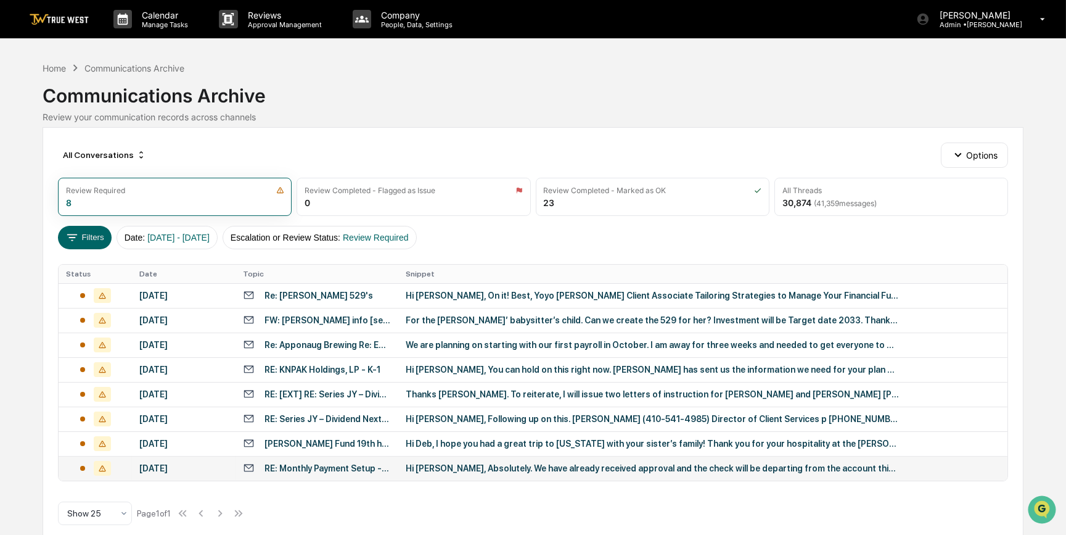
click at [451, 467] on div "Hi [PERSON_NAME], Absolutely. We have already received approval and the check w…" at bounding box center [652, 468] width 493 height 10
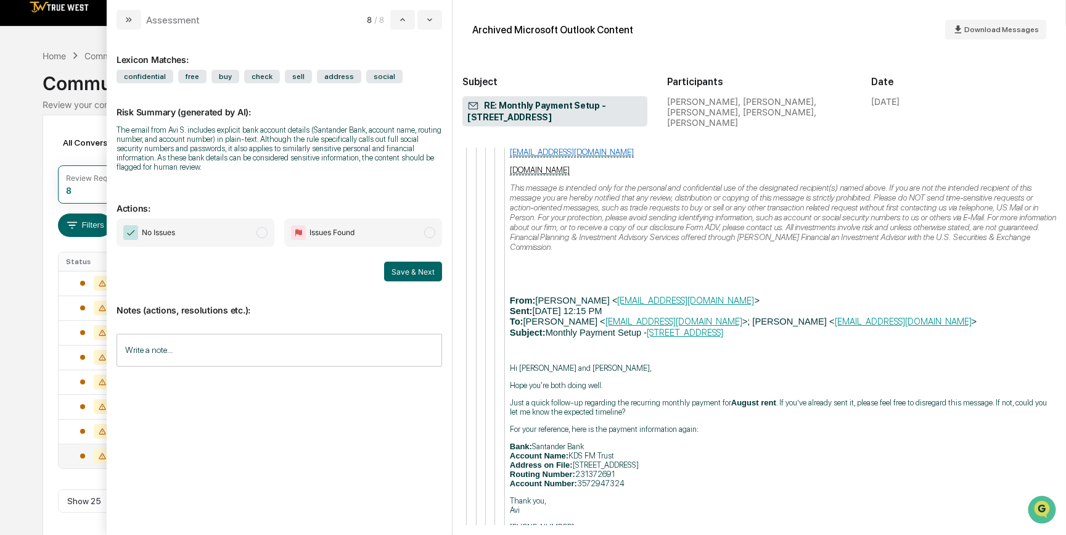
scroll to position [15, 0]
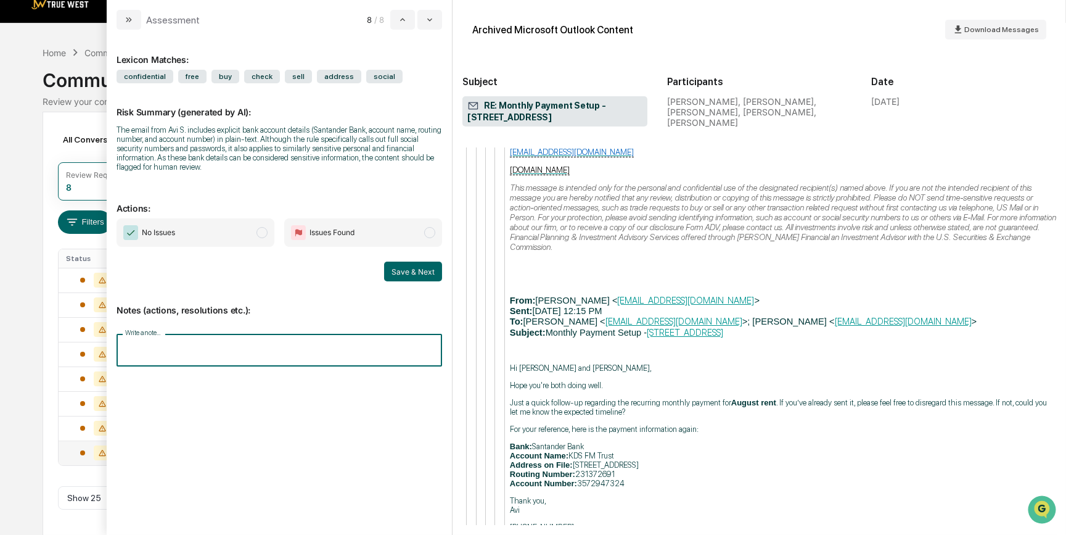
click at [303, 356] on input "Write a note..." at bounding box center [280, 350] width 326 height 33
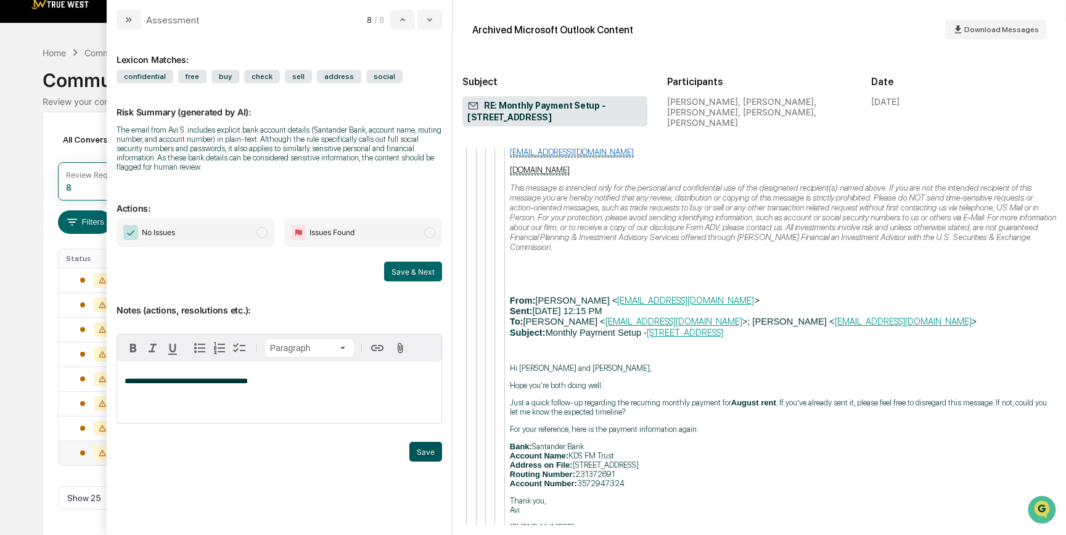
click at [419, 452] on button "Save" at bounding box center [426, 452] width 33 height 20
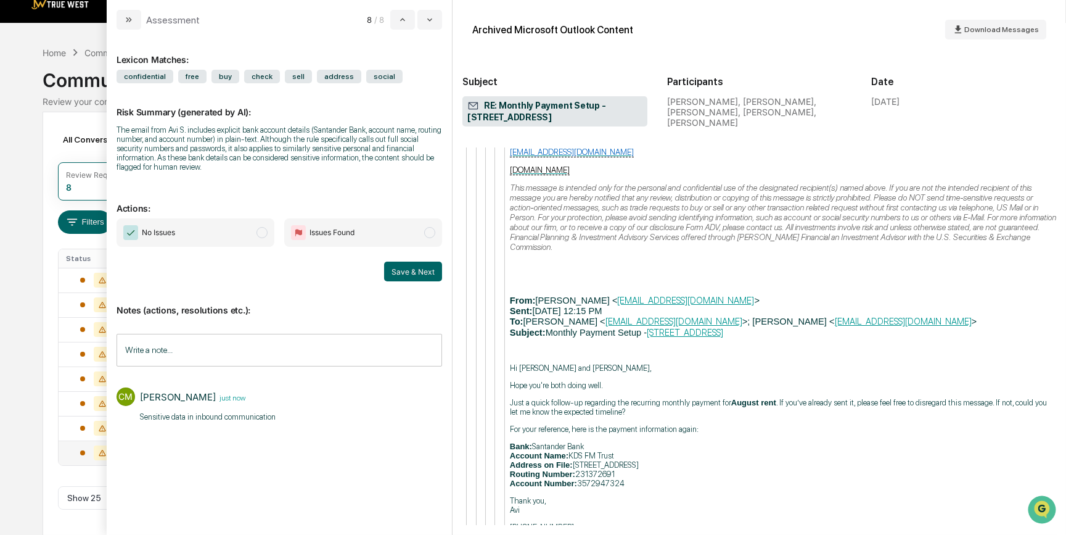
click at [261, 238] on span "modal" at bounding box center [262, 232] width 11 height 11
click at [426, 273] on button "Save & Next" at bounding box center [413, 271] width 58 height 20
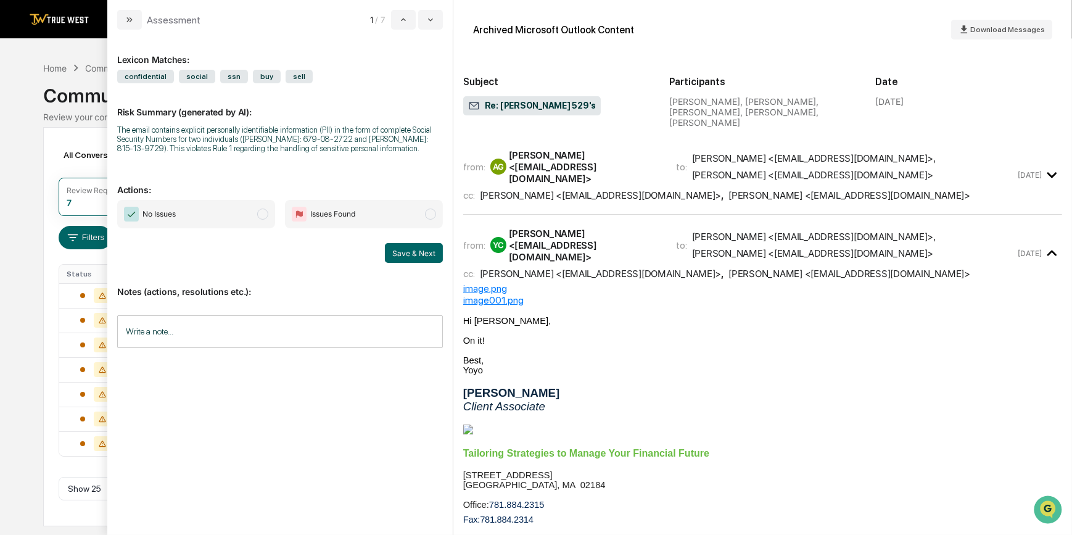
click at [41, 385] on div "Calendar Manage Tasks Reviews Approval Management Company People, Data, Setting…" at bounding box center [536, 267] width 1072 height 535
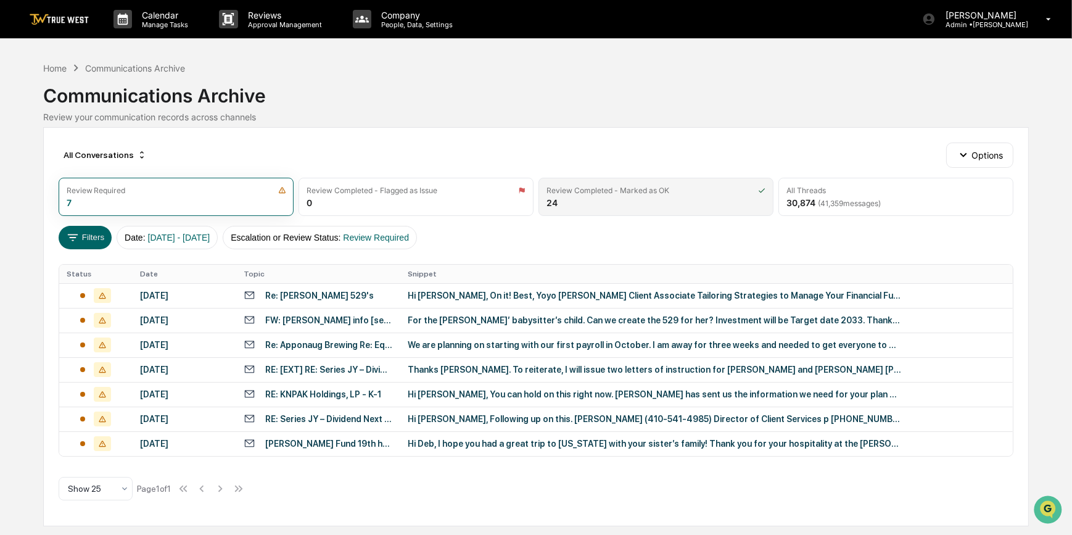
click at [604, 197] on div "Review Completed - Marked as OK 24" at bounding box center [655, 197] width 235 height 38
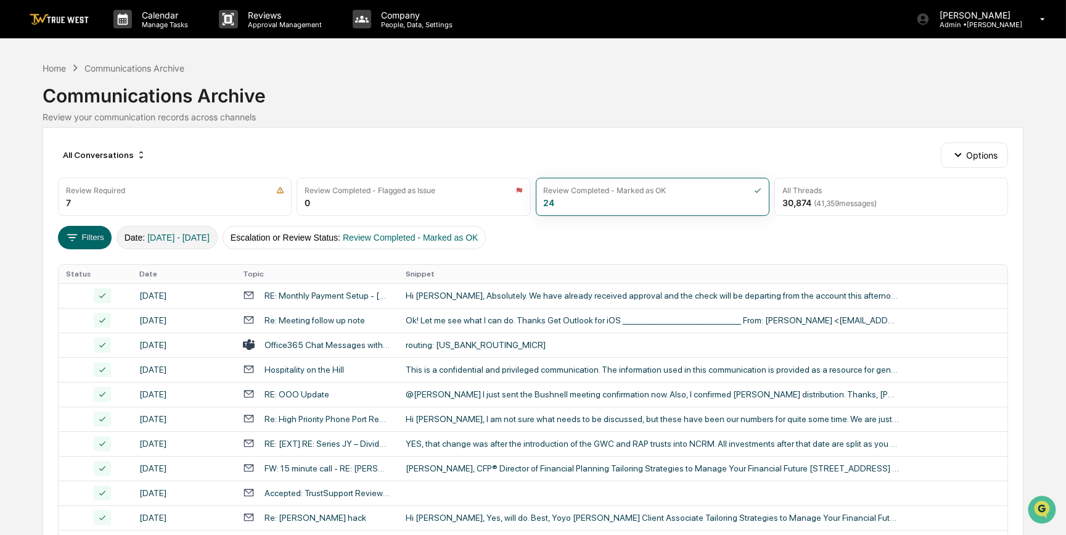
click at [194, 236] on span "01/01/2024 - 12/31/2025" at bounding box center [178, 238] width 62 height 10
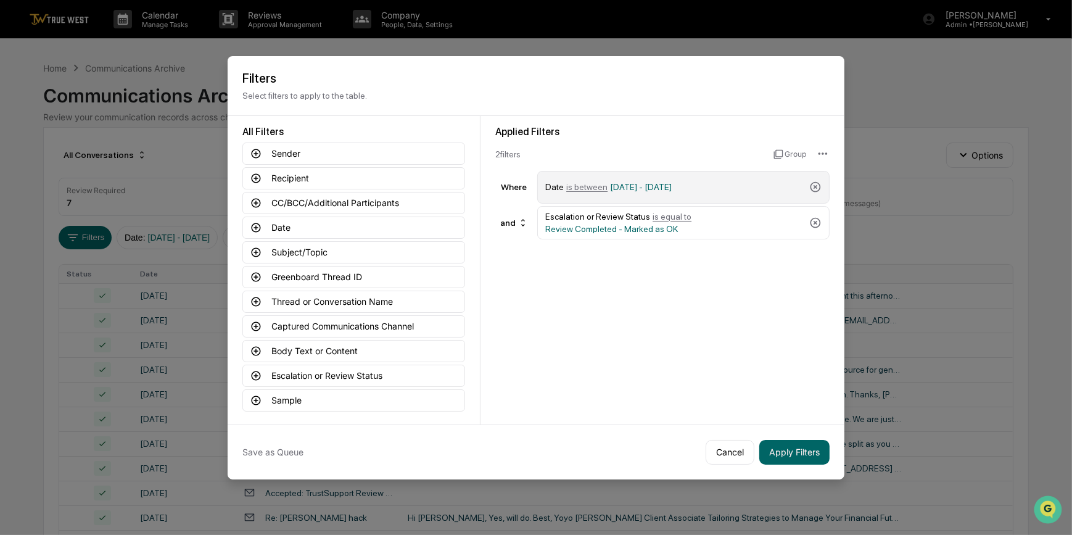
click at [639, 187] on span "01/01/2024 - 12/31/2025" at bounding box center [641, 187] width 62 height 10
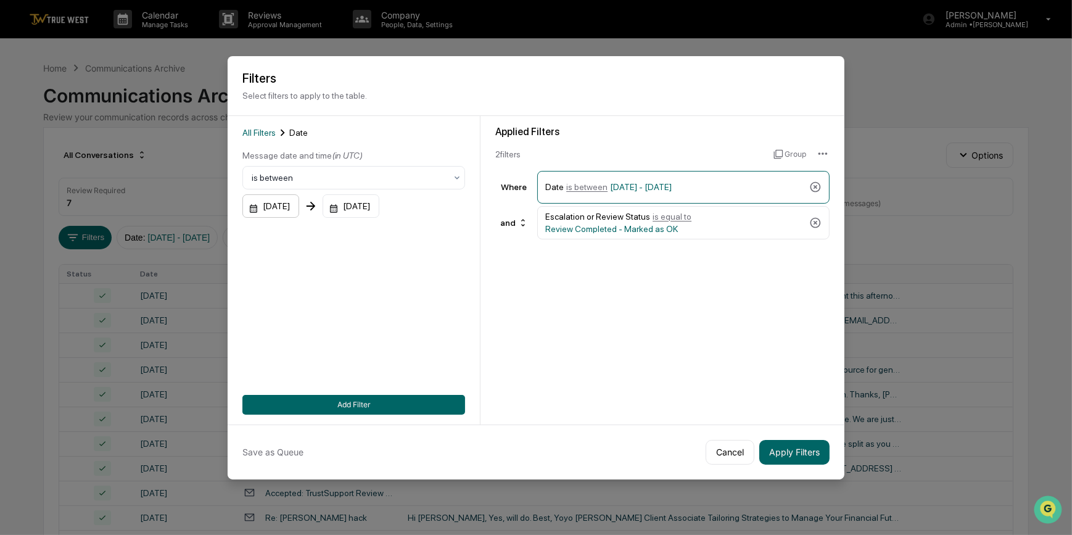
click at [289, 202] on div "01/01/2024" at bounding box center [270, 205] width 57 height 23
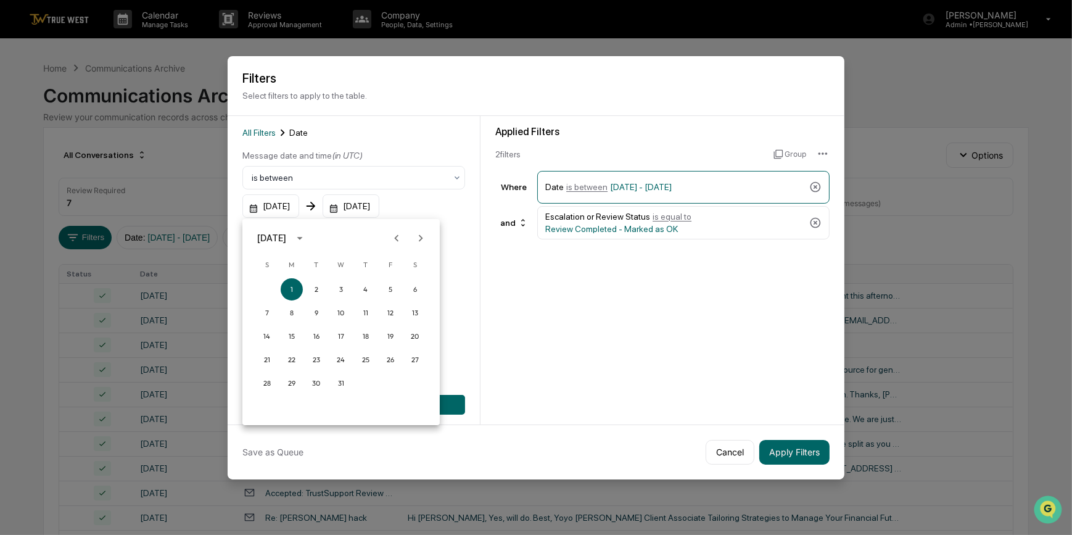
click at [286, 242] on div "January 2024" at bounding box center [271, 238] width 29 height 14
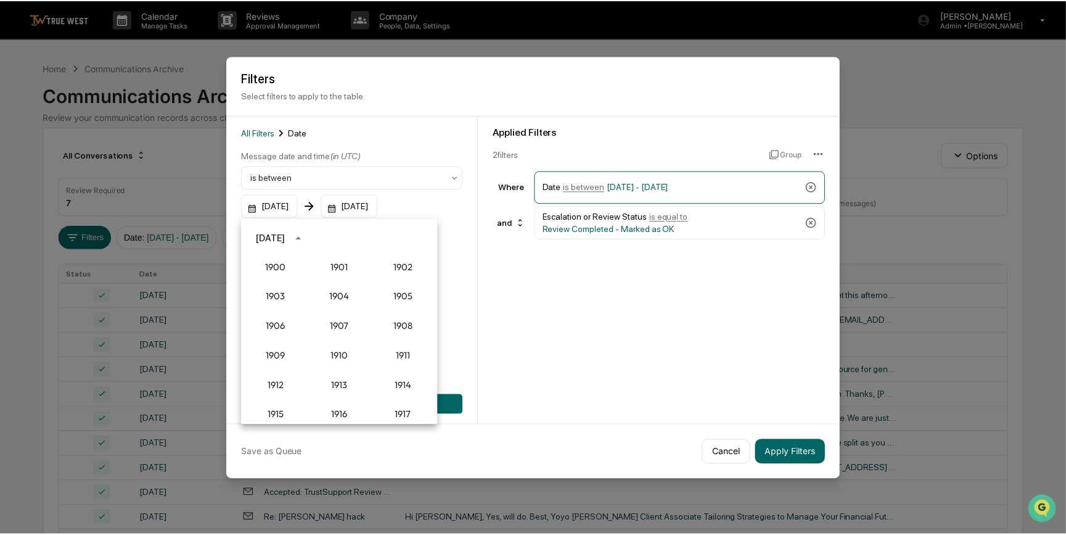
scroll to position [1141, 0]
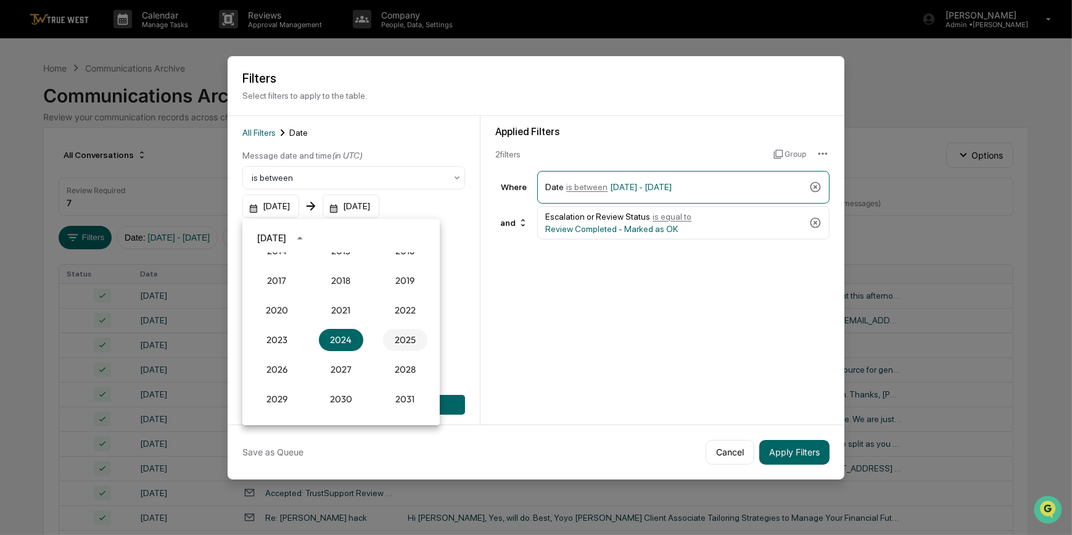
click at [395, 340] on button "2025" at bounding box center [405, 340] width 44 height 22
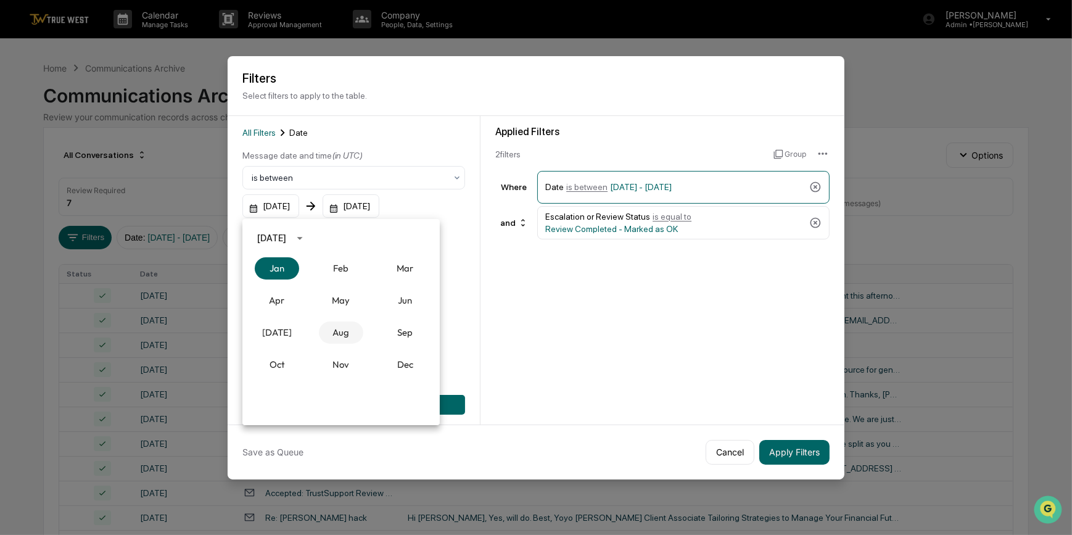
click at [345, 333] on button "Aug" at bounding box center [341, 332] width 44 height 22
click at [387, 284] on button "1" at bounding box center [390, 289] width 22 height 22
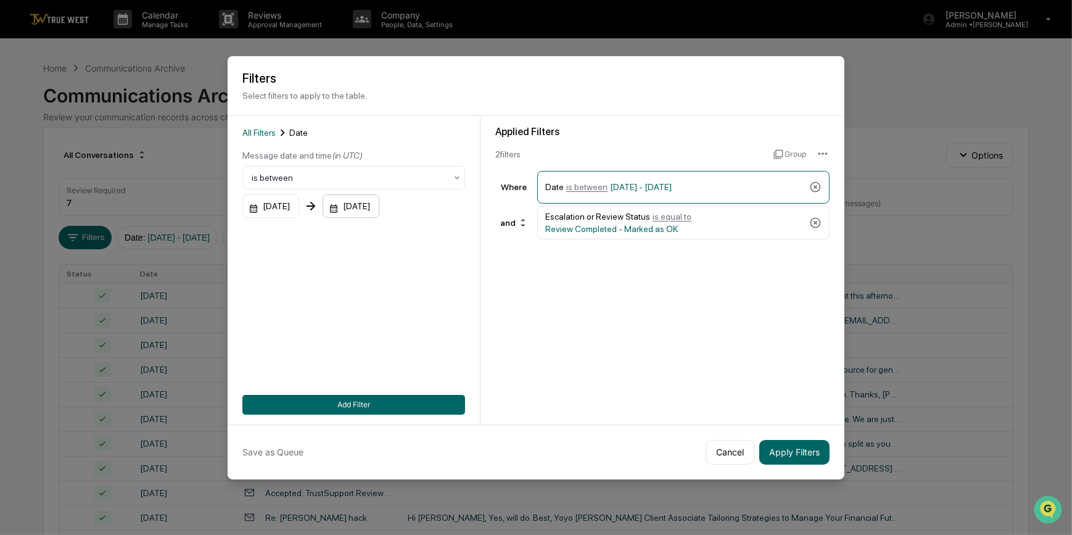
click at [379, 204] on div "12/31/2025" at bounding box center [351, 205] width 57 height 23
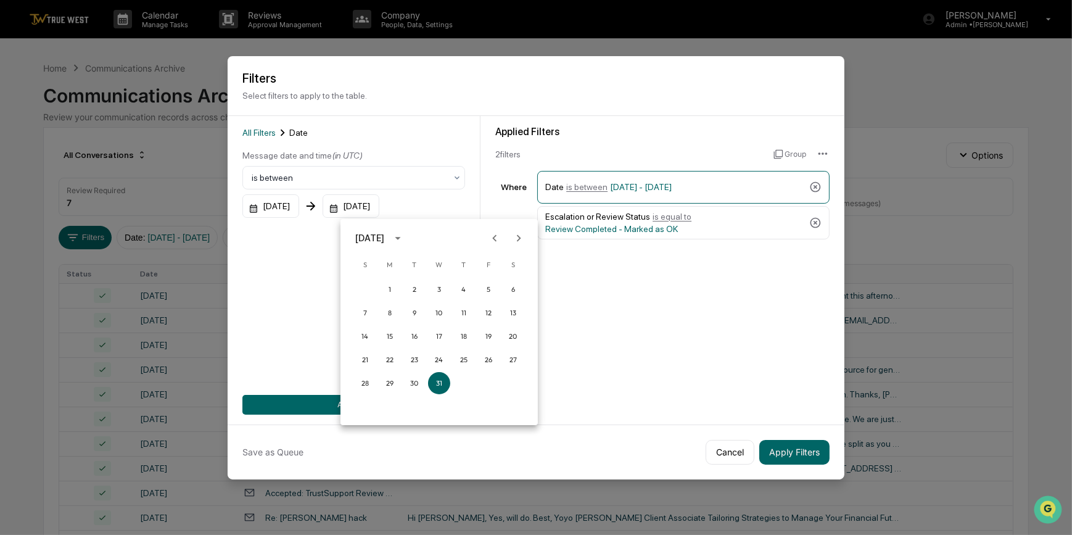
click at [489, 239] on icon "Previous month" at bounding box center [495, 238] width 14 height 14
click at [366, 406] on button "31" at bounding box center [365, 406] width 22 height 22
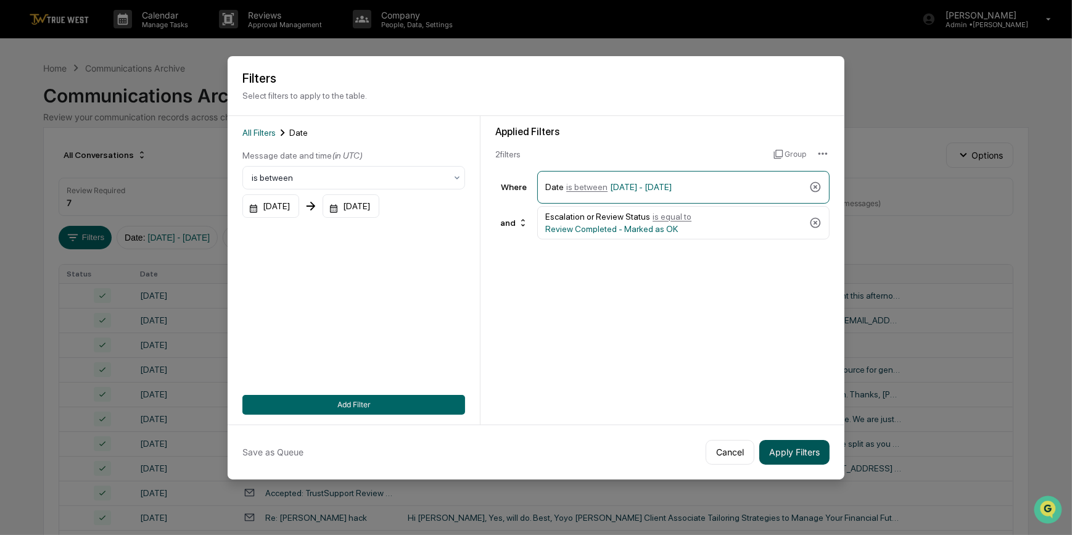
click at [801, 452] on button "Apply Filters" at bounding box center [794, 452] width 70 height 25
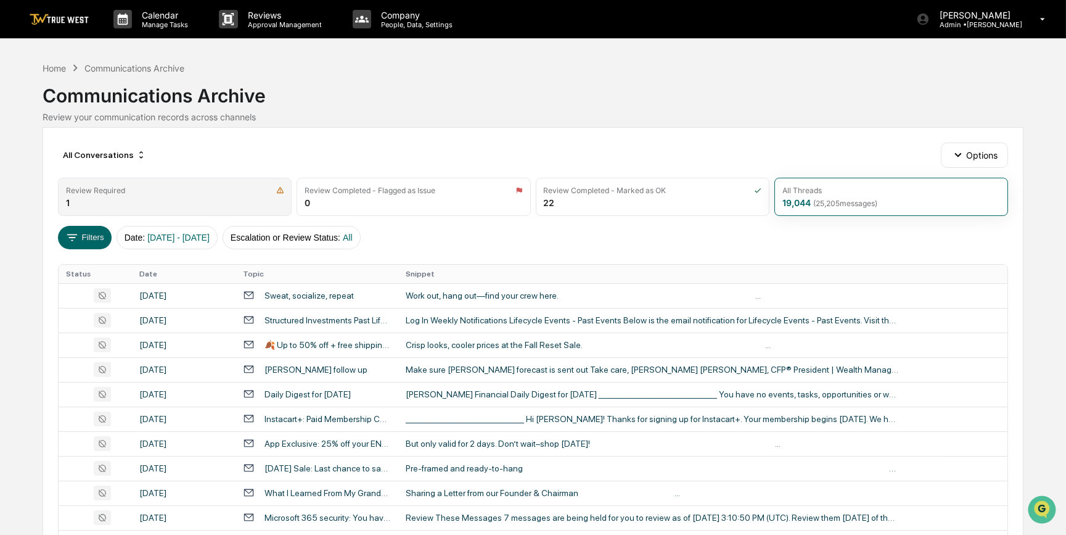
click at [149, 191] on div "Review Required" at bounding box center [175, 190] width 218 height 9
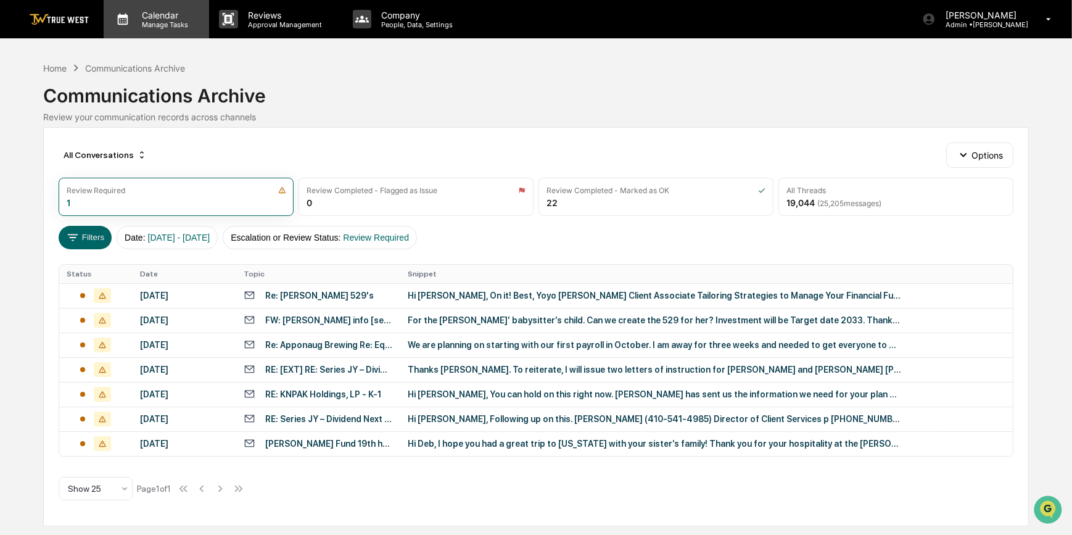
click at [173, 15] on p "Calendar" at bounding box center [163, 15] width 62 height 10
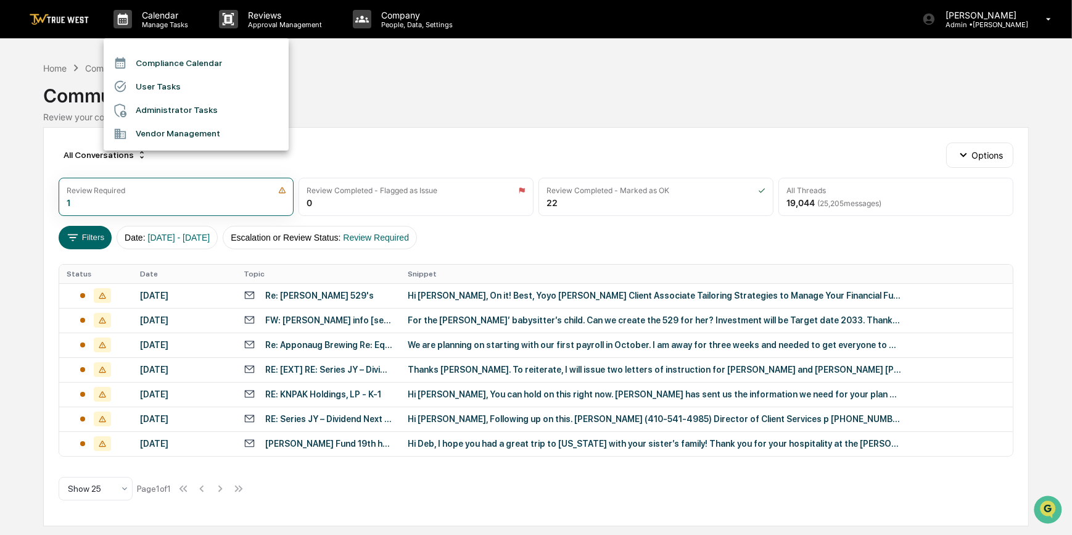
click at [171, 67] on li "Compliance Calendar" at bounding box center [196, 62] width 185 height 23
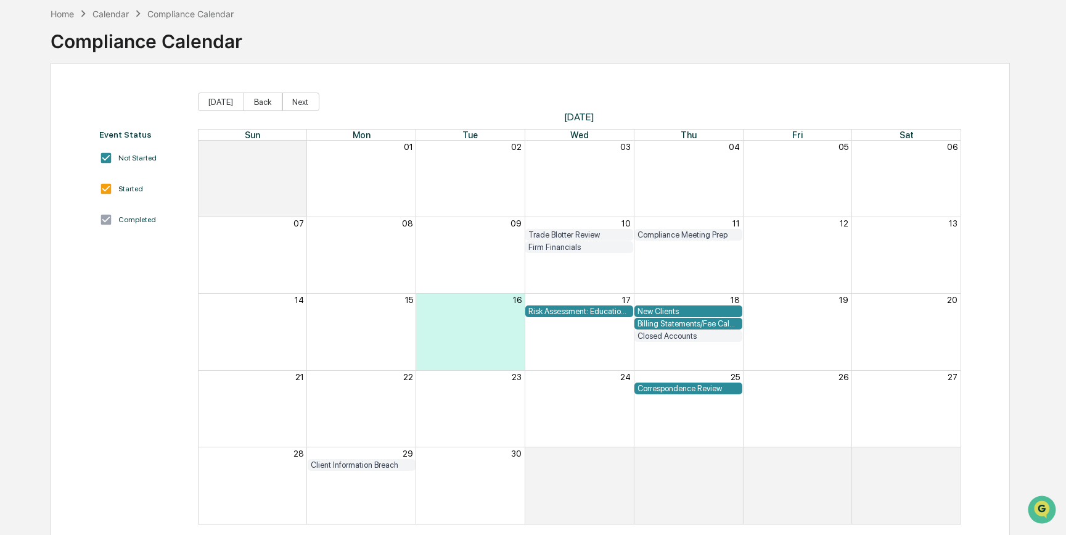
scroll to position [75, 0]
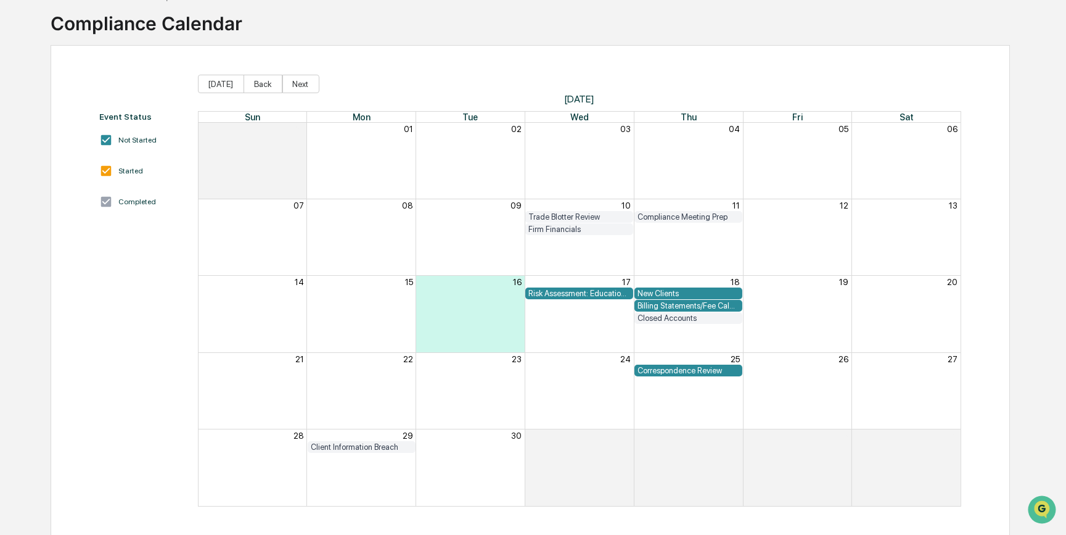
click at [681, 370] on div "Correspondence Review" at bounding box center [689, 370] width 102 height 9
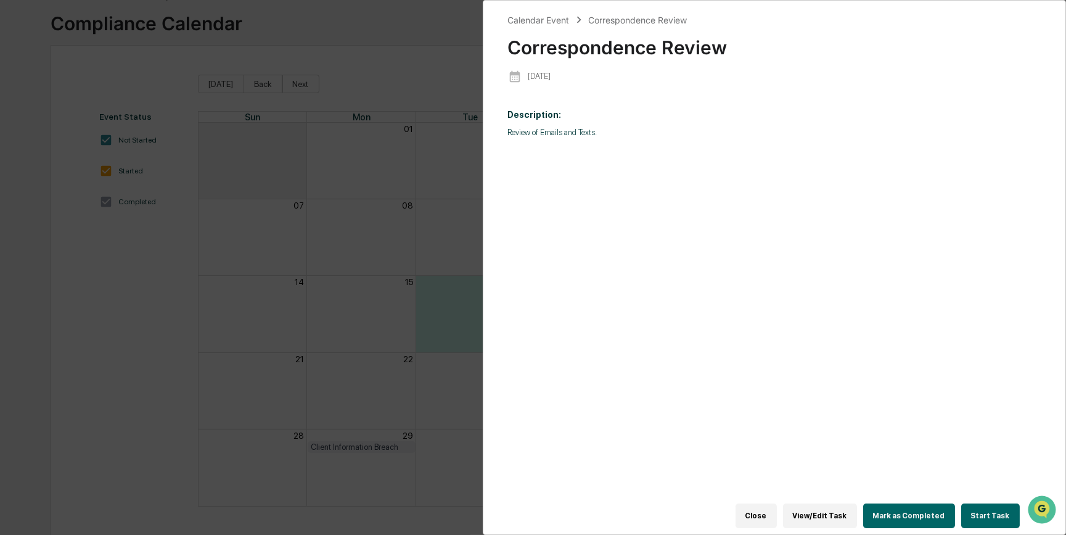
click at [993, 513] on button "Start Task" at bounding box center [991, 515] width 59 height 25
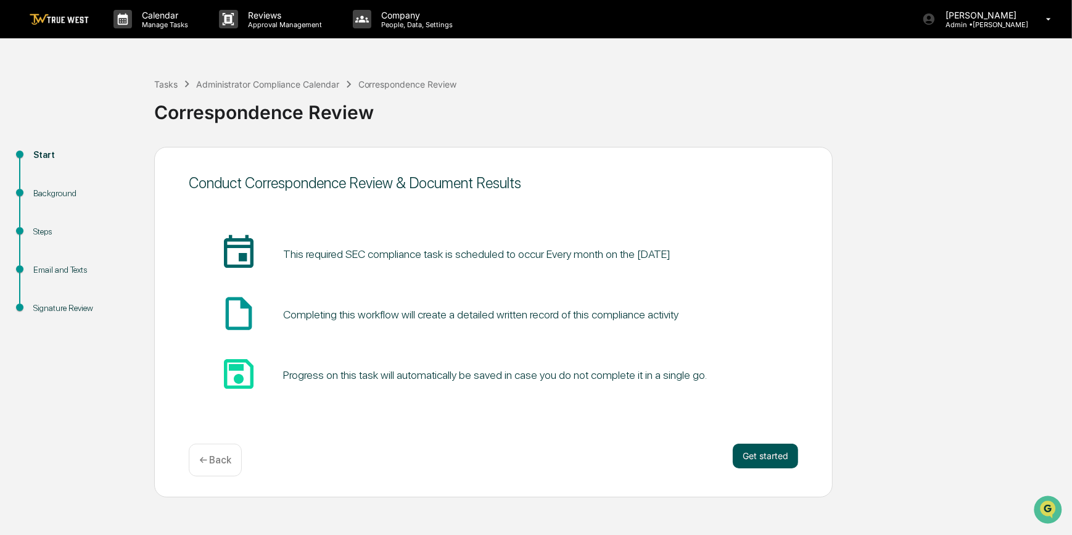
click at [751, 456] on button "Get started" at bounding box center [765, 455] width 65 height 25
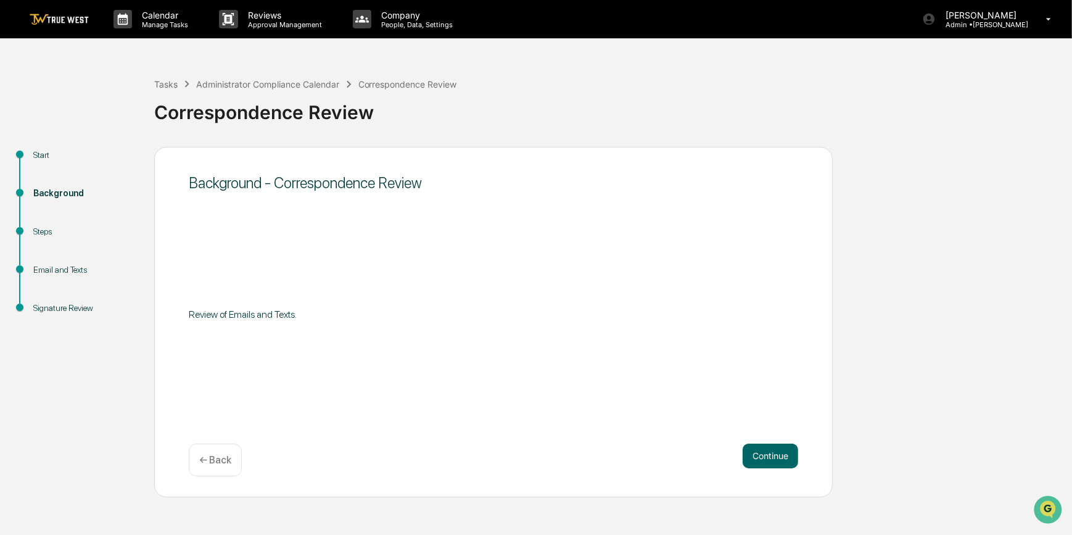
click at [751, 455] on button "Continue" at bounding box center [771, 455] width 56 height 25
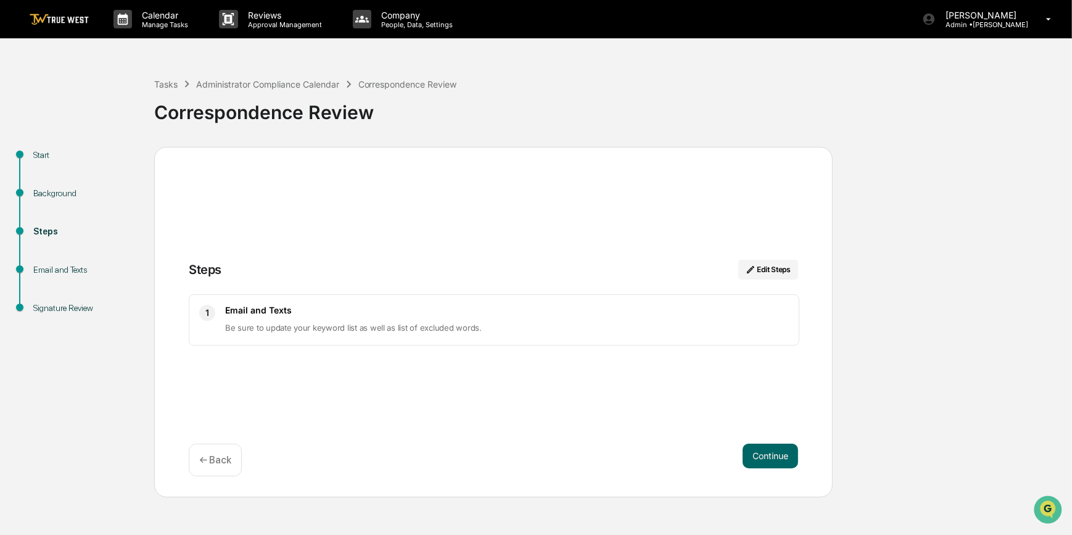
click at [751, 455] on button "Continue" at bounding box center [771, 455] width 56 height 25
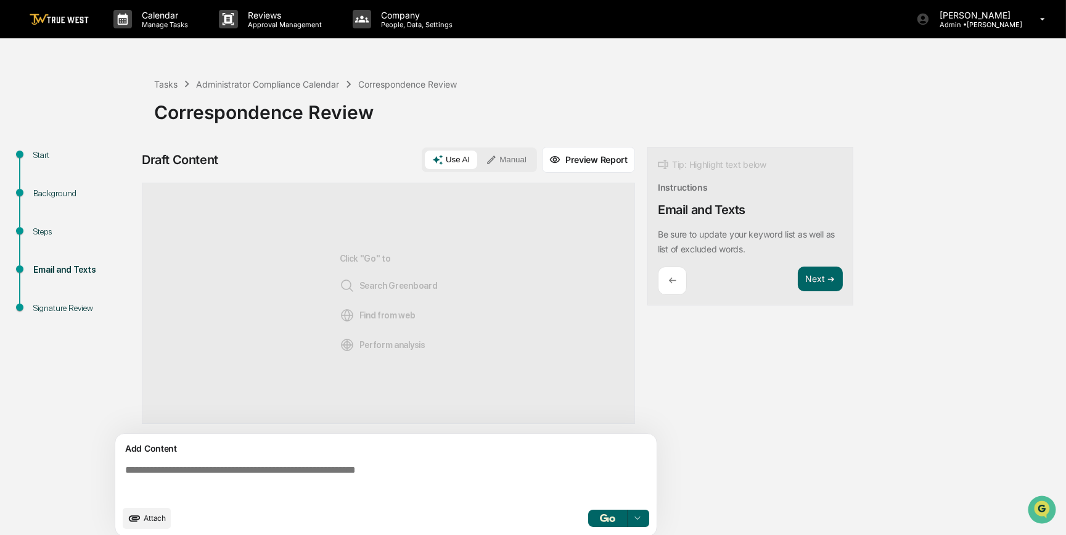
click at [529, 460] on div "Add Content Attach Select..." at bounding box center [385, 485] width 541 height 102
click at [508, 477] on textarea at bounding box center [388, 481] width 537 height 44
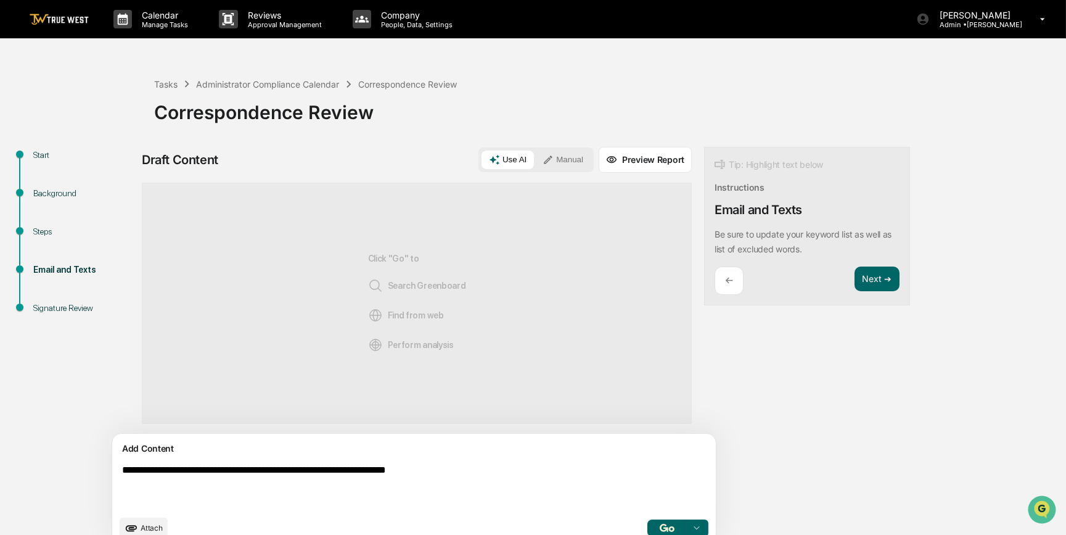
type textarea "**********"
click at [535, 153] on button "Manual" at bounding box center [563, 159] width 56 height 19
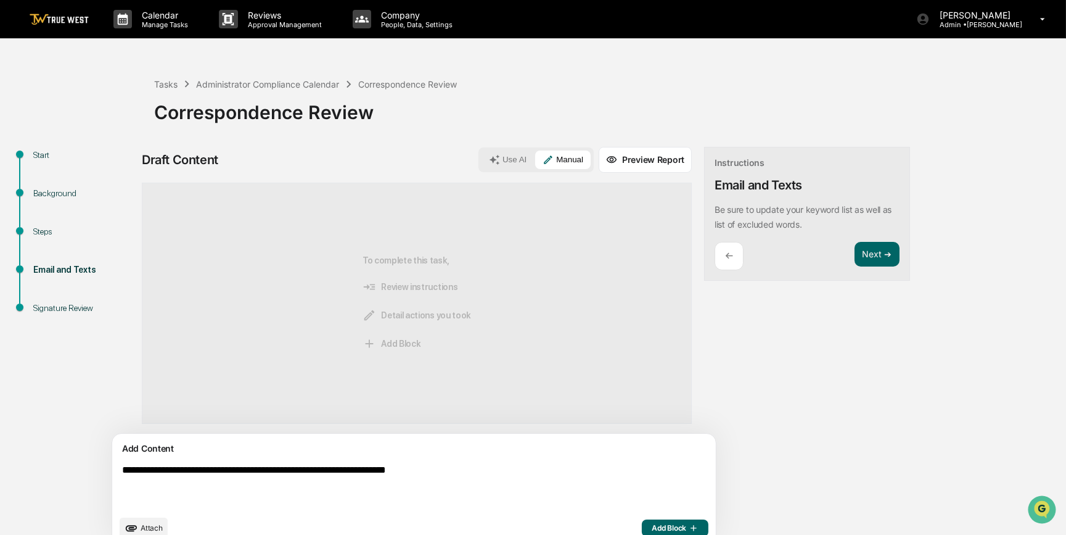
click at [652, 525] on span "Add Block" at bounding box center [675, 528] width 47 height 10
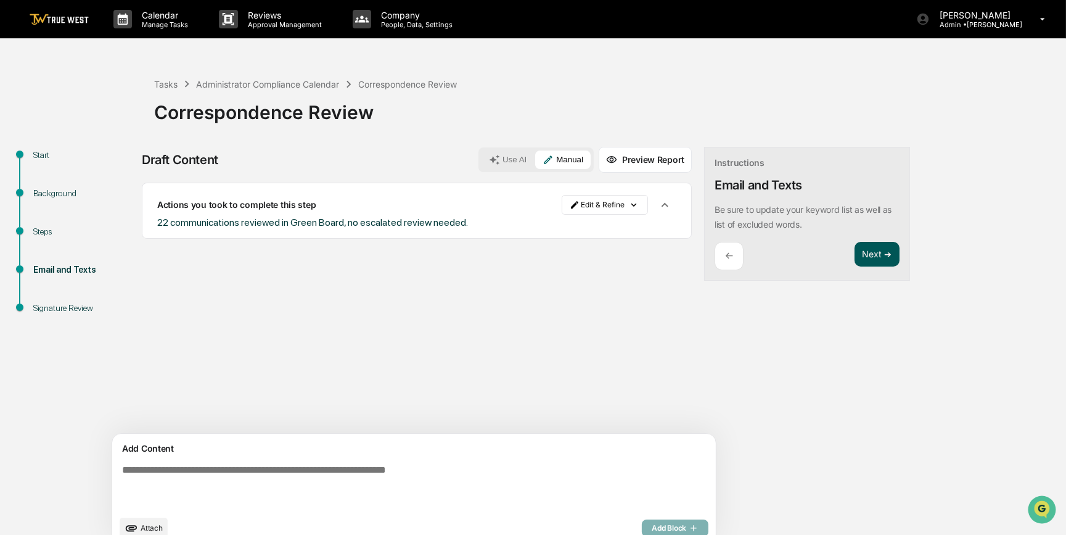
click at [855, 259] on button "Next ➔" at bounding box center [877, 254] width 45 height 25
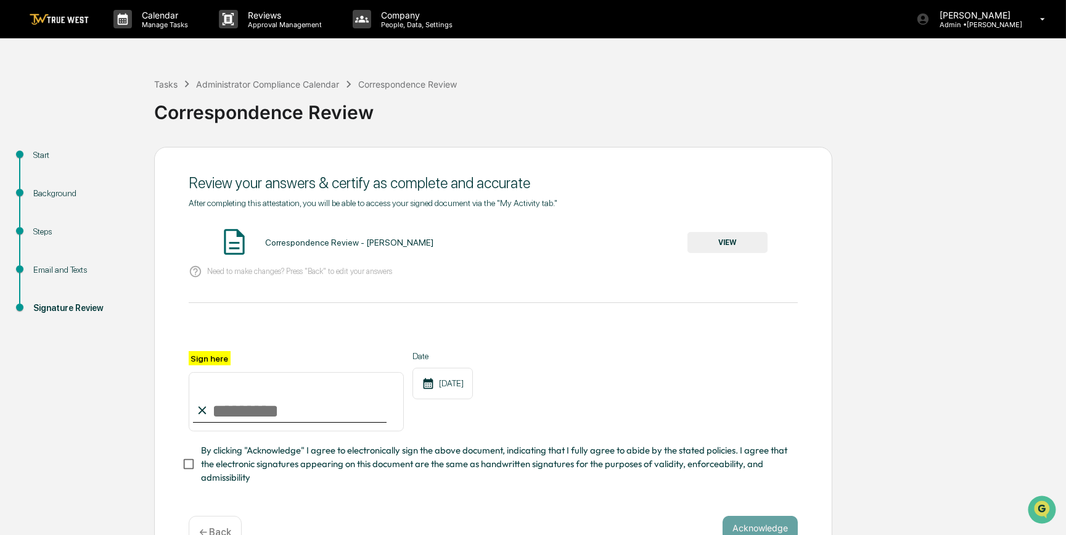
click at [235, 411] on input "Sign here" at bounding box center [296, 401] width 215 height 59
type input "*********"
click at [720, 243] on button "VIEW" at bounding box center [728, 242] width 80 height 21
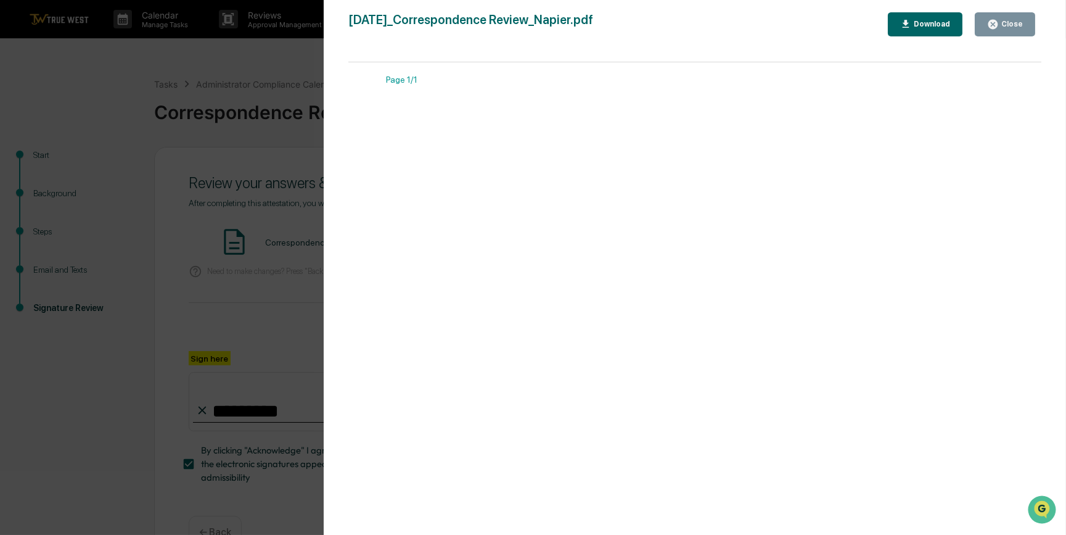
click at [298, 274] on div "Version History 09/16/2025, 09:54 PM Carliss Marshall 2025-09-16_Correspondence…" at bounding box center [533, 267] width 1066 height 535
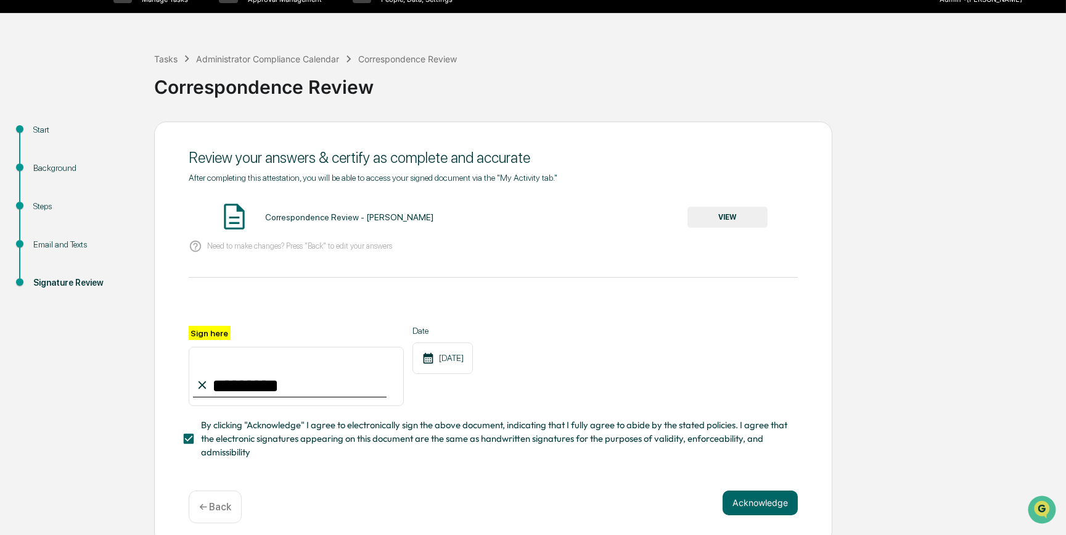
scroll to position [38, 0]
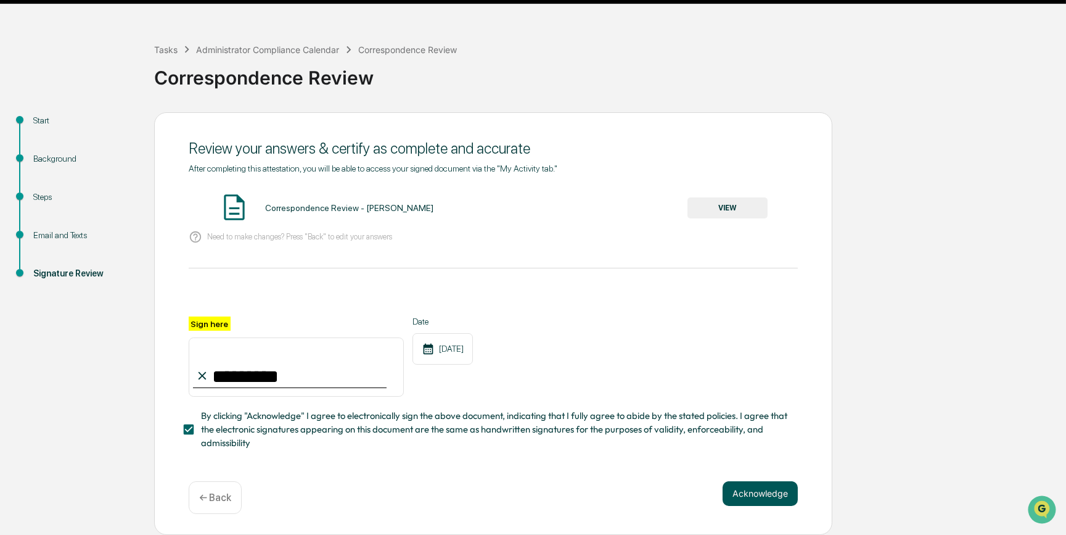
click at [751, 489] on button "Acknowledge" at bounding box center [760, 493] width 75 height 25
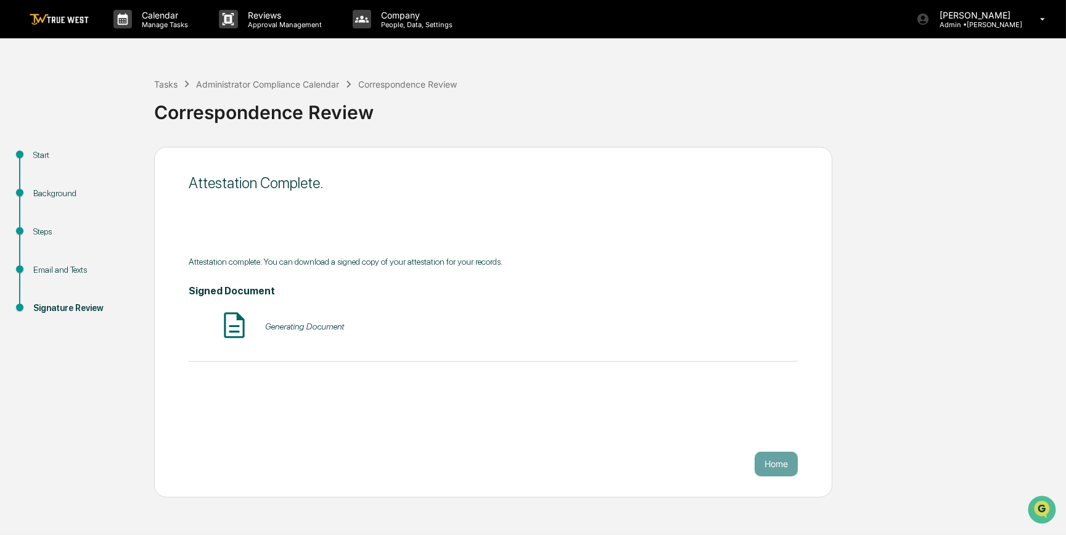
scroll to position [0, 0]
click at [773, 461] on button "Home" at bounding box center [776, 463] width 43 height 25
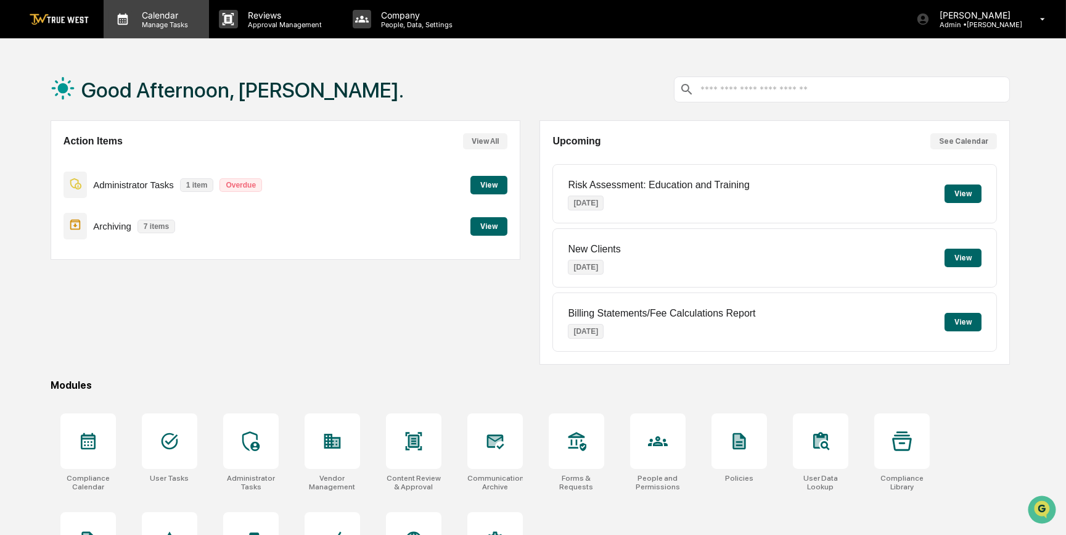
click at [181, 22] on p "Manage Tasks" at bounding box center [163, 24] width 62 height 9
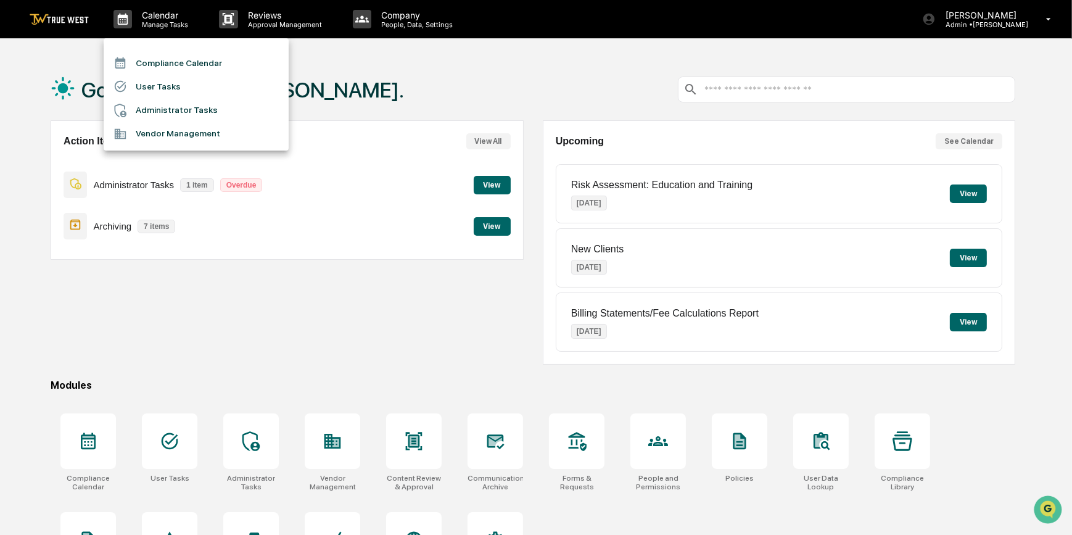
click at [182, 60] on li "Compliance Calendar" at bounding box center [196, 62] width 185 height 23
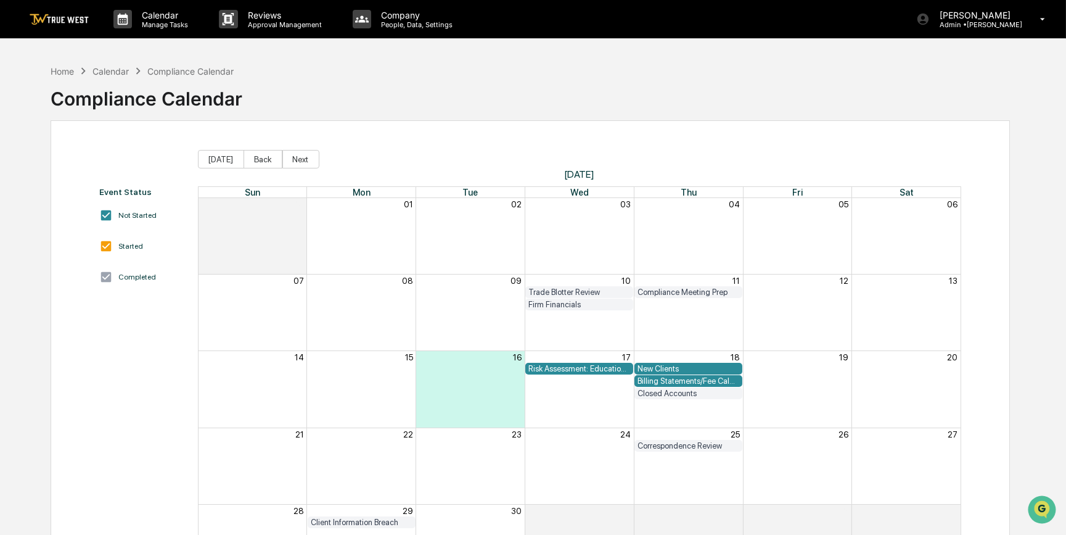
click at [425, 87] on div "Home Calendar Compliance Calendar Compliance Calendar" at bounding box center [531, 90] width 960 height 62
click at [989, 19] on p "[PERSON_NAME]" at bounding box center [976, 15] width 93 height 10
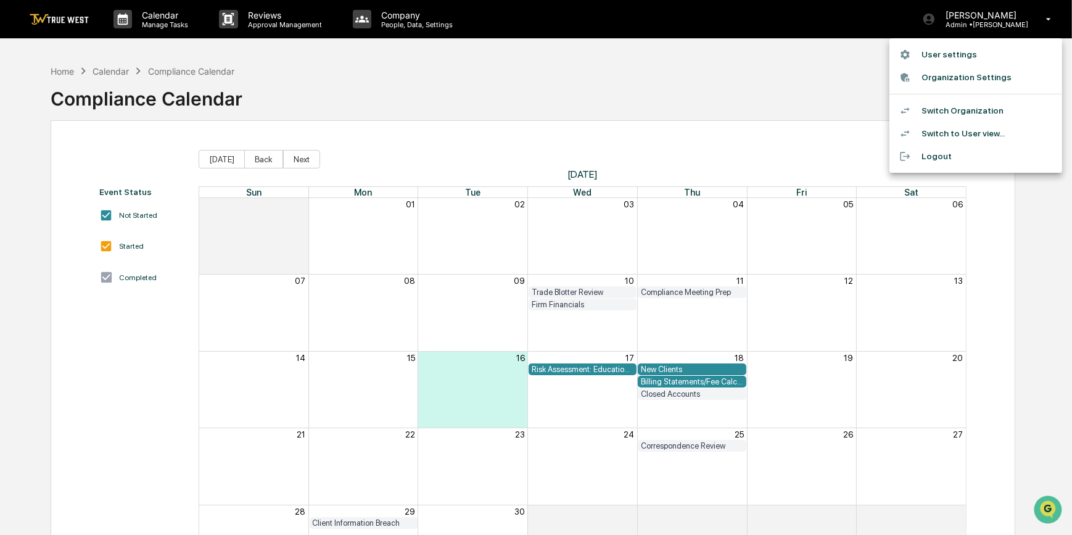
click at [942, 109] on li "Switch Organization" at bounding box center [975, 110] width 173 height 23
